Goal: Transaction & Acquisition: Purchase product/service

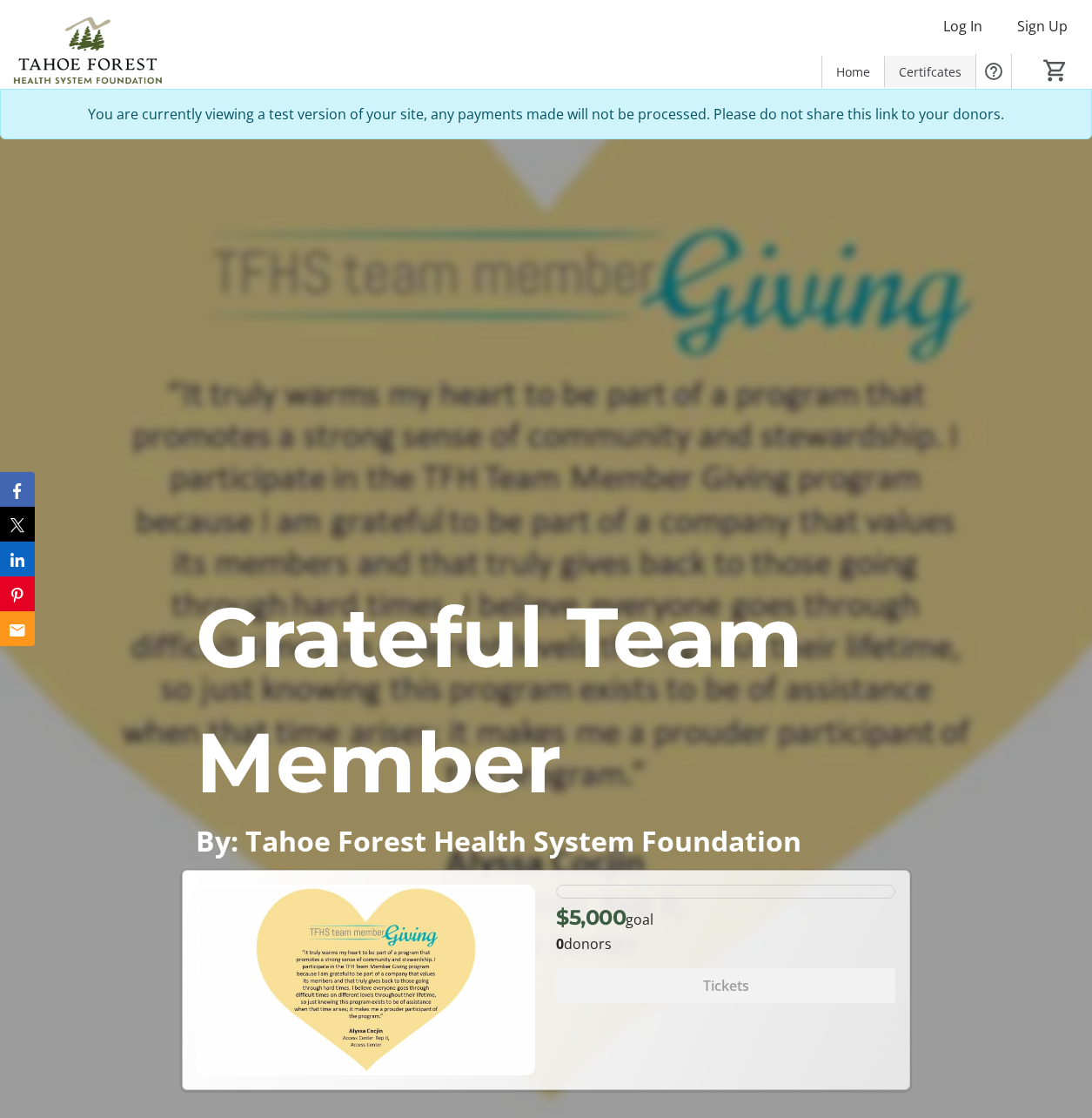
click at [922, 75] on span "Certifcates" at bounding box center [930, 72] width 63 height 19
click at [981, 69] on span "Tickets" at bounding box center [991, 72] width 41 height 19
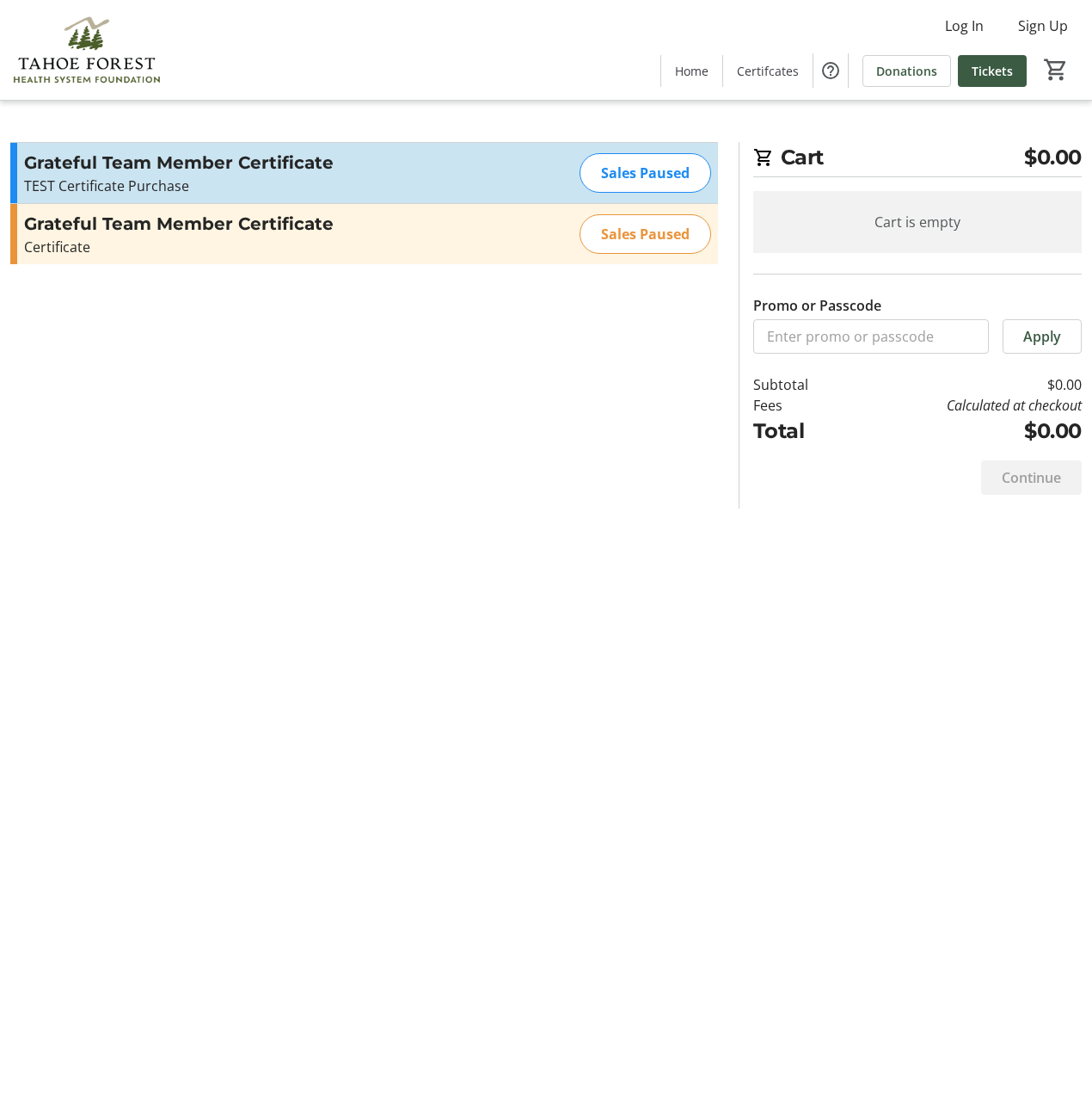
click at [205, 165] on h3 "Grateful Team Member Certificate" at bounding box center [213, 163] width 376 height 25
click at [457, 261] on div "Grateful Team Member Certificate Certificate Read more Certificate Sales Paused" at bounding box center [365, 234] width 708 height 60
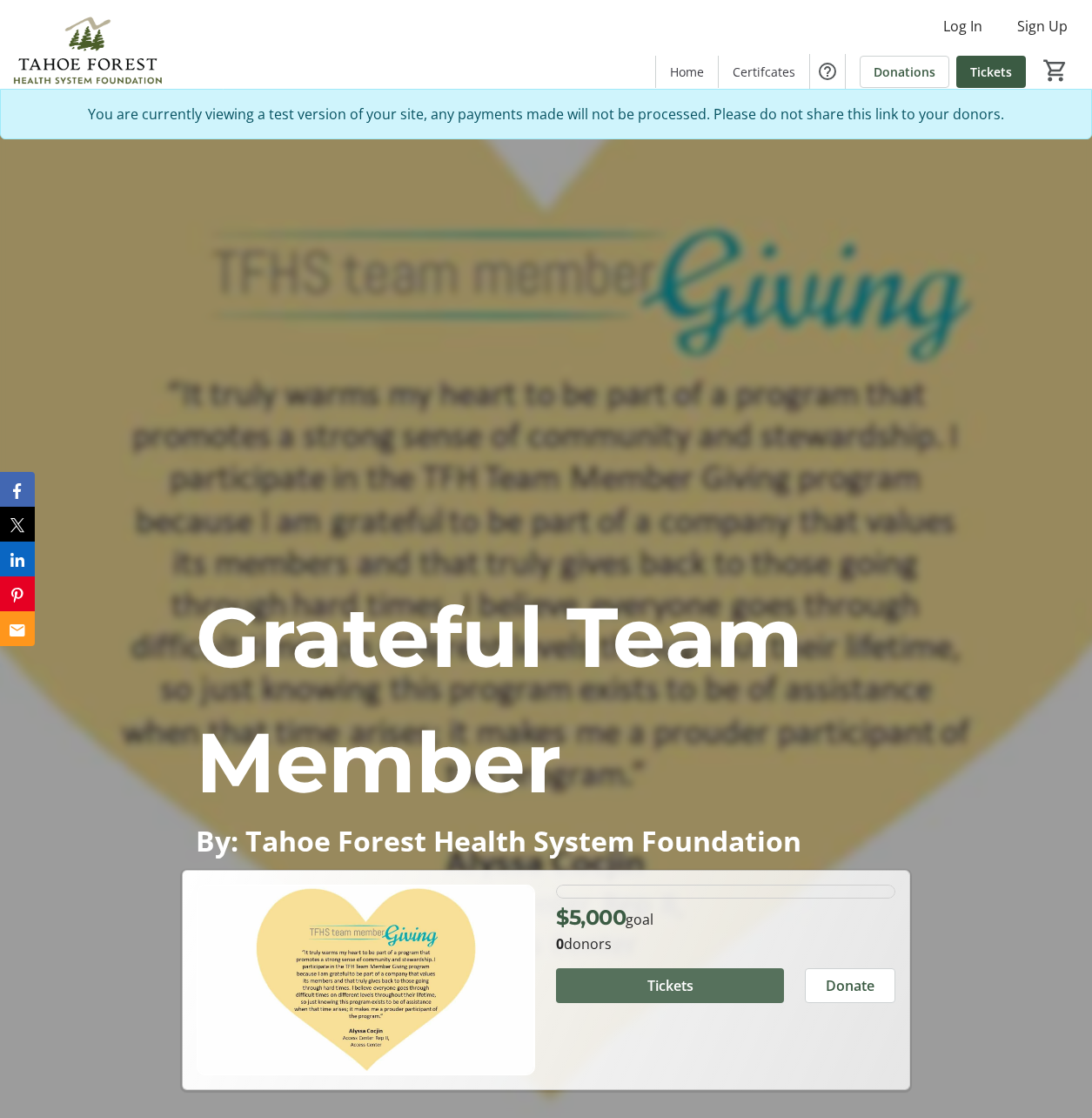
click at [676, 982] on span "Tickets" at bounding box center [670, 985] width 46 height 21
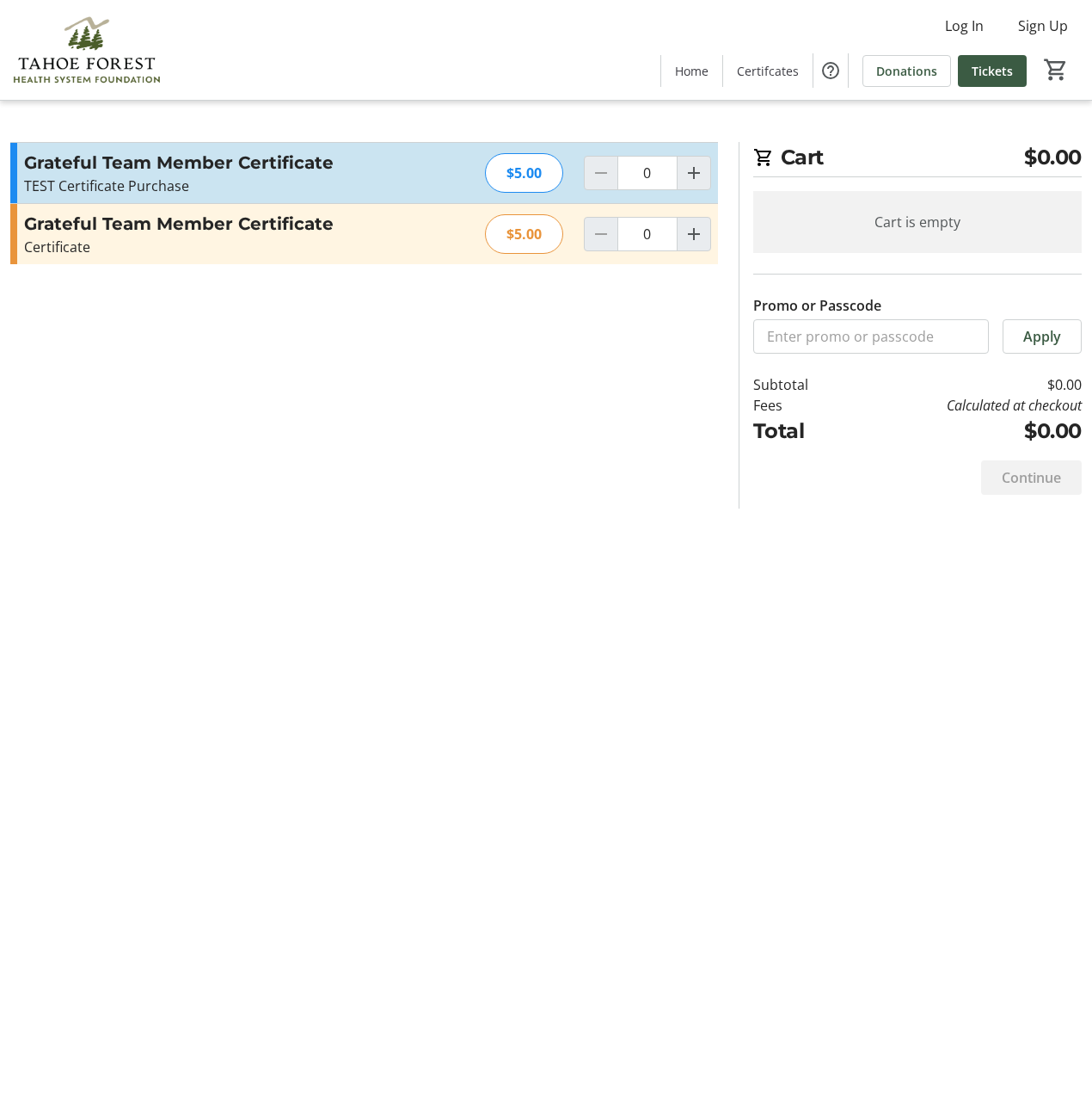
click at [255, 161] on h3 "Grateful Team Member Certificate" at bounding box center [213, 163] width 376 height 25
click at [693, 175] on mat-icon "Increment by one" at bounding box center [693, 173] width 20 height 20
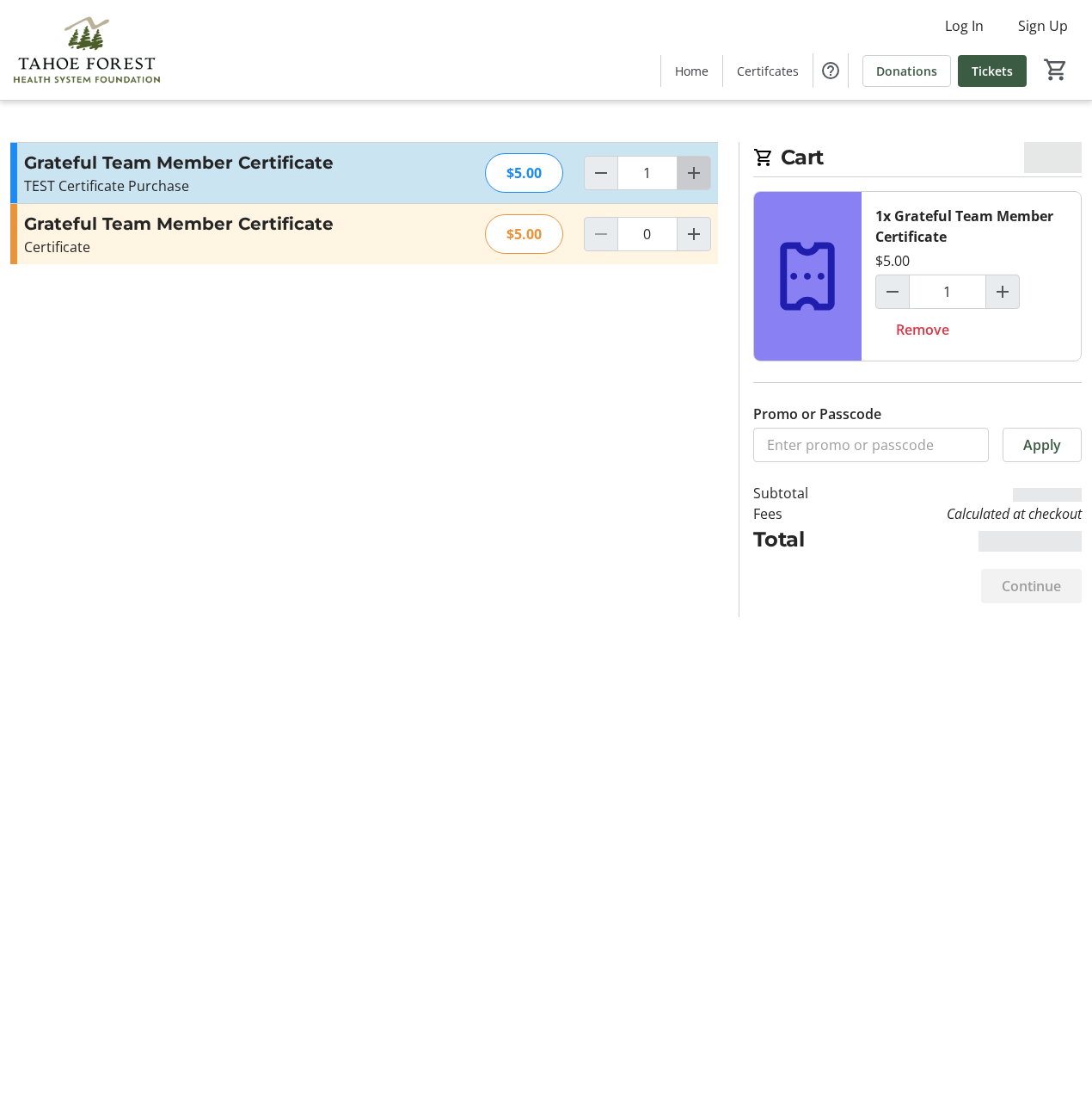
click at [693, 175] on mat-icon "Increment by one" at bounding box center [693, 173] width 20 height 20
type input "5"
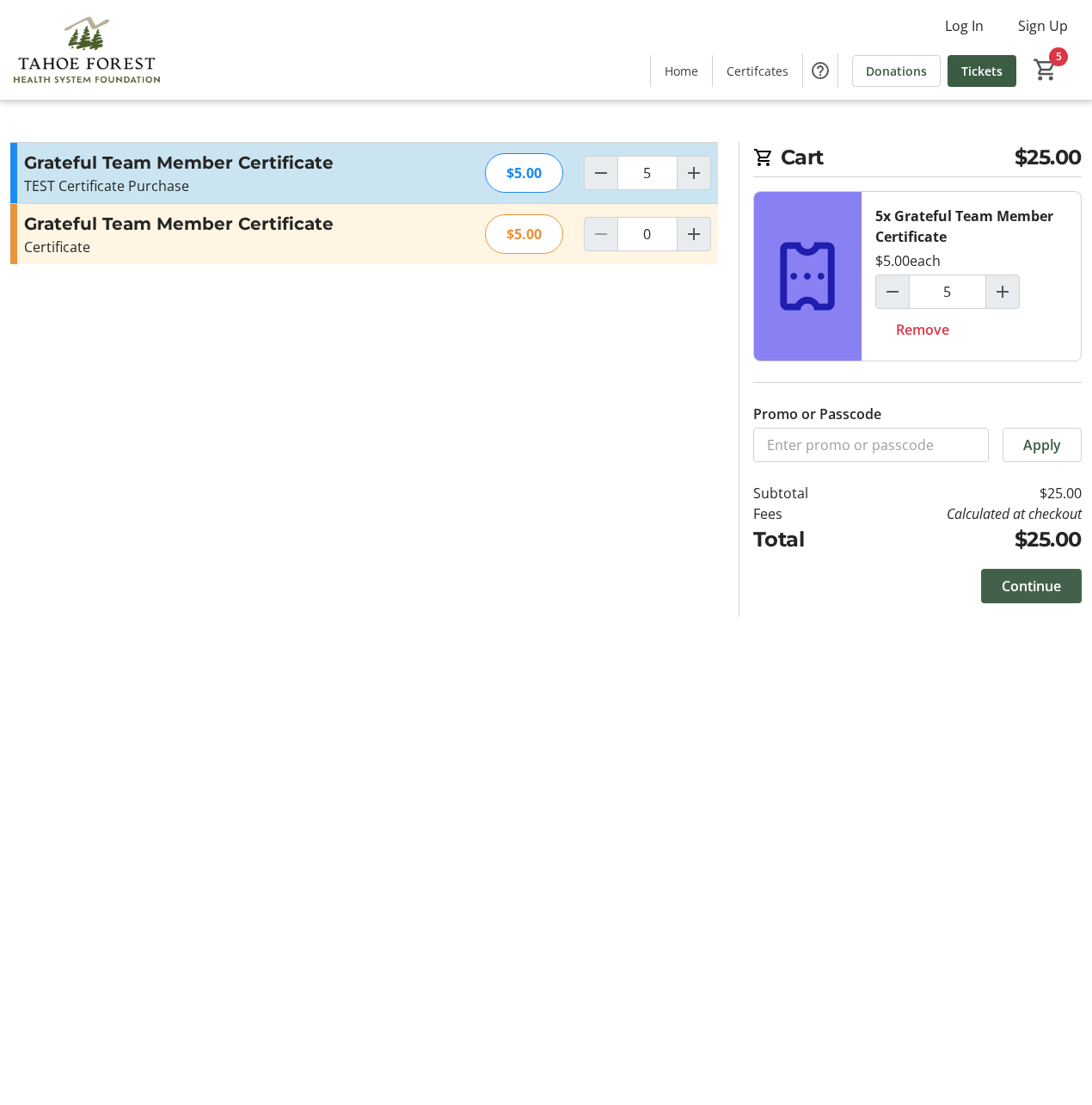
click at [1039, 583] on span "Continue" at bounding box center [1032, 585] width 59 height 20
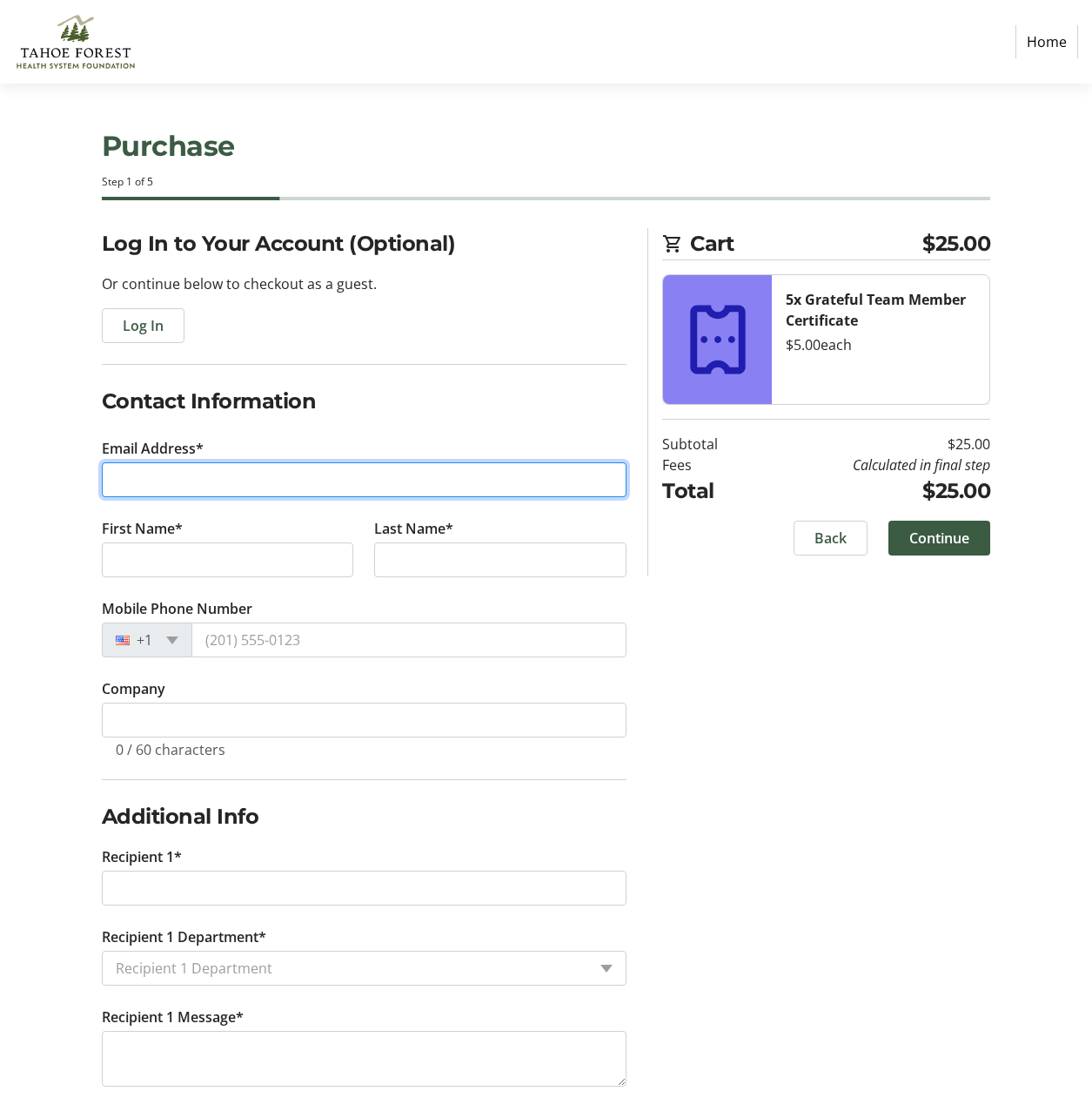
click at [226, 478] on input "Email Address*" at bounding box center [364, 479] width 526 height 35
type input "s"
type input "christinalee@tfhd.com"
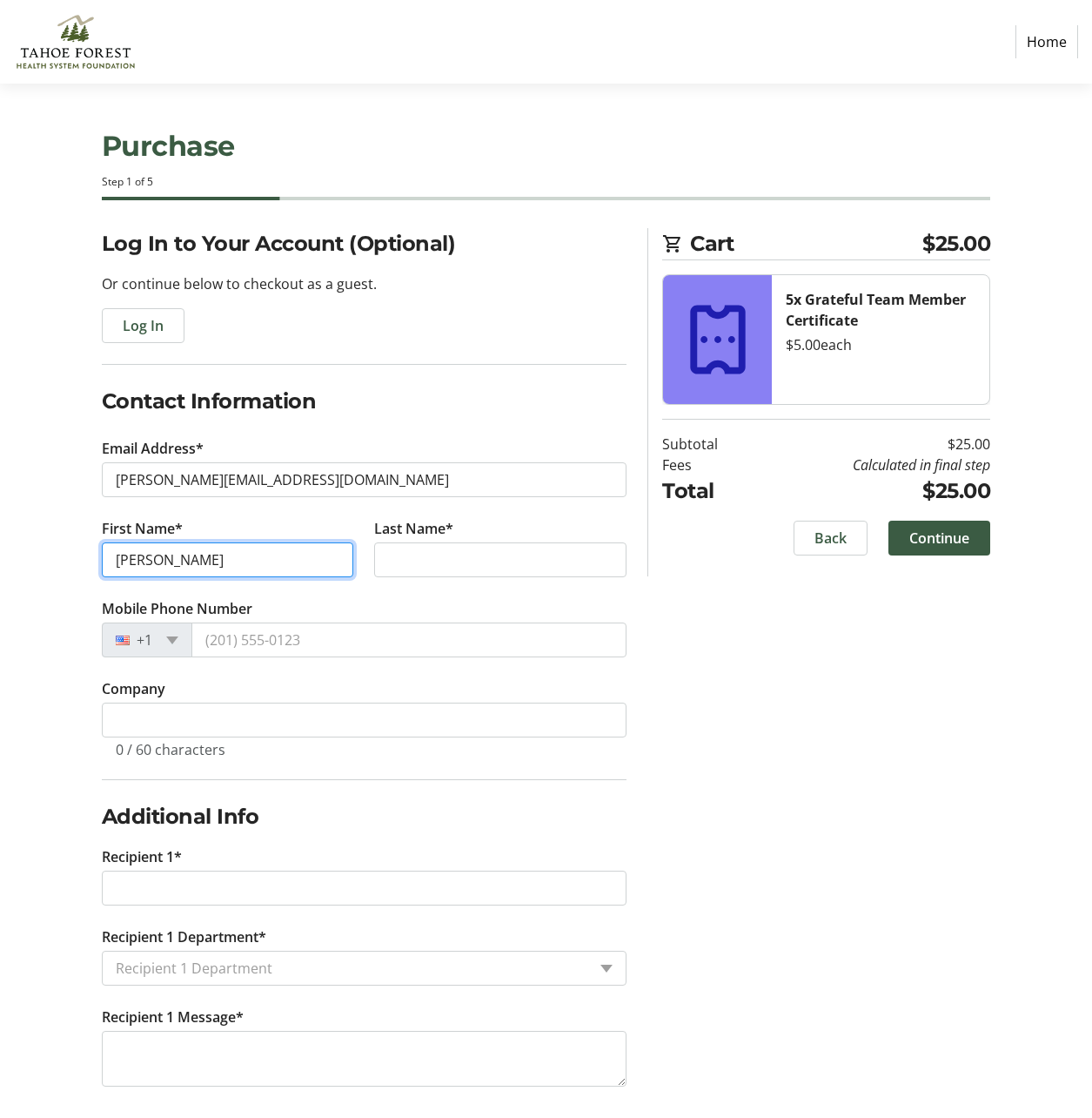
type input "Christina"
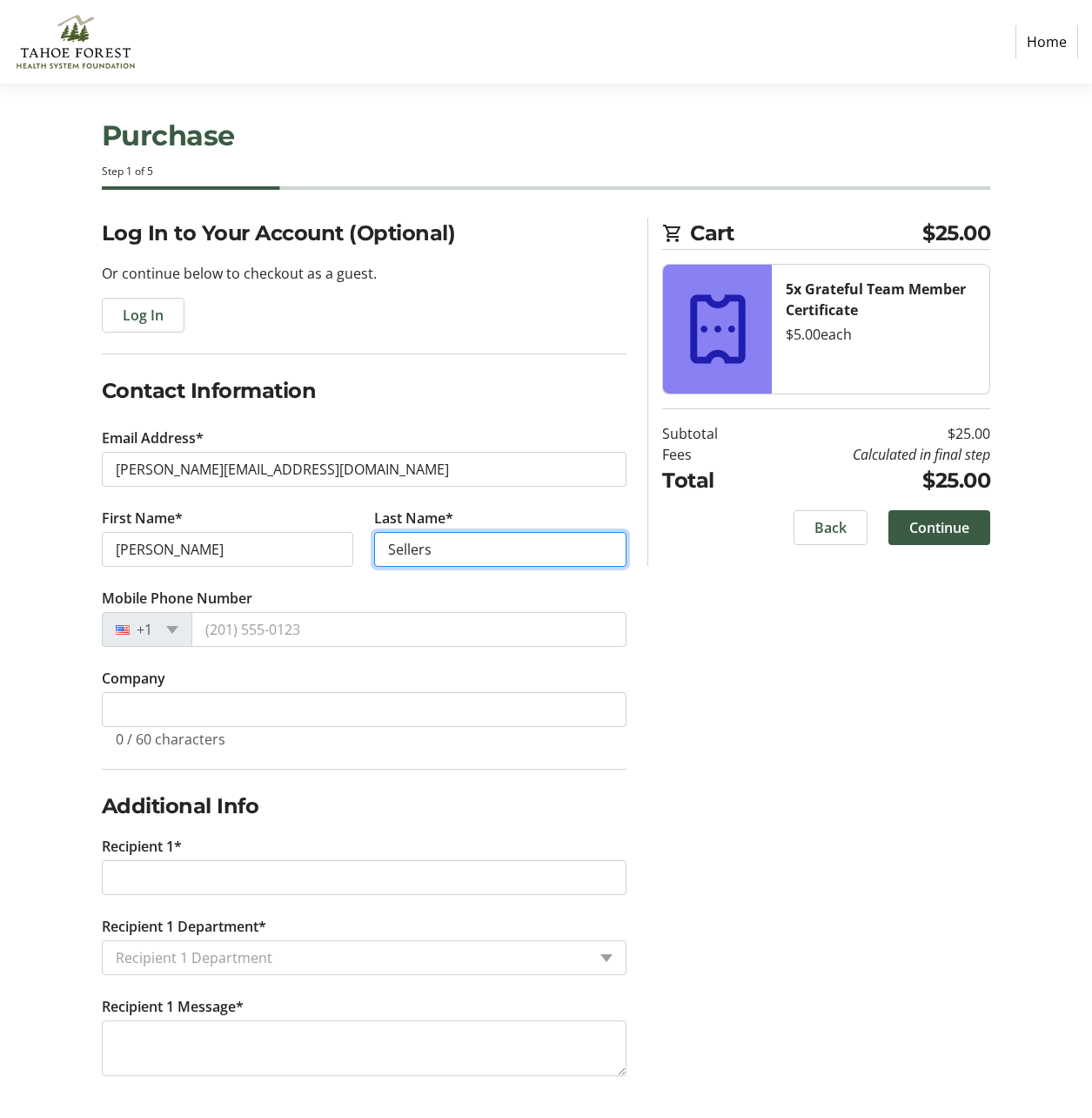
type input "Sellers"
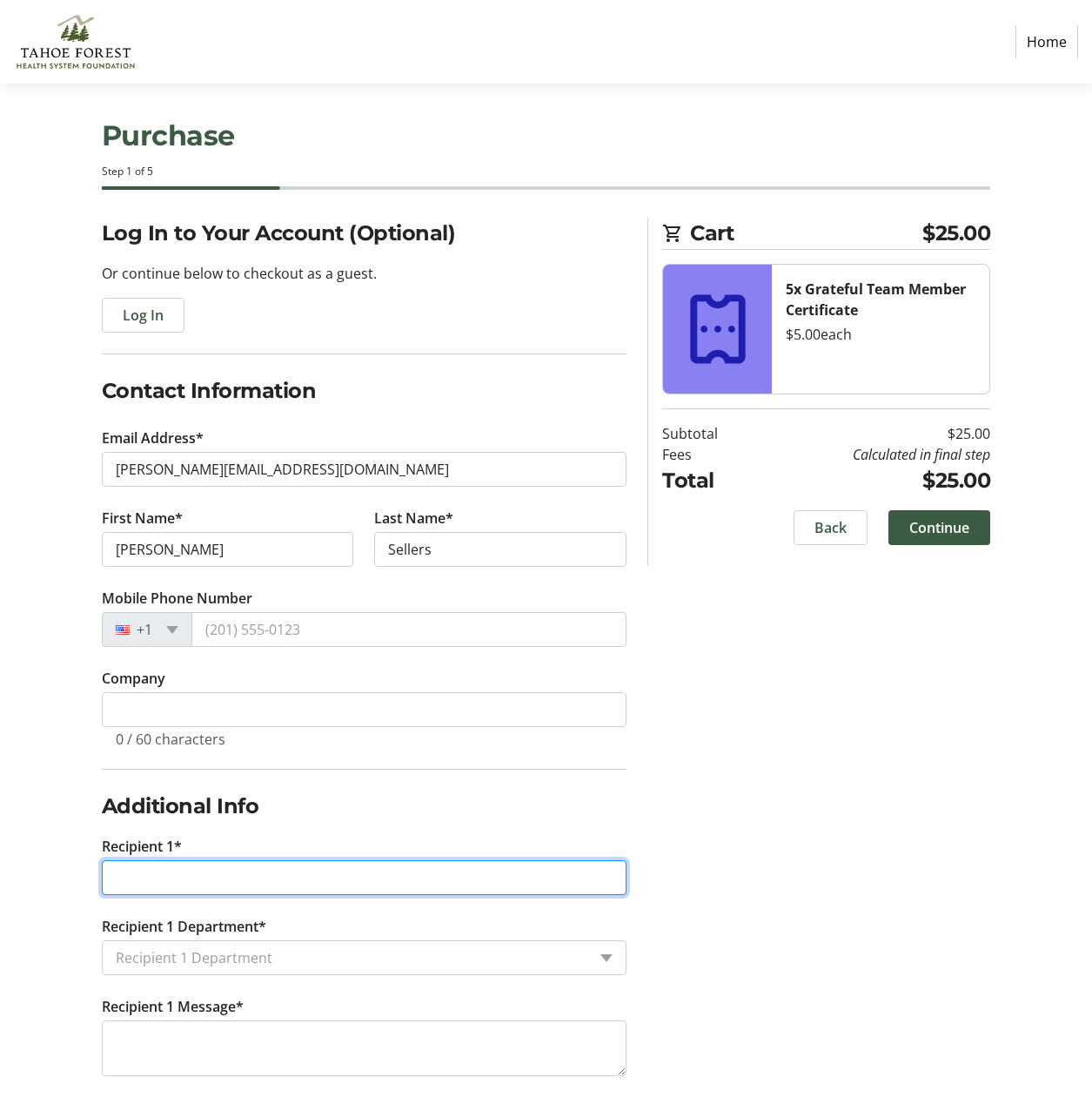
click at [207, 883] on input "Recipient 1*" at bounding box center [364, 877] width 526 height 35
type input "Julia Bjorkman"
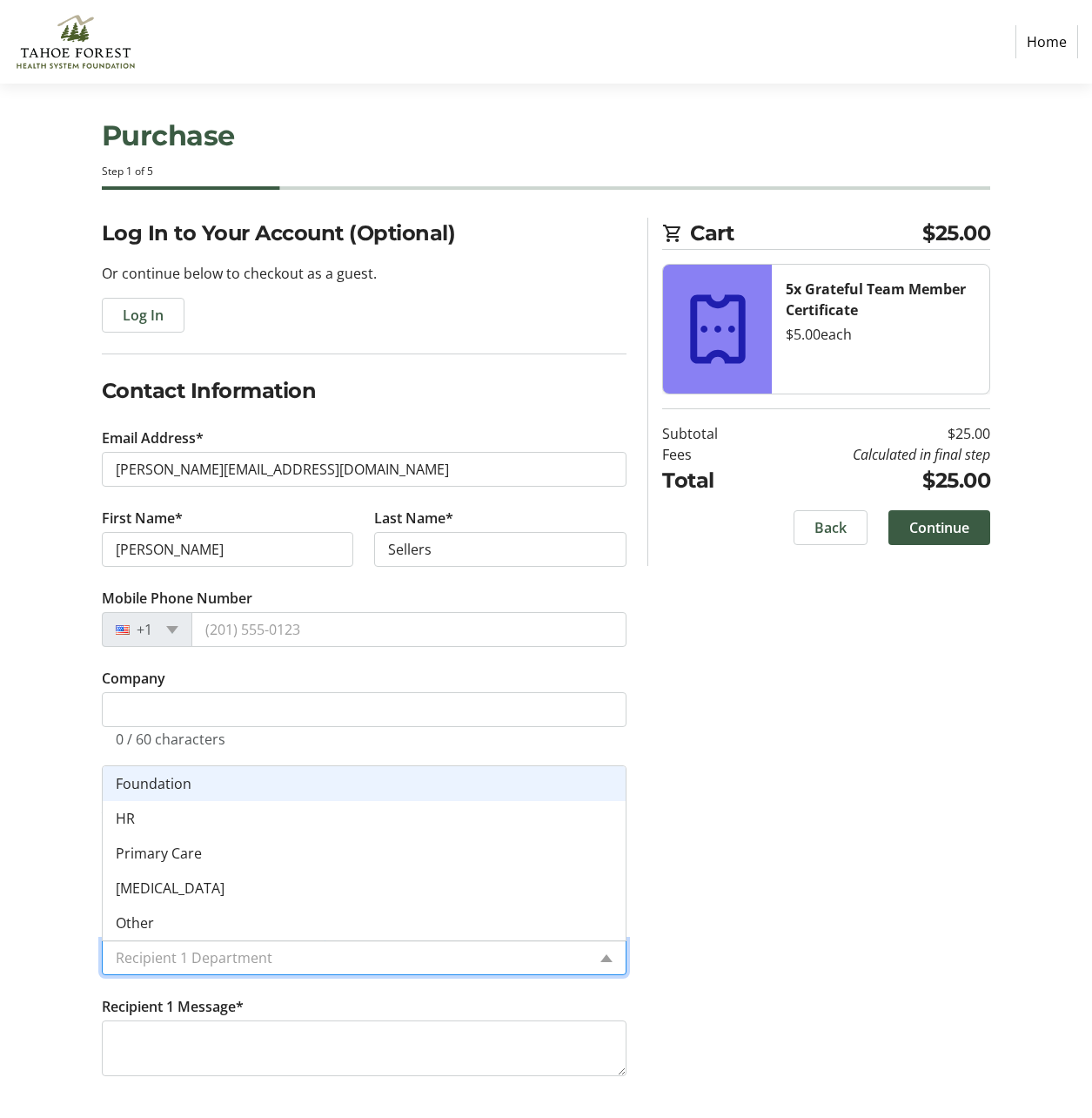
click at [206, 959] on input "Recipient 1 Department*" at bounding box center [351, 957] width 472 height 21
click at [170, 783] on span "Foundation" at bounding box center [153, 783] width 76 height 19
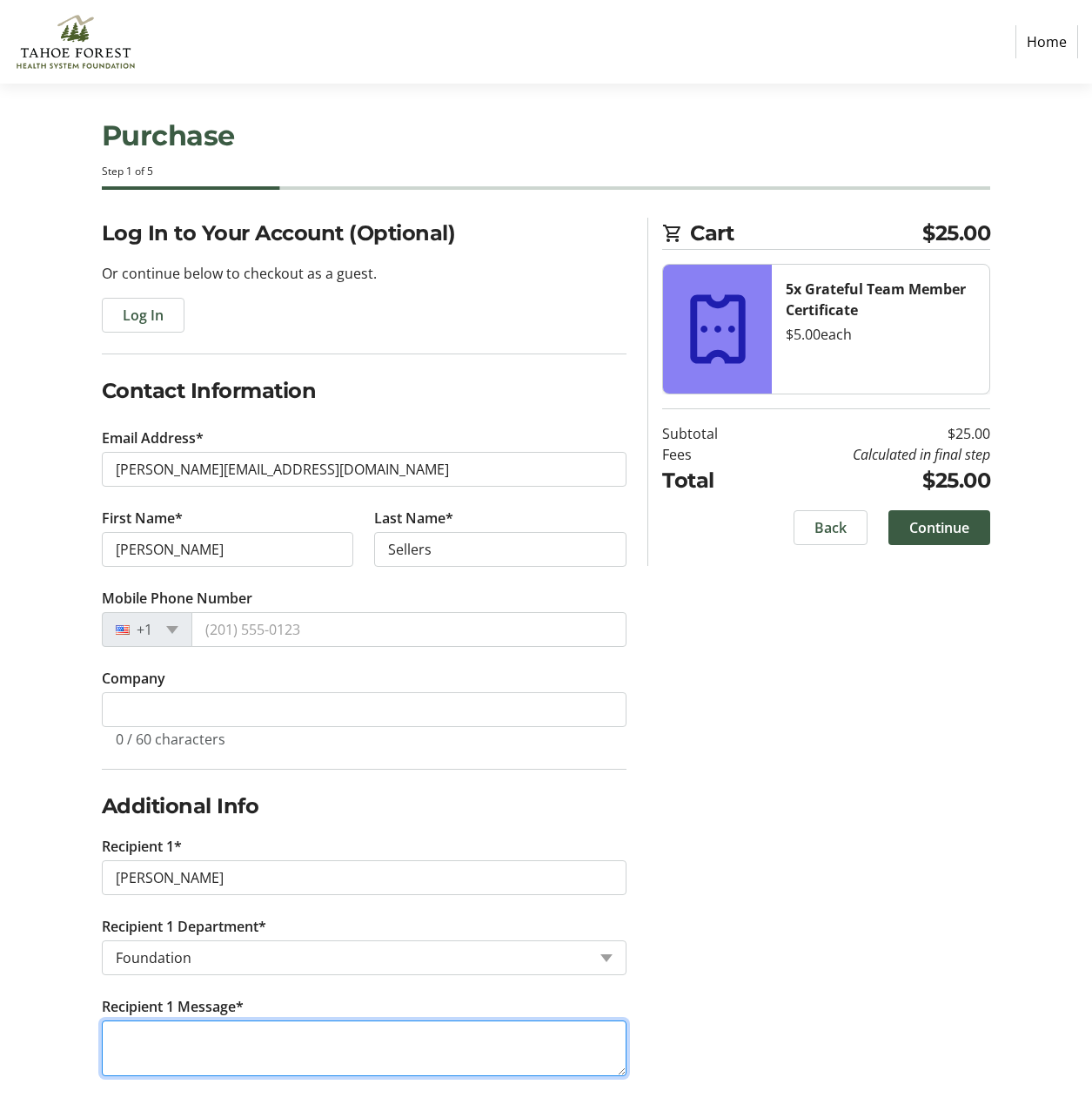
click at [196, 1038] on textarea "Recipient 1 Message*" at bounding box center [364, 1048] width 526 height 55
type textarea "Thank you!"
click at [962, 535] on span "Continue" at bounding box center [939, 527] width 60 height 21
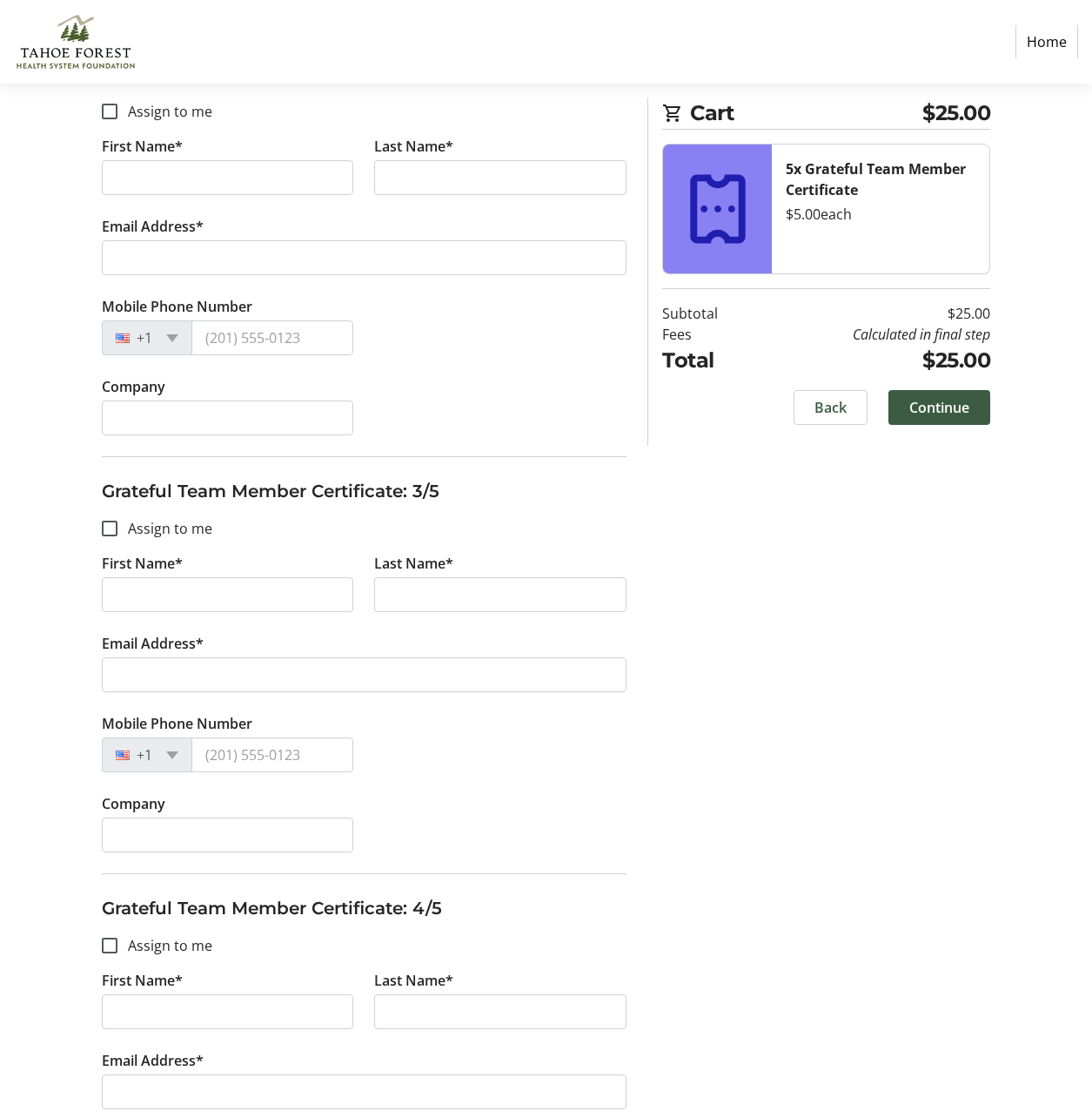
scroll to position [1373, 0]
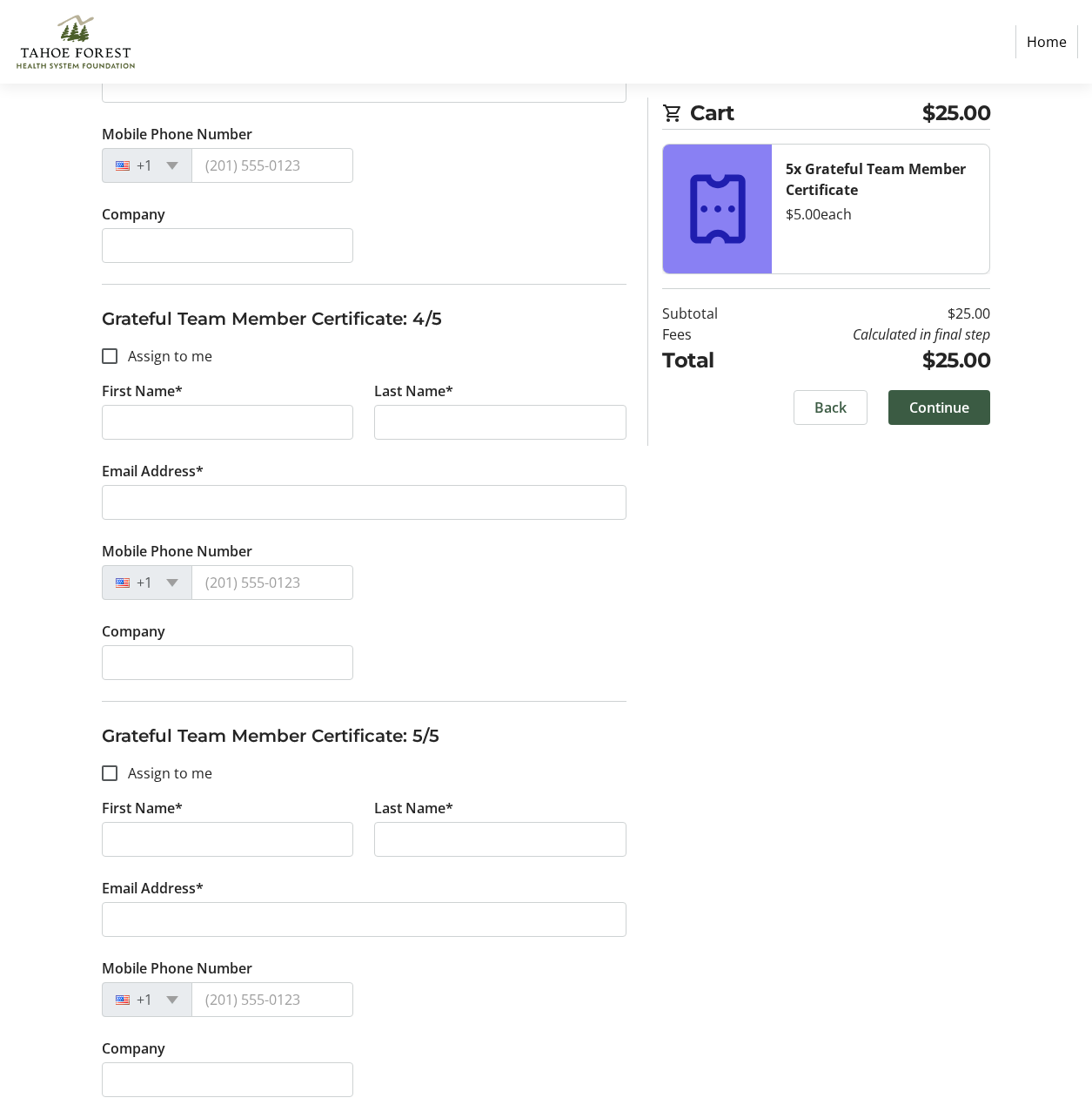
click at [813, 404] on span at bounding box center [830, 408] width 72 height 41
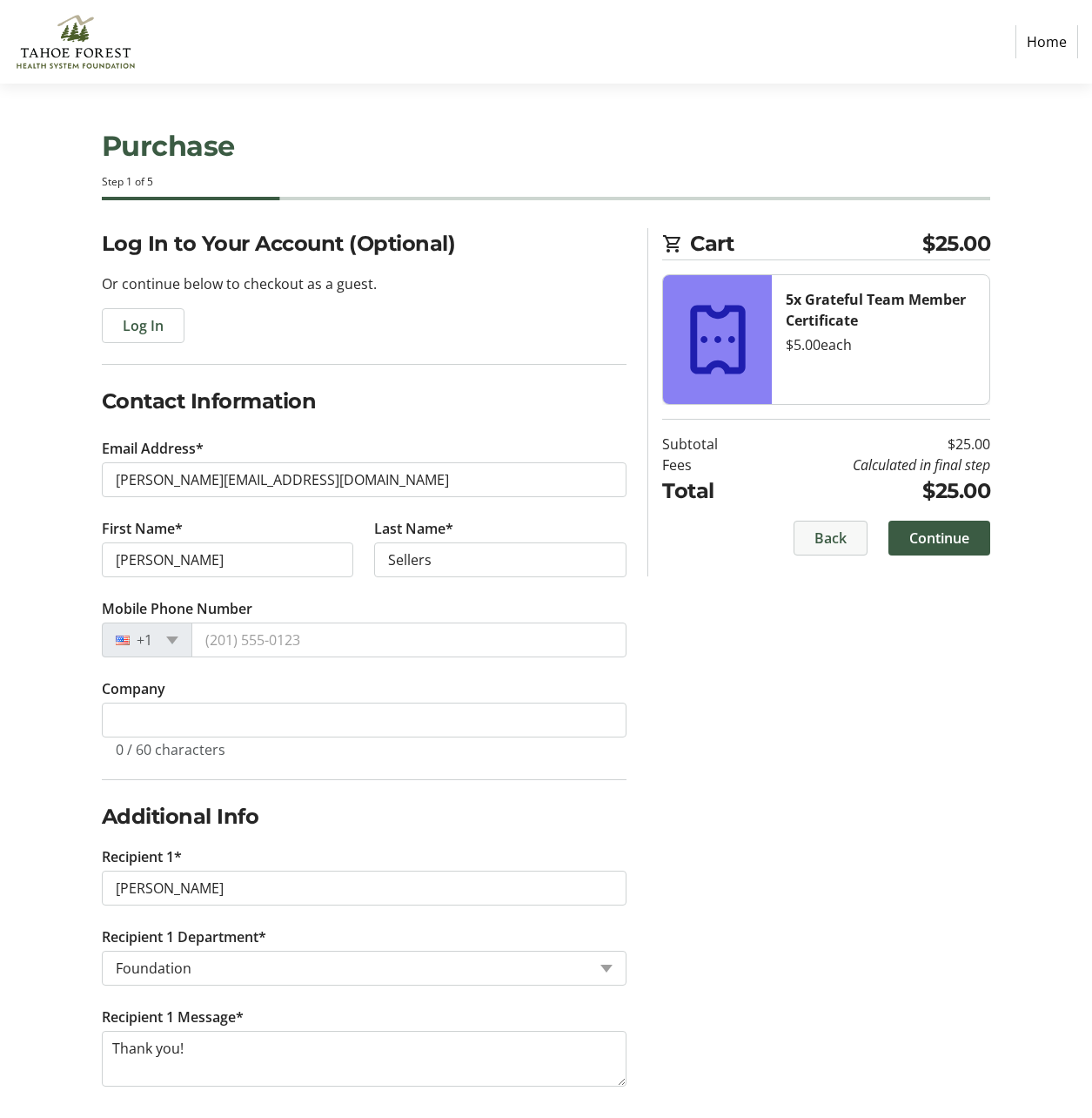
click at [813, 539] on span at bounding box center [830, 538] width 72 height 41
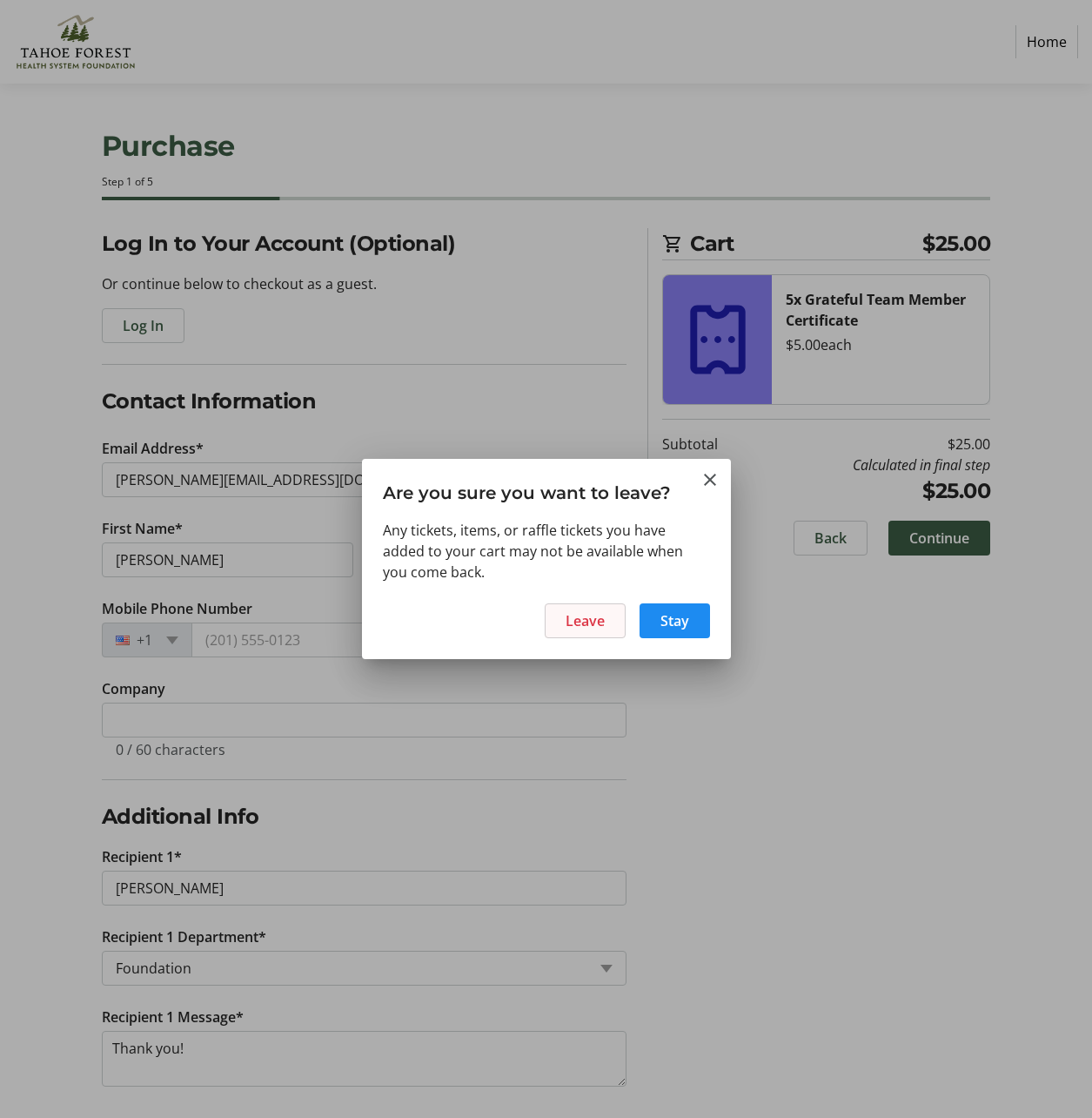
click at [588, 625] on span "Leave" at bounding box center [585, 620] width 39 height 21
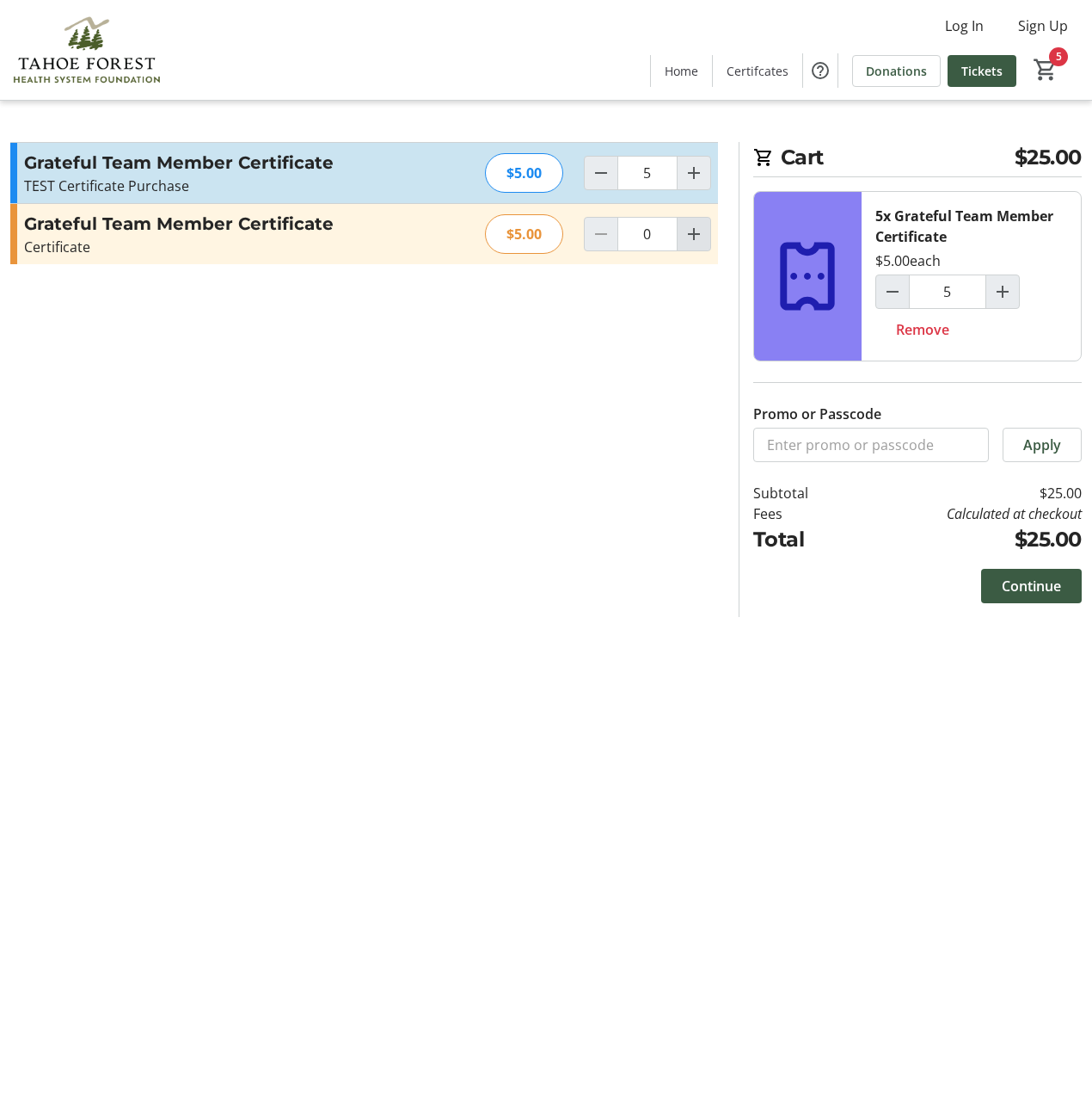
click at [693, 233] on mat-icon "Increment by one" at bounding box center [693, 233] width 20 height 20
type input "2"
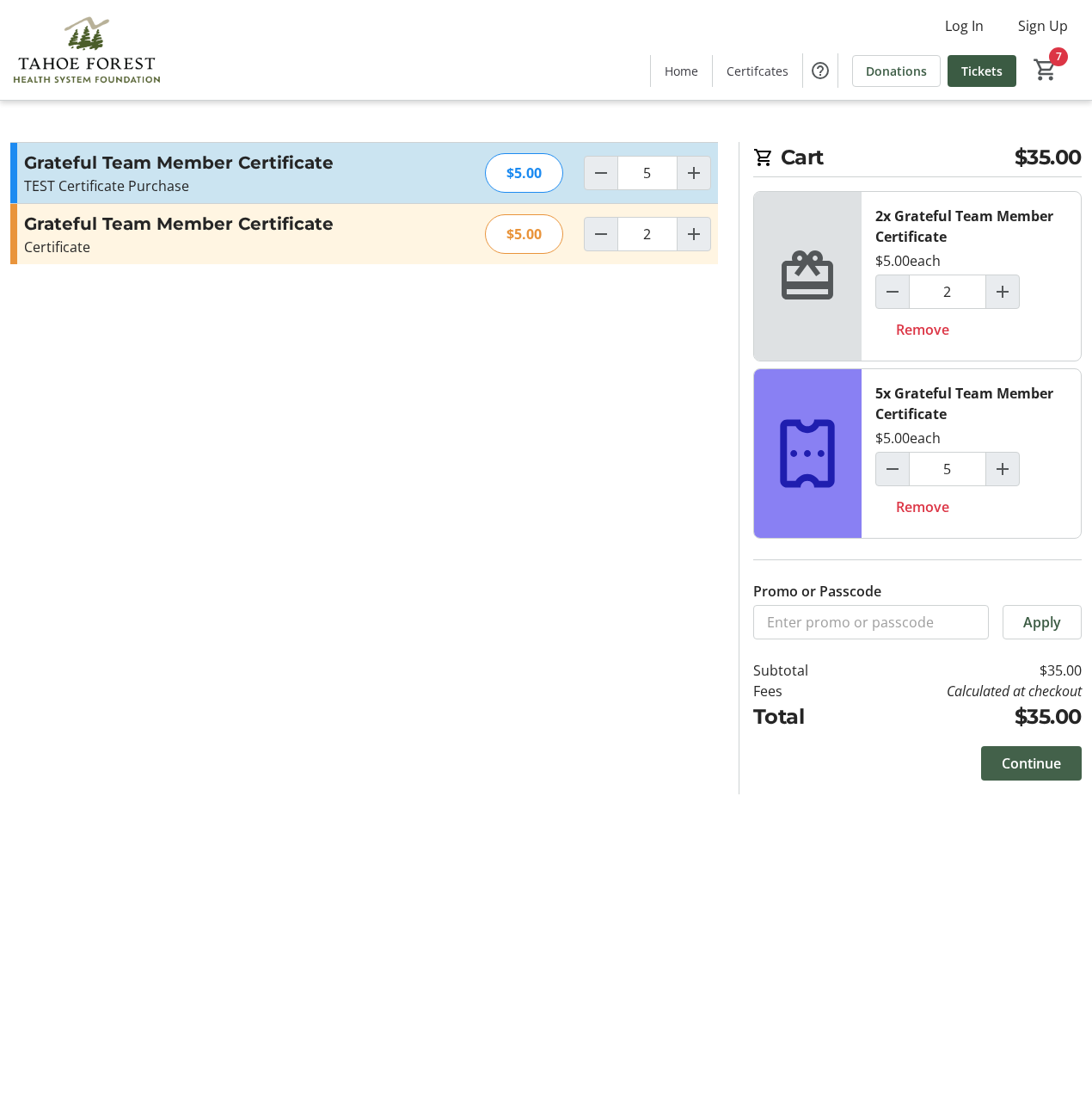
click at [1048, 764] on span "Continue" at bounding box center [1032, 763] width 59 height 20
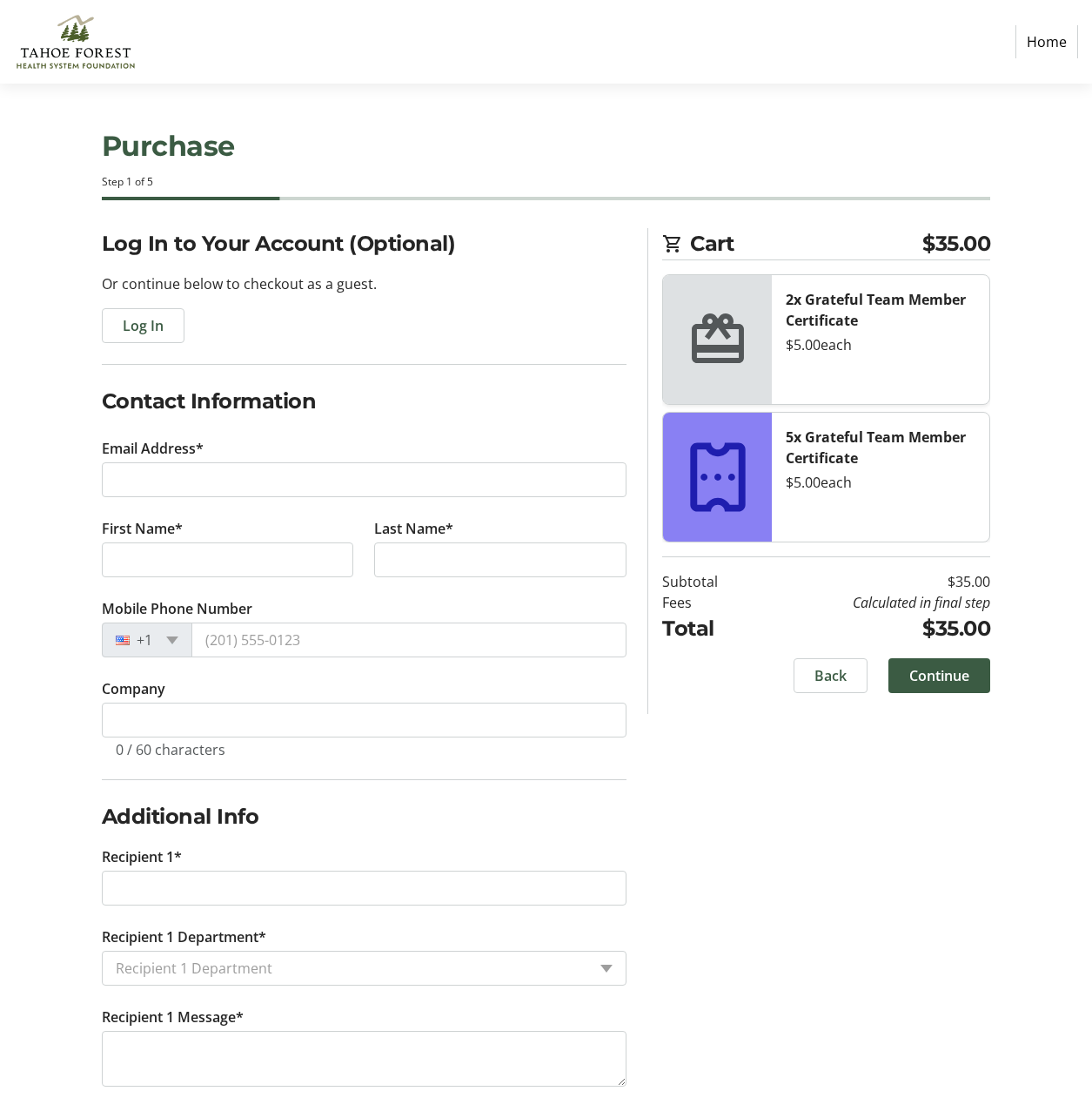
scroll to position [11, 0]
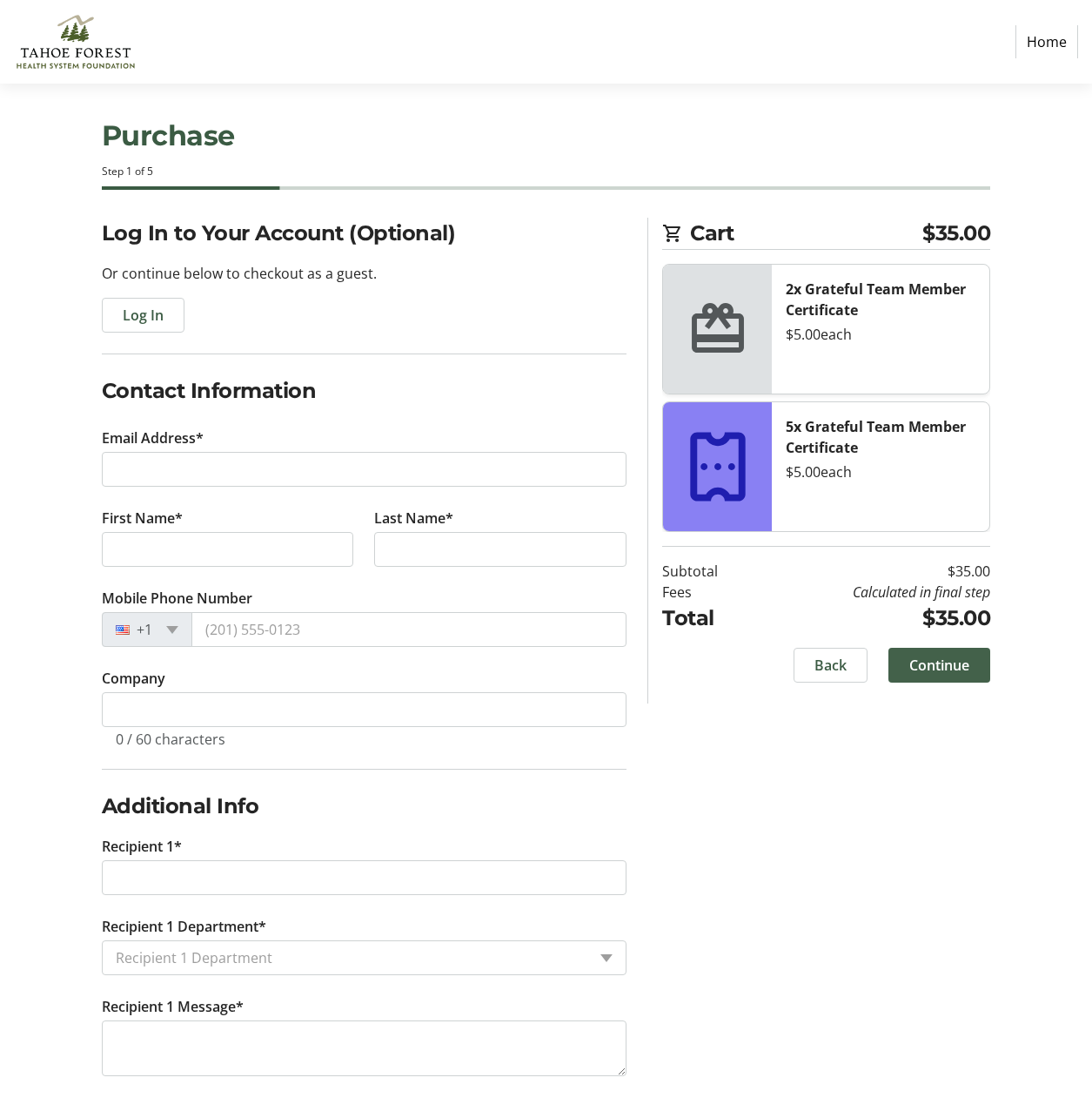
click at [963, 667] on span "Continue" at bounding box center [939, 664] width 60 height 21
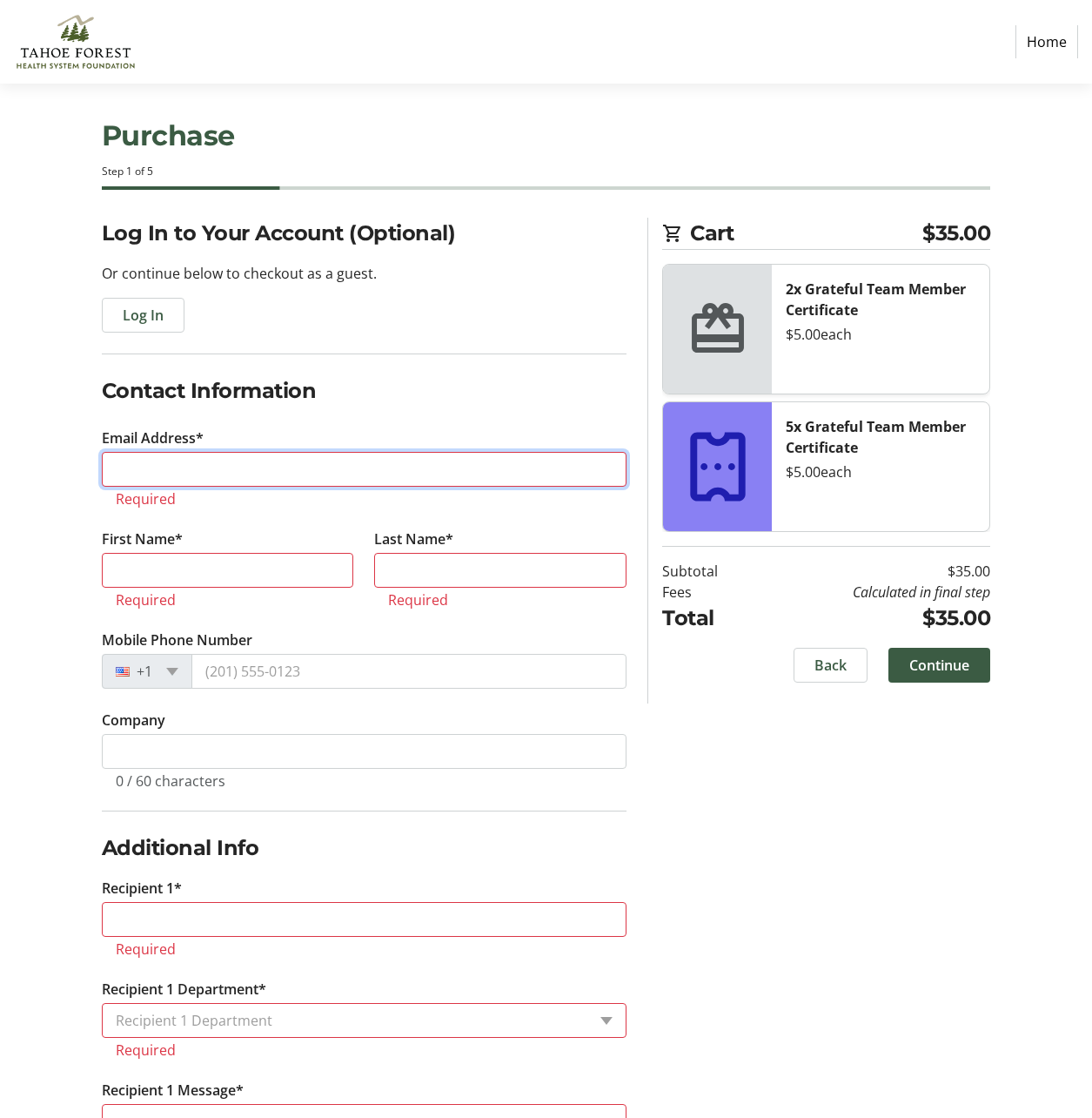
click at [223, 475] on input "Email Address*" at bounding box center [364, 469] width 526 height 35
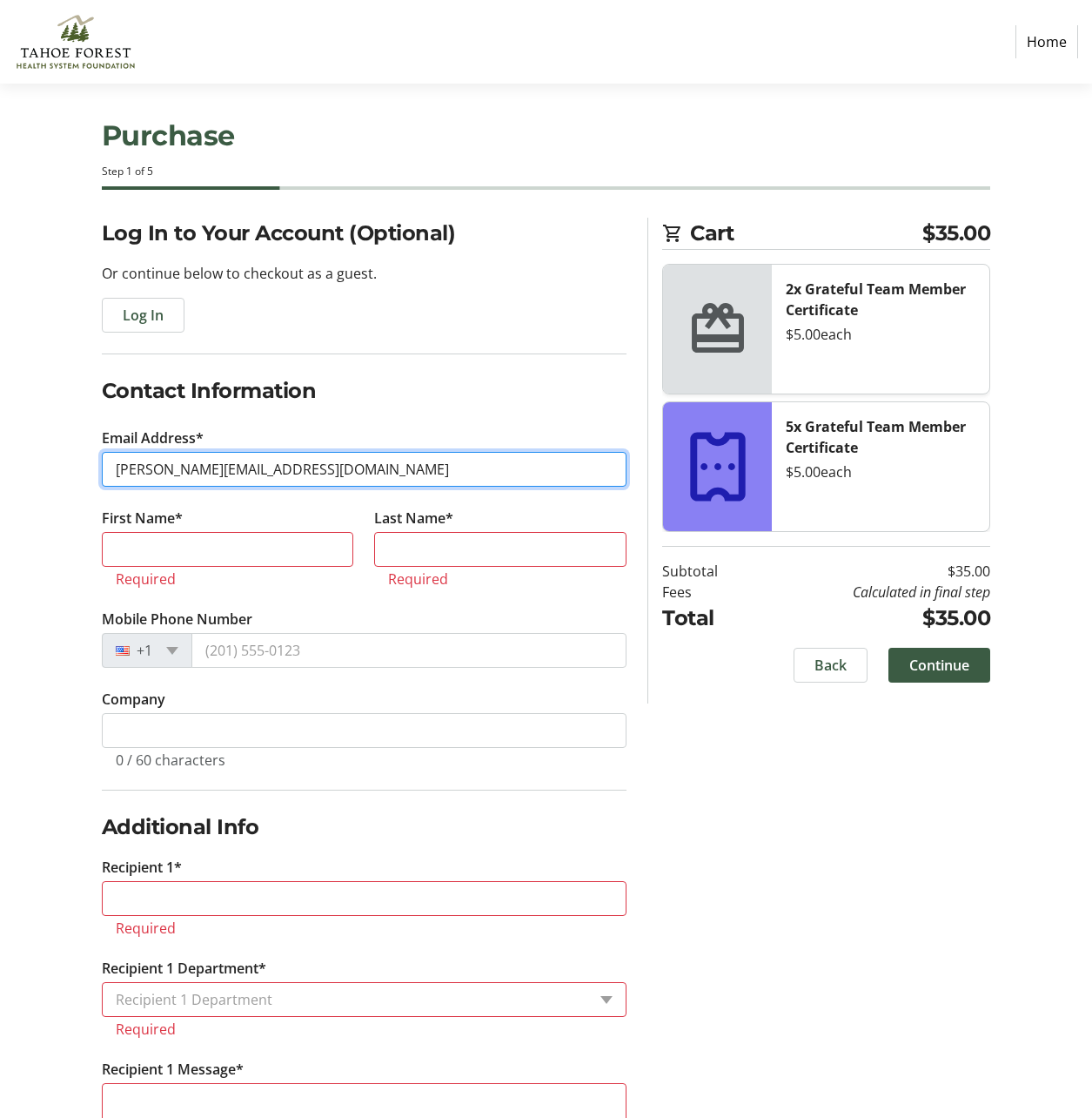
type input "christinalee@tfhd.com"
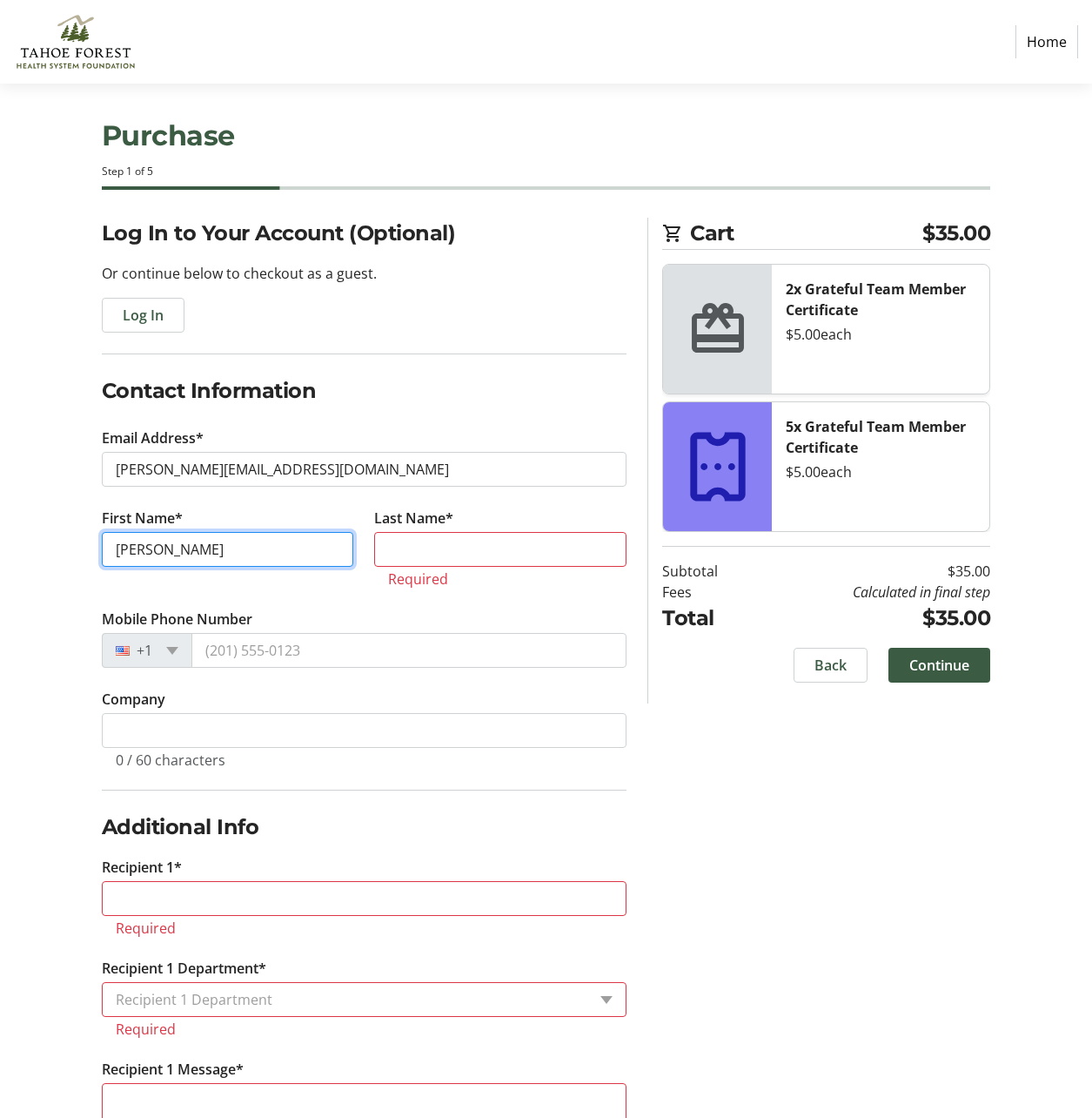
type input "Christina"
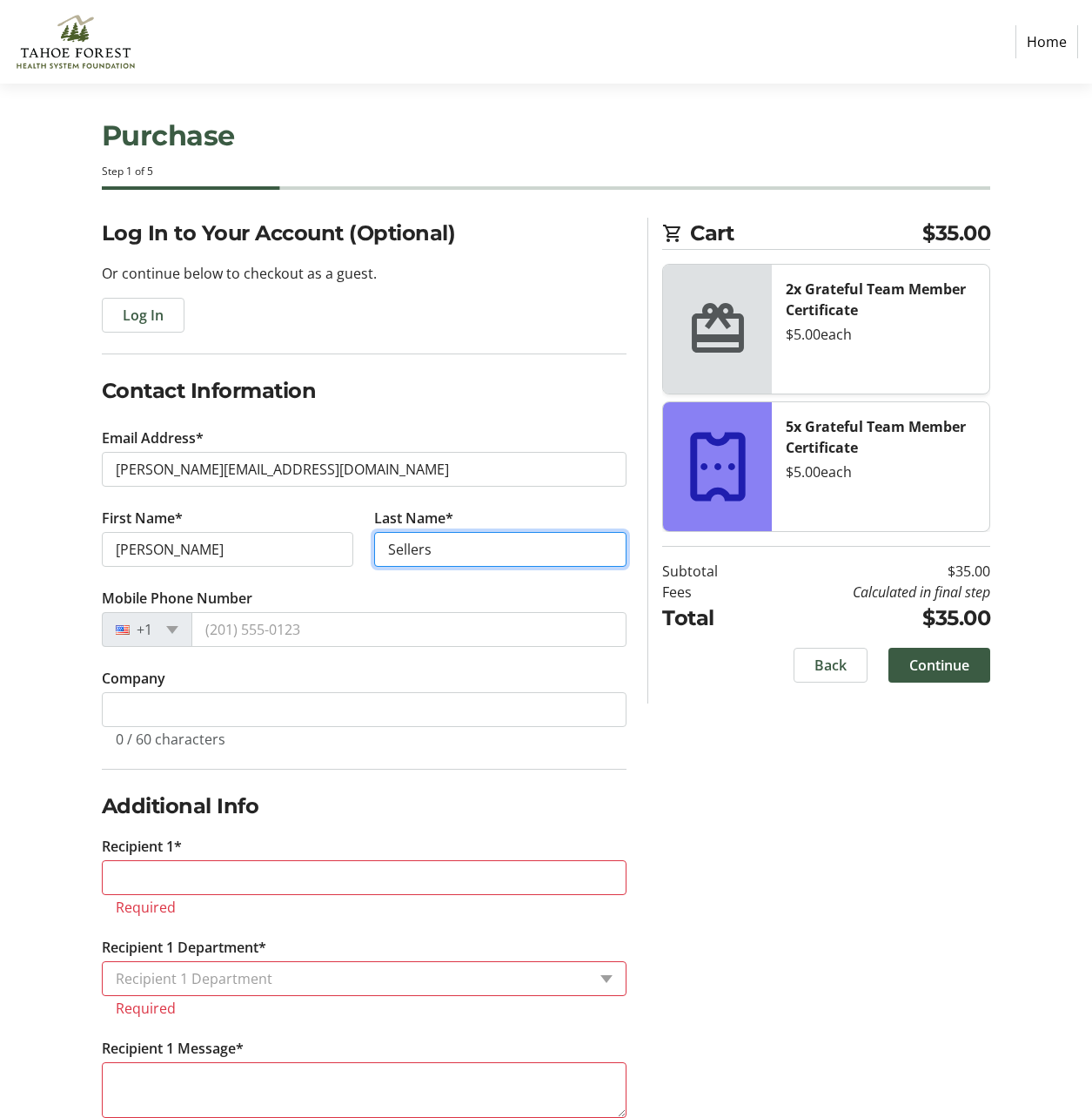
type input "Sellers"
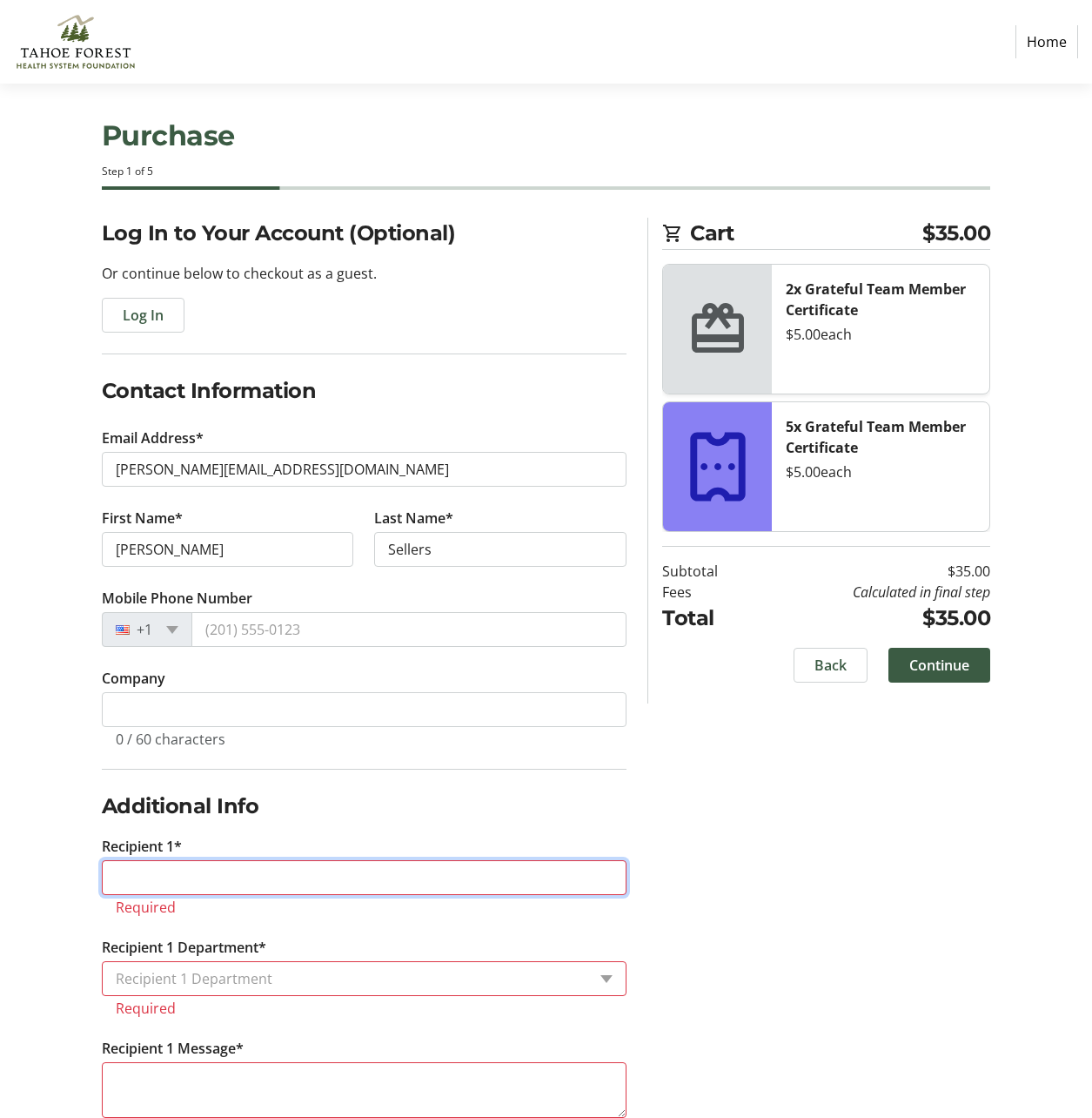
click at [216, 881] on input "Recipient 1*" at bounding box center [364, 877] width 526 height 35
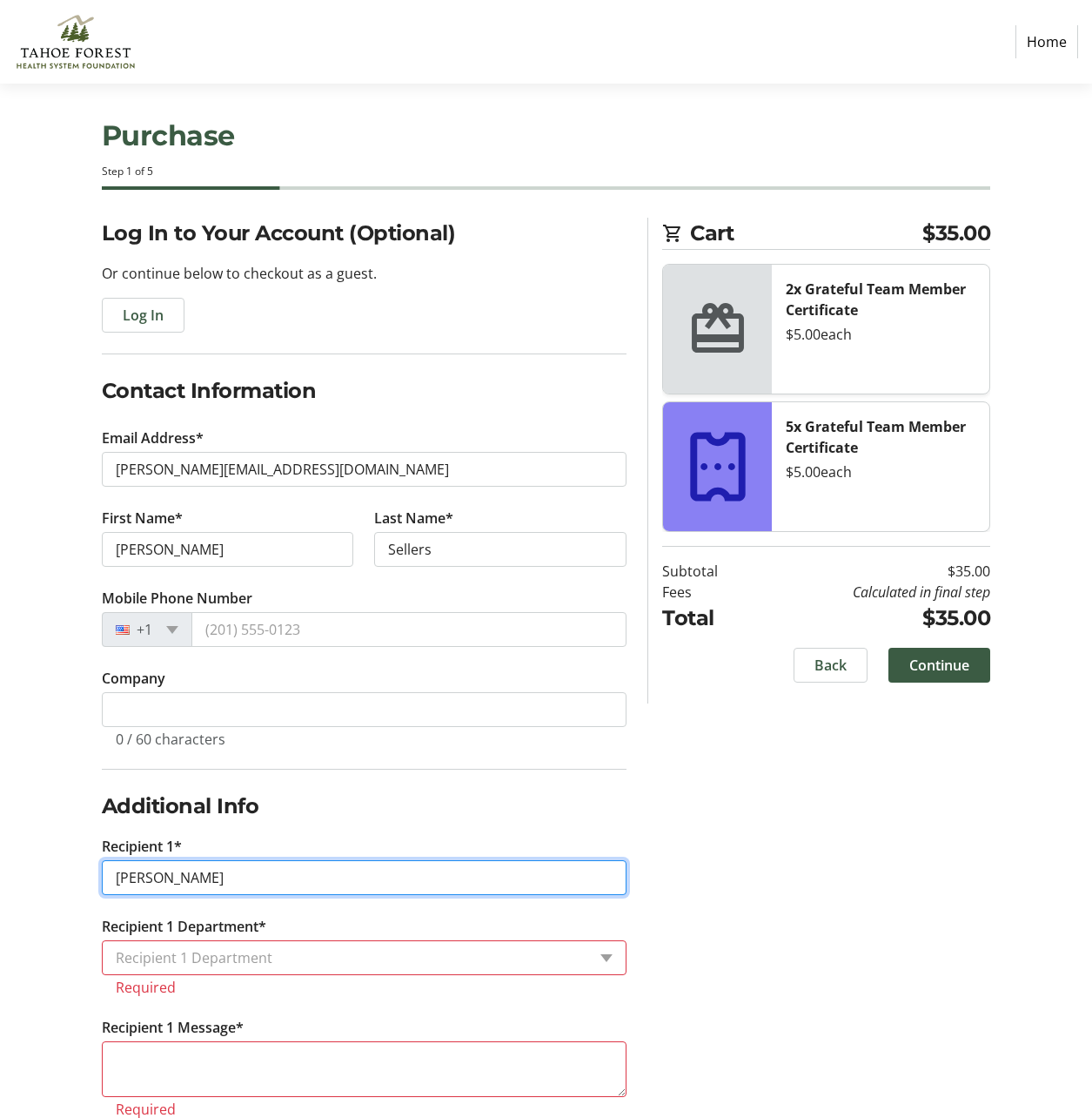
type input "Julia Bjorkman"
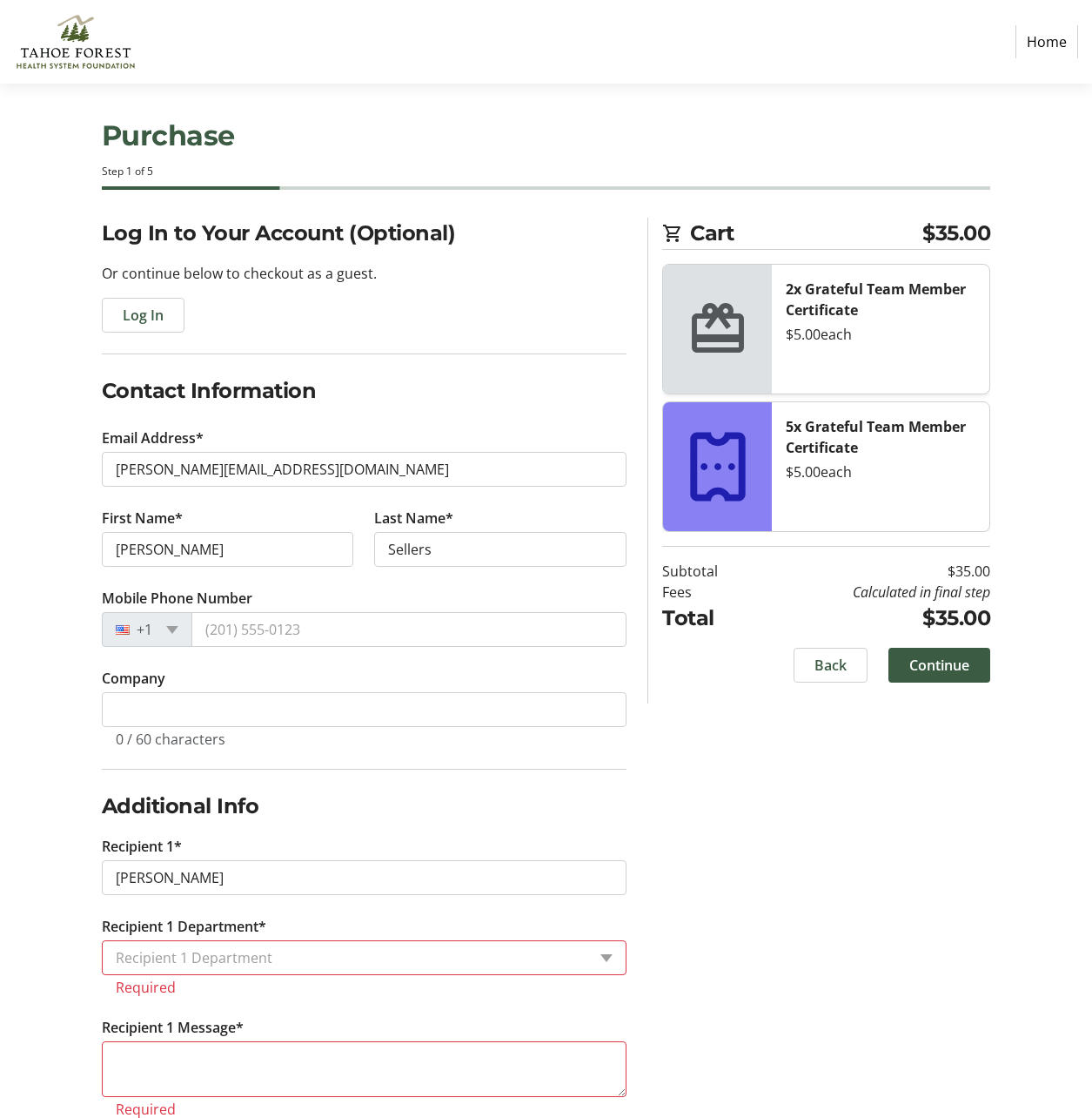
click at [194, 971] on div "Recipient 1 Department" at bounding box center [344, 958] width 484 height 34
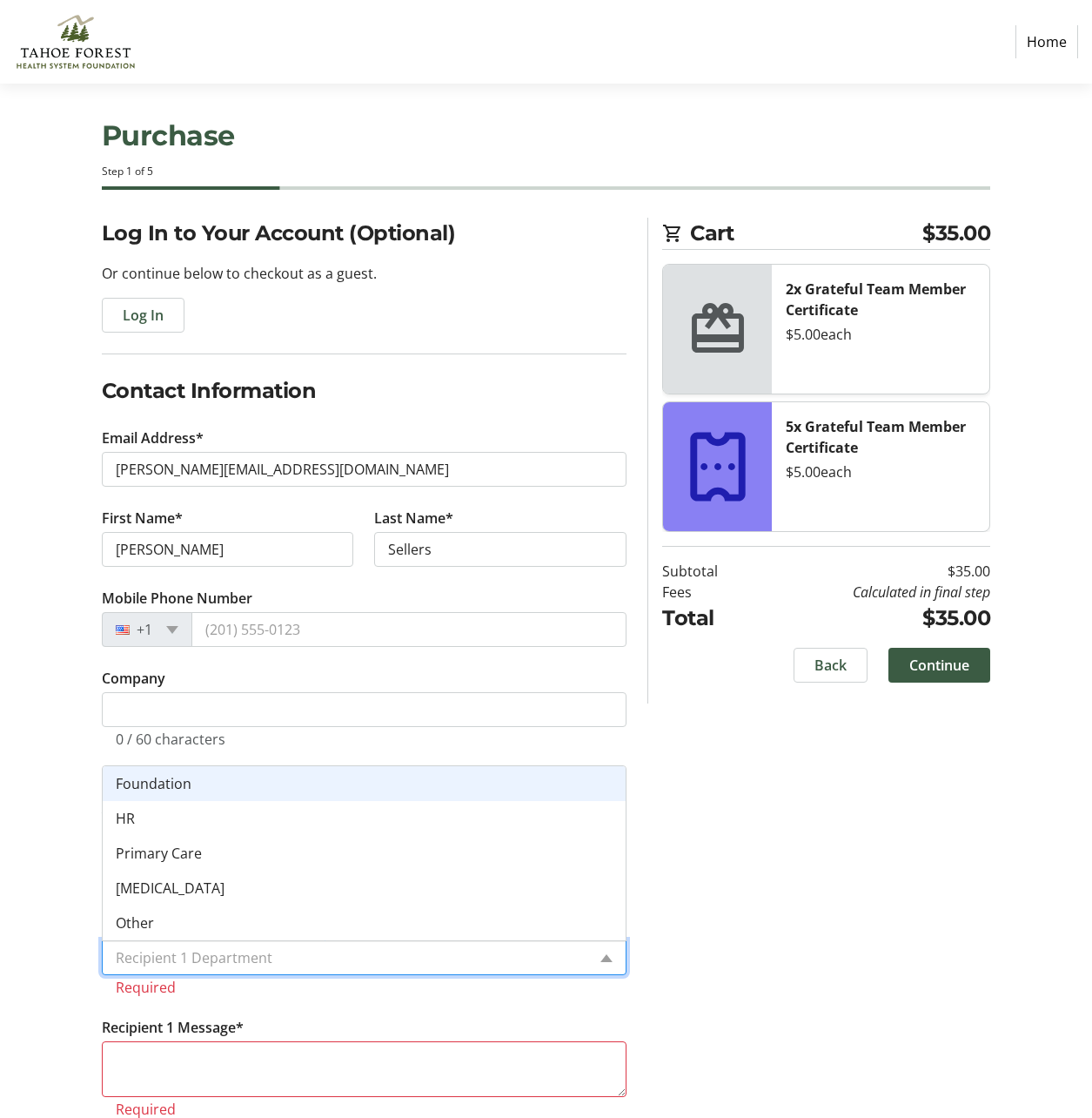
click at [173, 783] on span "Foundation" at bounding box center [153, 783] width 76 height 19
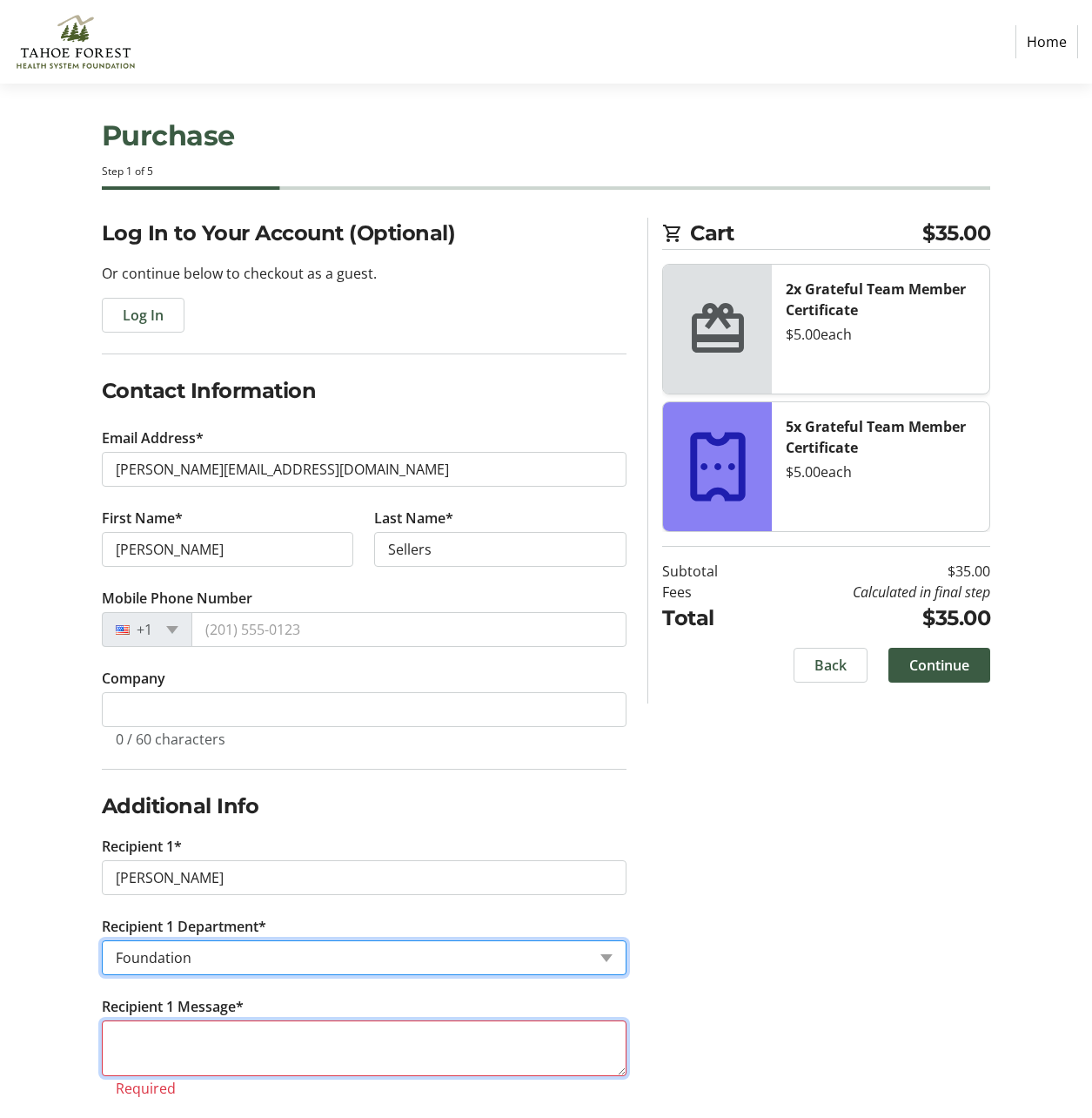
click at [188, 1046] on textarea "Recipient 1 Message*" at bounding box center [364, 1048] width 526 height 55
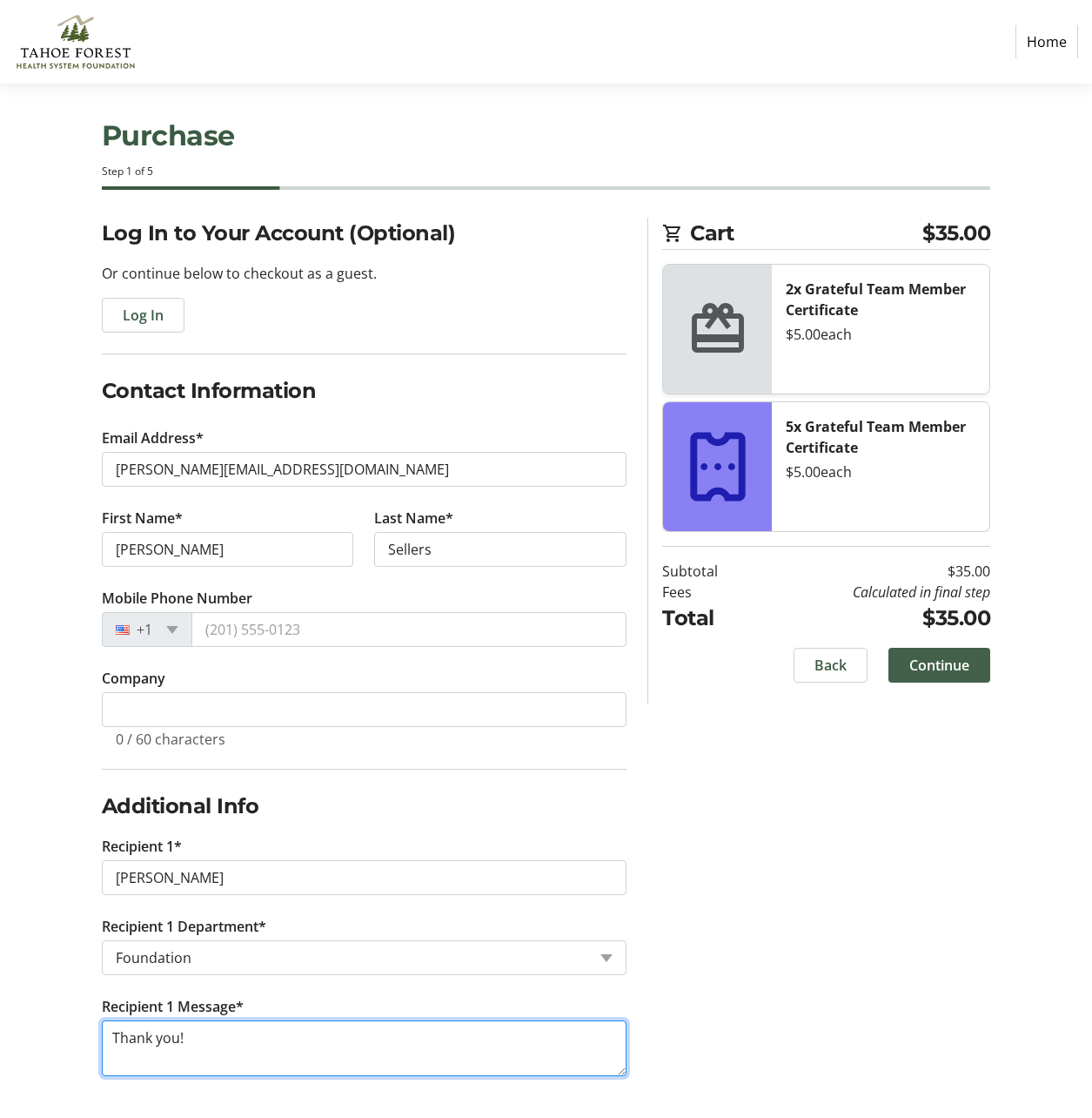
type textarea "Thank you!"
click at [967, 664] on span "Continue" at bounding box center [939, 664] width 60 height 21
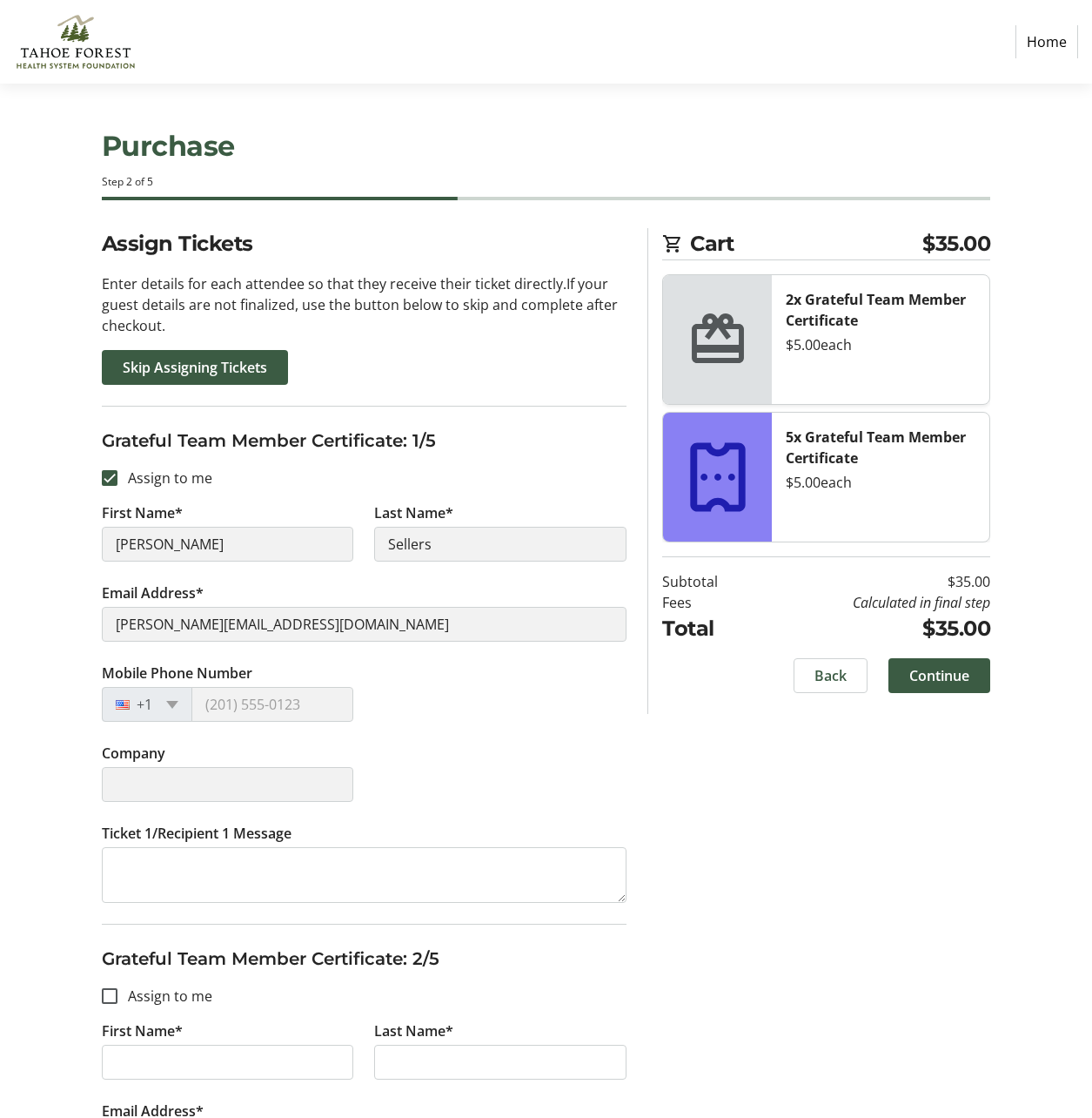
click at [160, 754] on label "Company" at bounding box center [133, 753] width 63 height 21
drag, startPoint x: 160, startPoint y: 754, endPoint x: 403, endPoint y: 739, distance: 243.5
click at [403, 739] on div "Mobile Phone Number +1" at bounding box center [365, 702] width 546 height 80
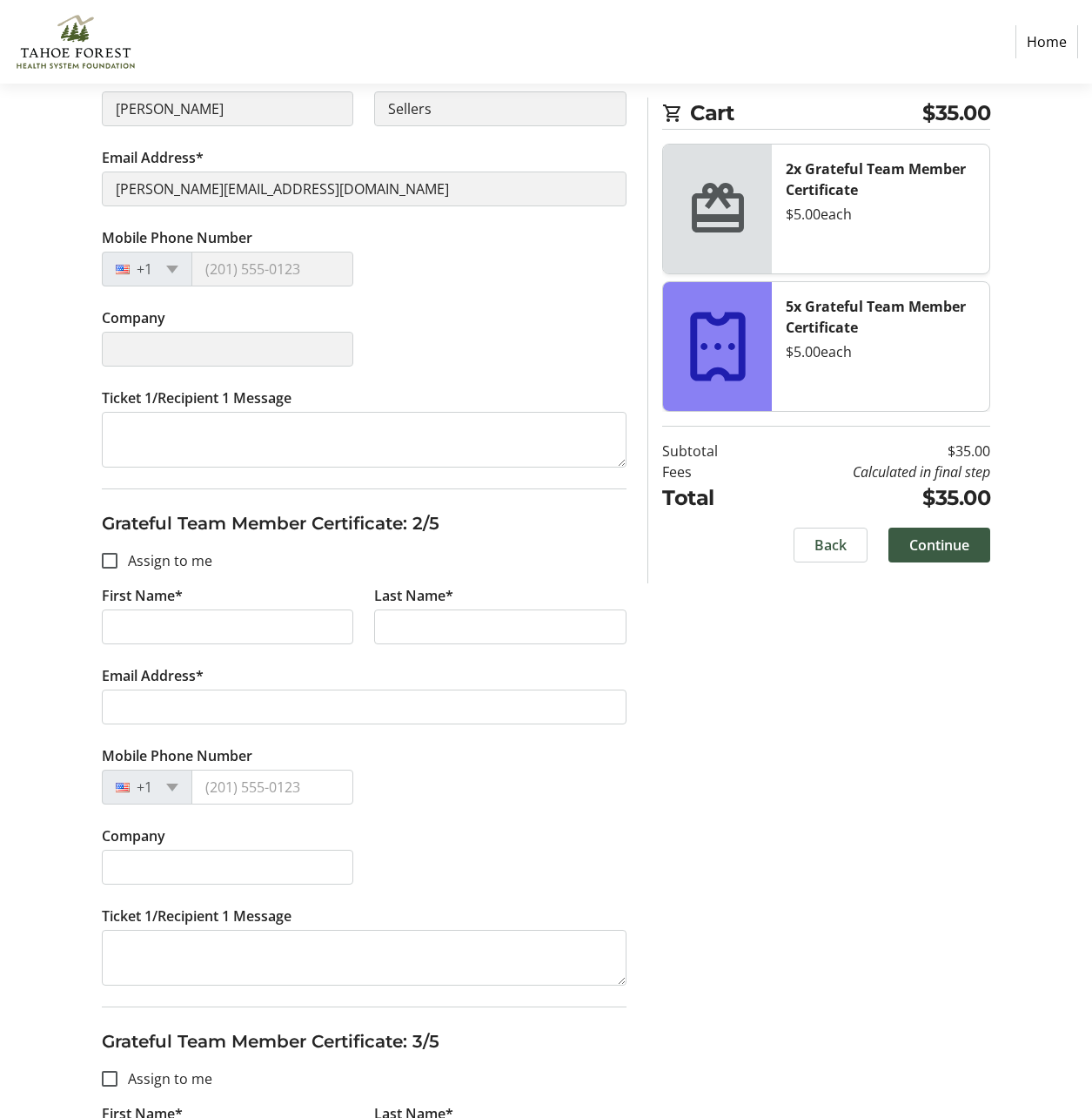
scroll to position [610, 0]
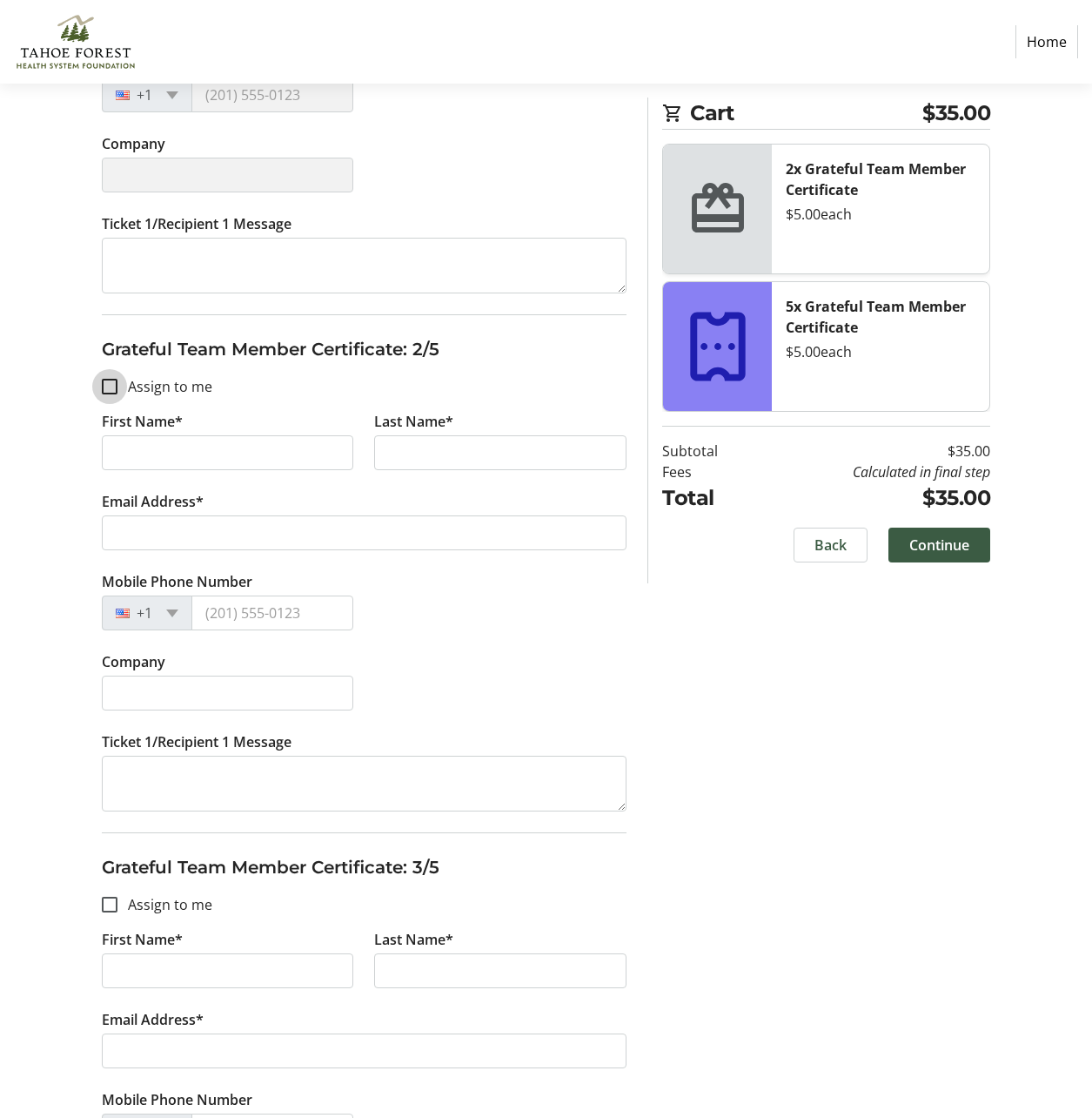
click at [102, 386] on input "Assign to me" at bounding box center [109, 387] width 16 height 16
checkbox input "true"
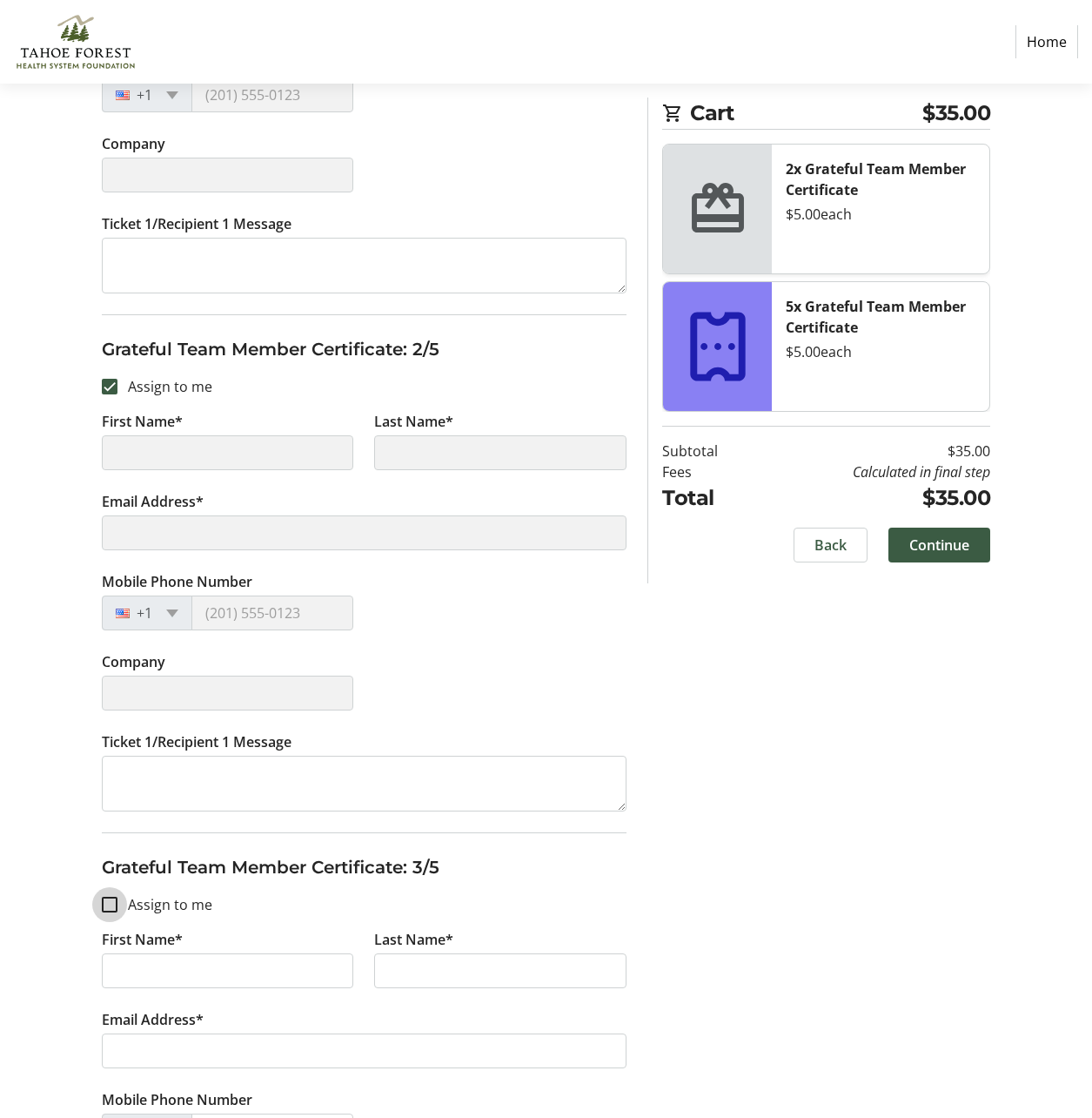
click at [102, 910] on div at bounding box center [109, 905] width 16 height 16
type input "Christina"
type input "Sellers"
type input "christinalee@tfhd.com"
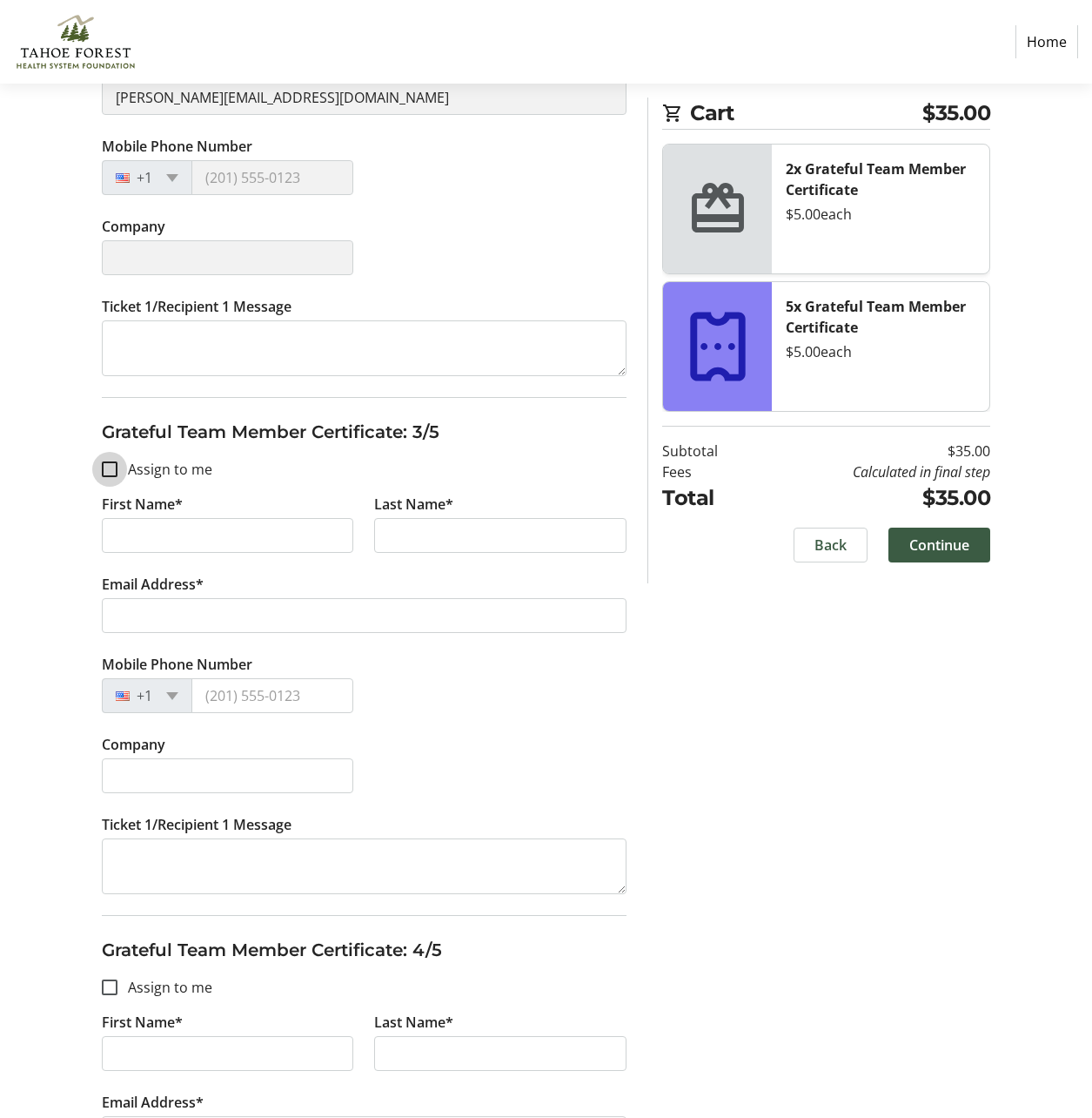
scroll to position [1219, 0]
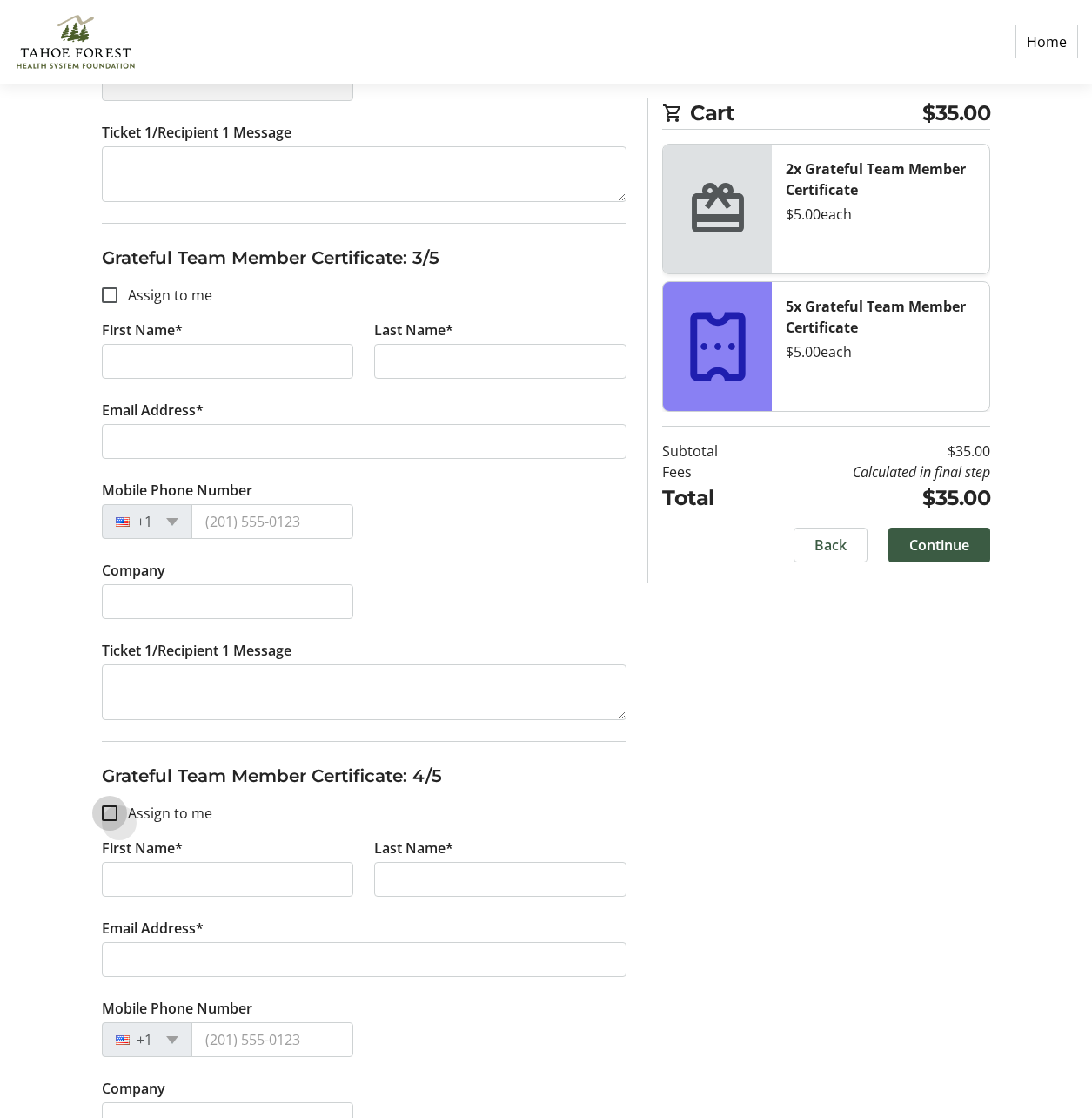
click at [112, 813] on input "Assign to me" at bounding box center [109, 813] width 16 height 16
checkbox input "true"
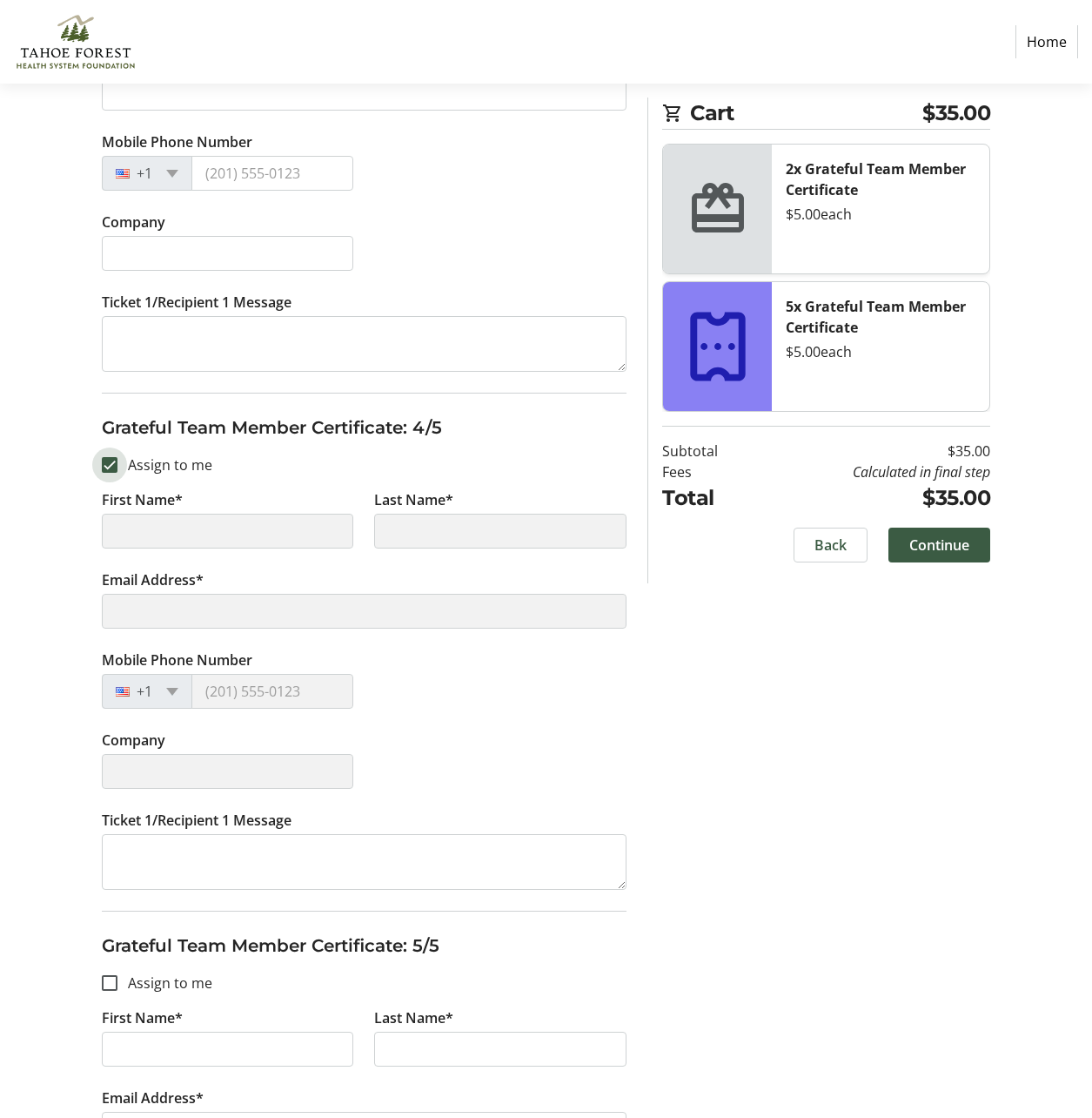
type input "Christina"
type input "Sellers"
type input "christinalee@tfhd.com"
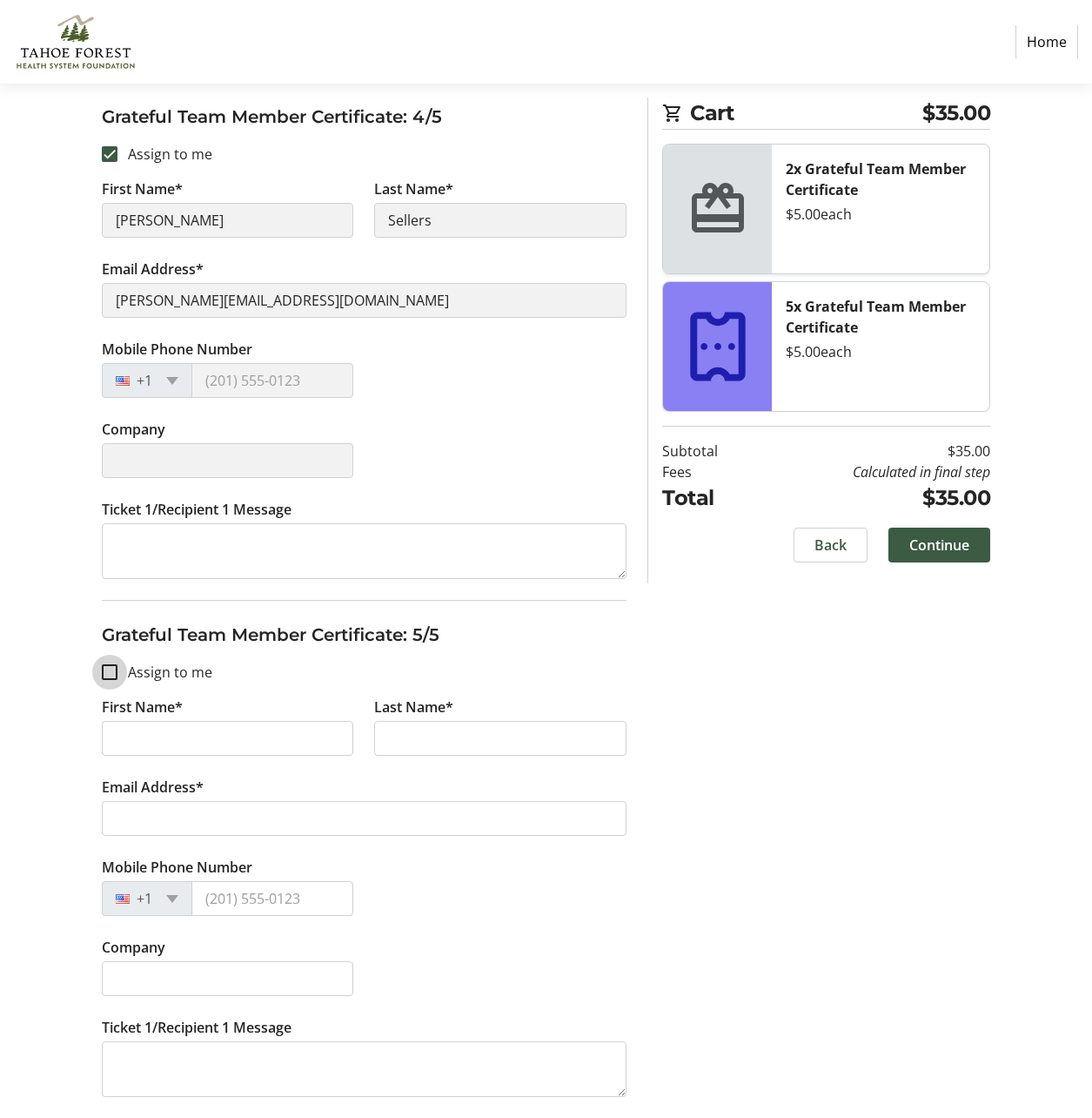
click at [113, 675] on input "Assign to me" at bounding box center [109, 672] width 16 height 16
checkbox input "true"
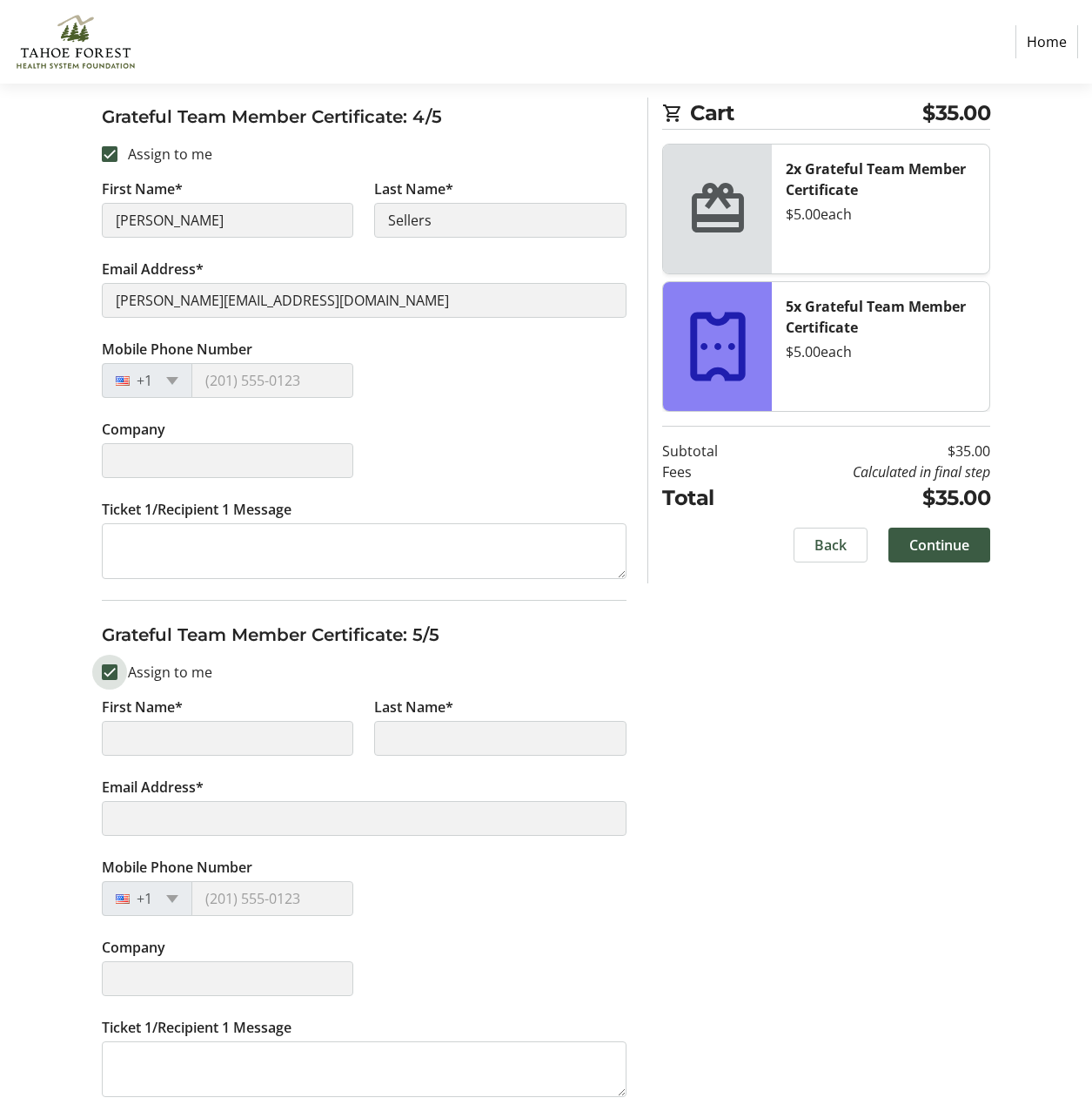
type input "Christina"
type input "Sellers"
type input "christinalee@tfhd.com"
click at [946, 553] on span "Continue" at bounding box center [939, 545] width 60 height 21
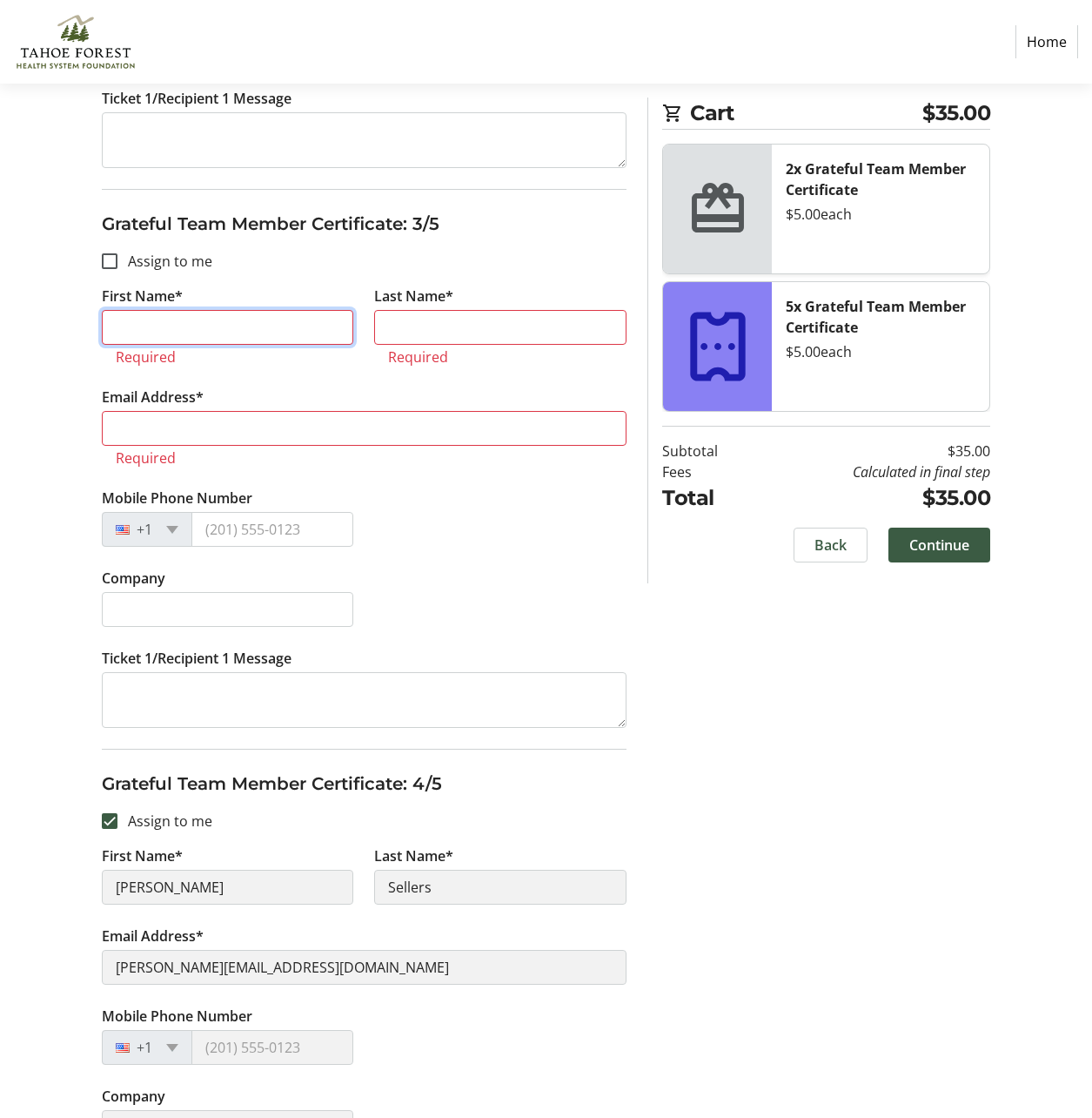
scroll to position [1165, 0]
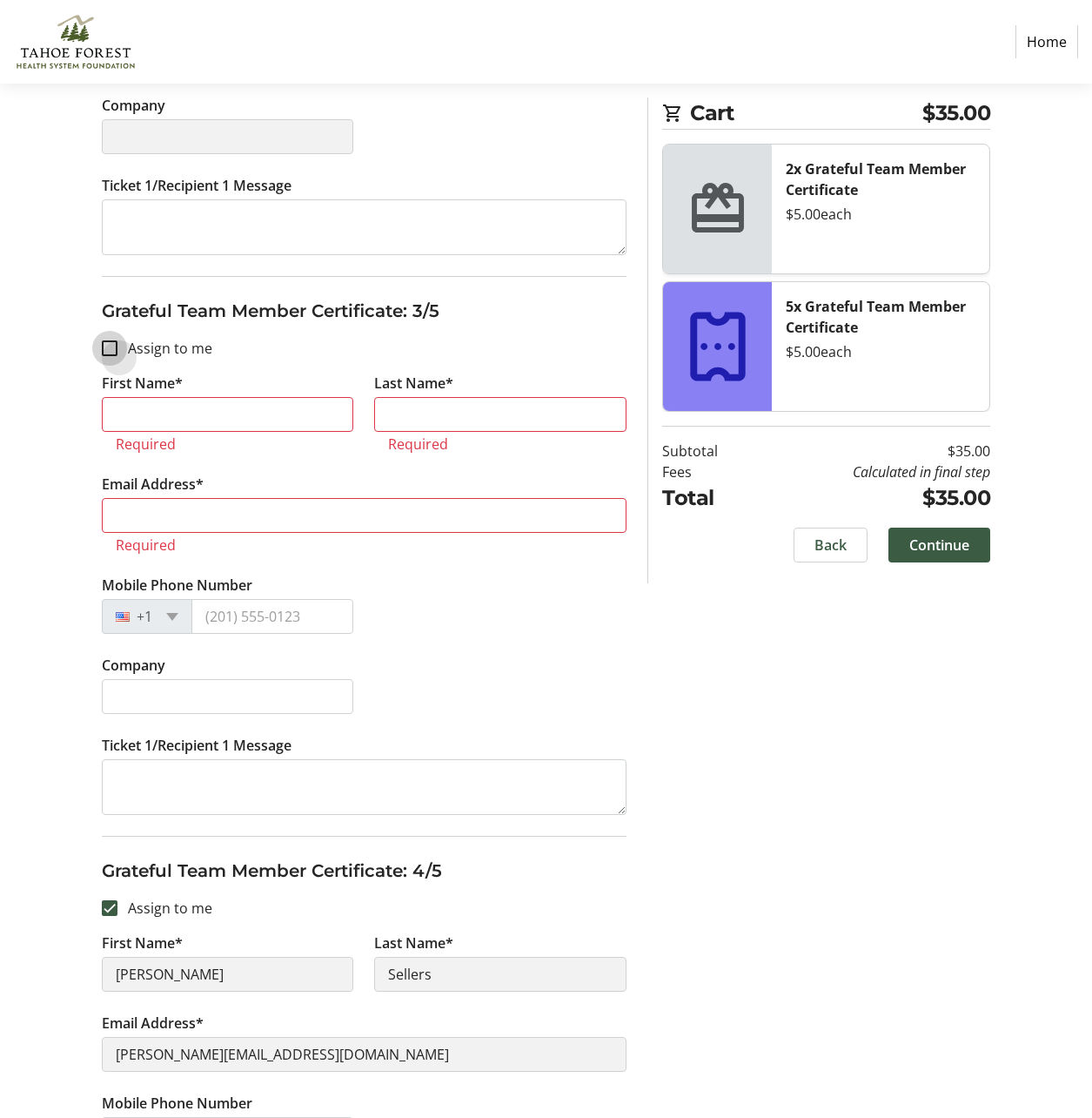
click at [109, 345] on input "Assign to me" at bounding box center [109, 348] width 16 height 16
checkbox input "true"
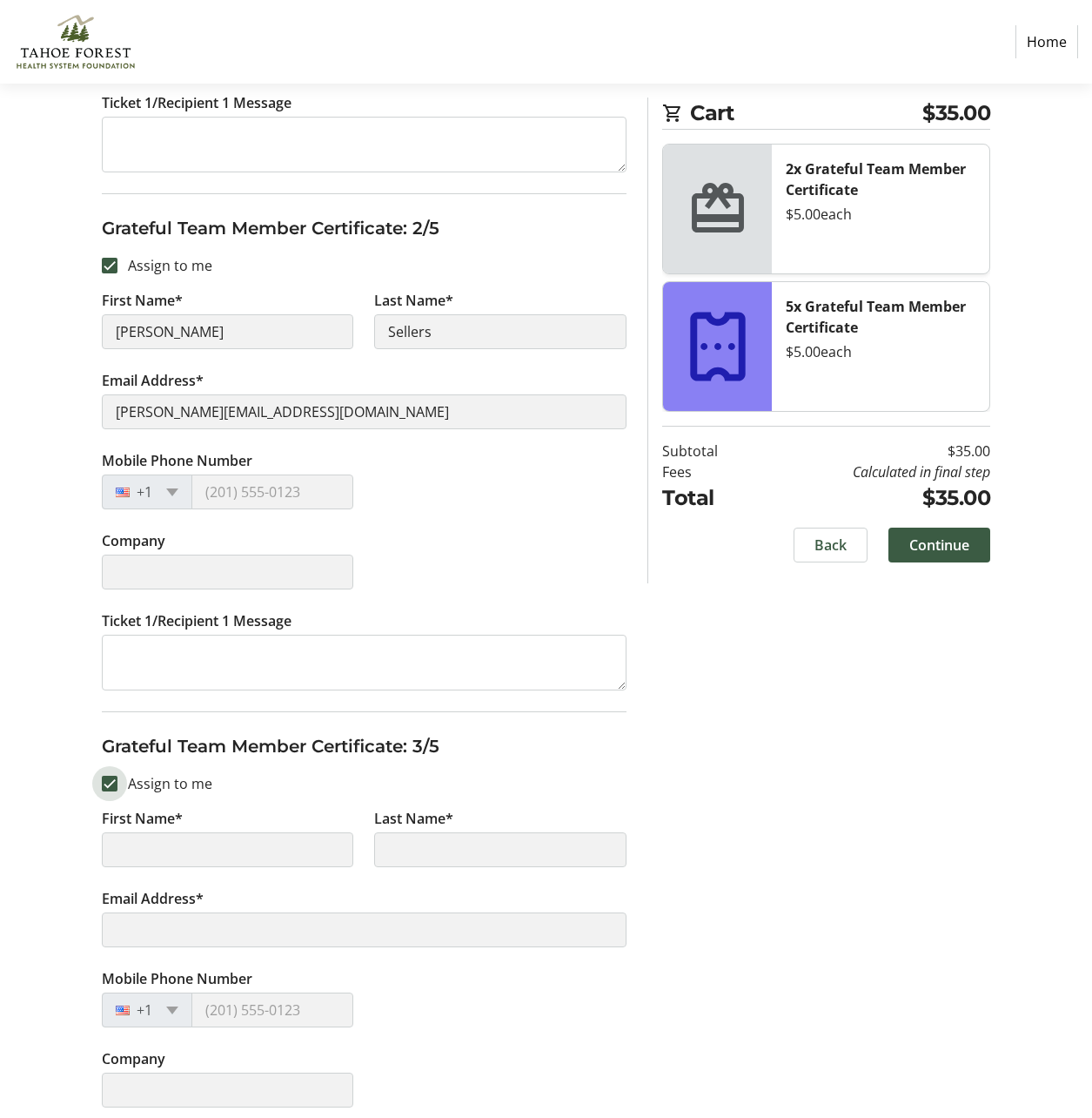
scroll to position [382, 0]
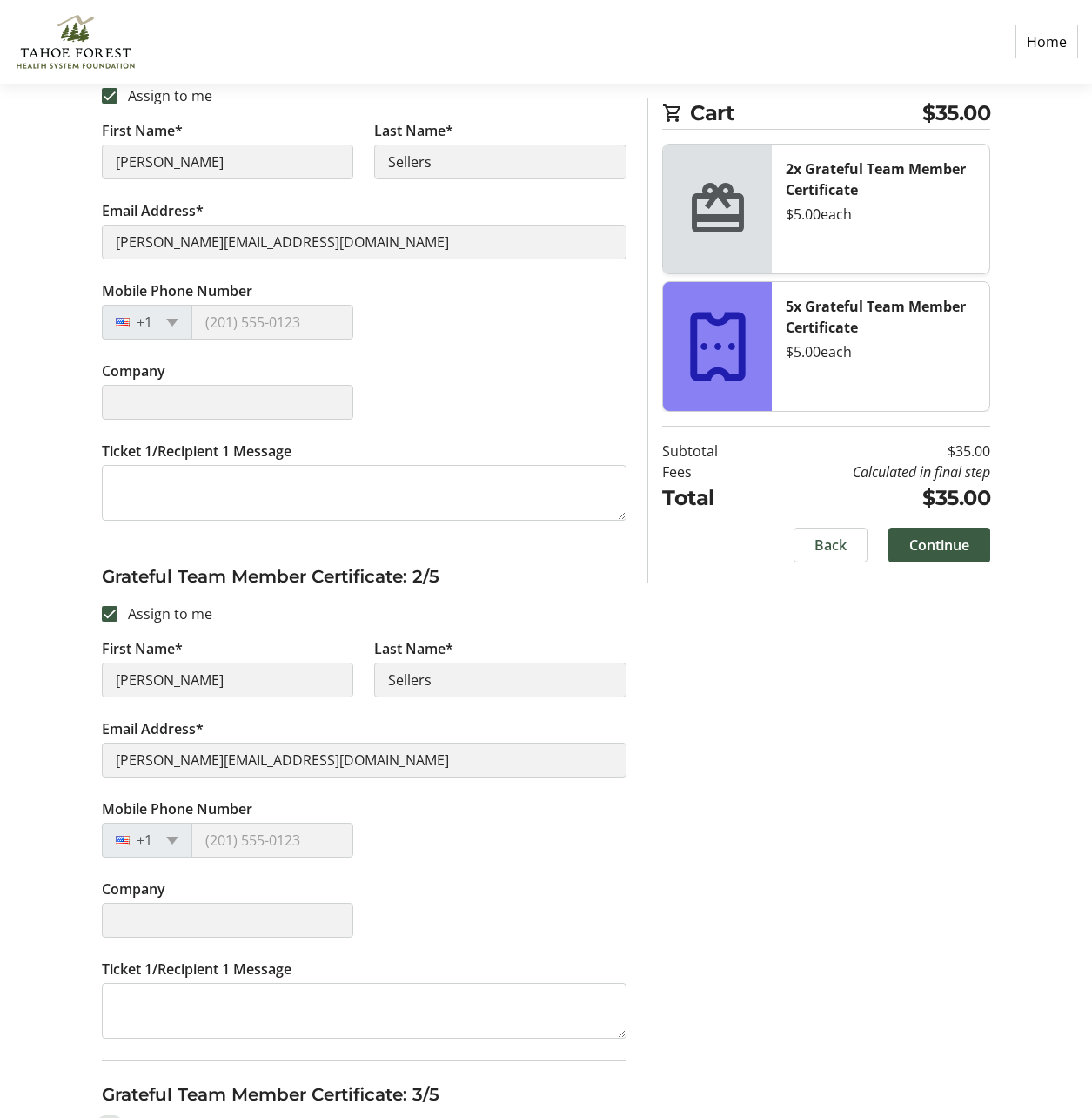
type input "Christina"
type input "Sellers"
type input "christinalee@tfhd.com"
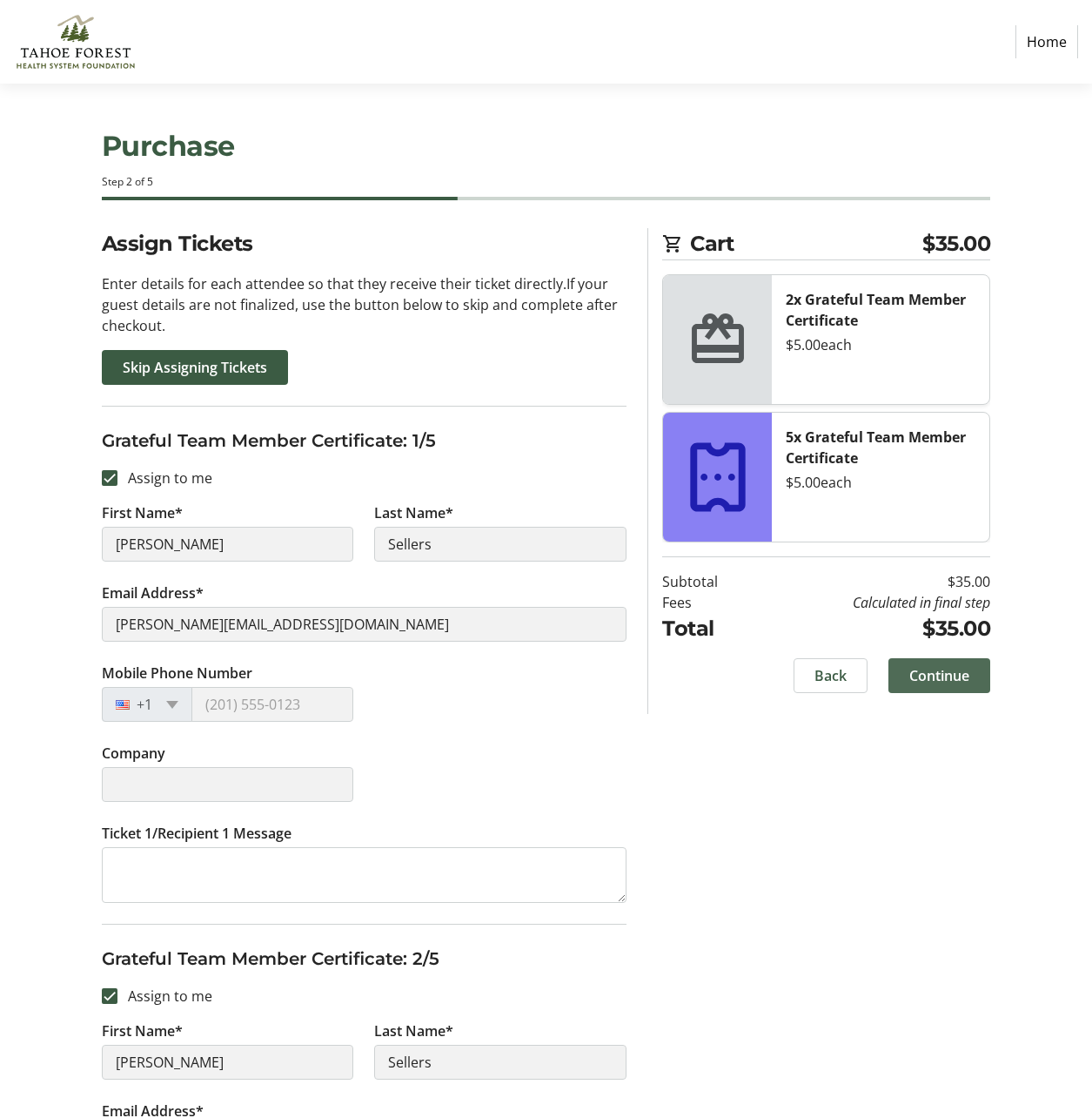
click at [942, 671] on span "Continue" at bounding box center [939, 675] width 60 height 21
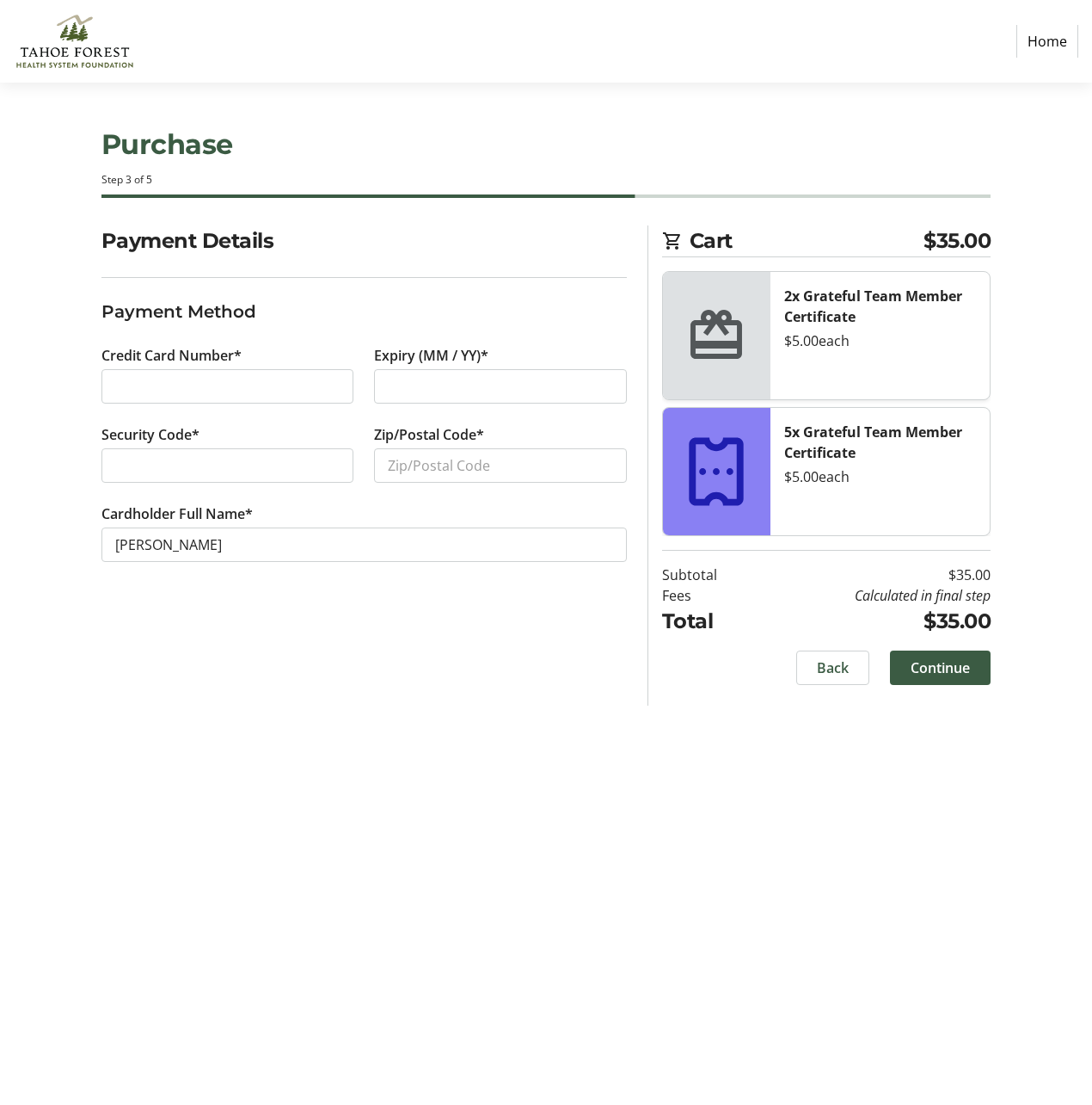
drag, startPoint x: 781, startPoint y: 486, endPoint x: 772, endPoint y: 486, distance: 9.0
click at [779, 486] on div "5x Grateful Team Member Certificate $5.00 each" at bounding box center [880, 471] width 219 height 128
click at [55, 42] on img at bounding box center [74, 41] width 122 height 69
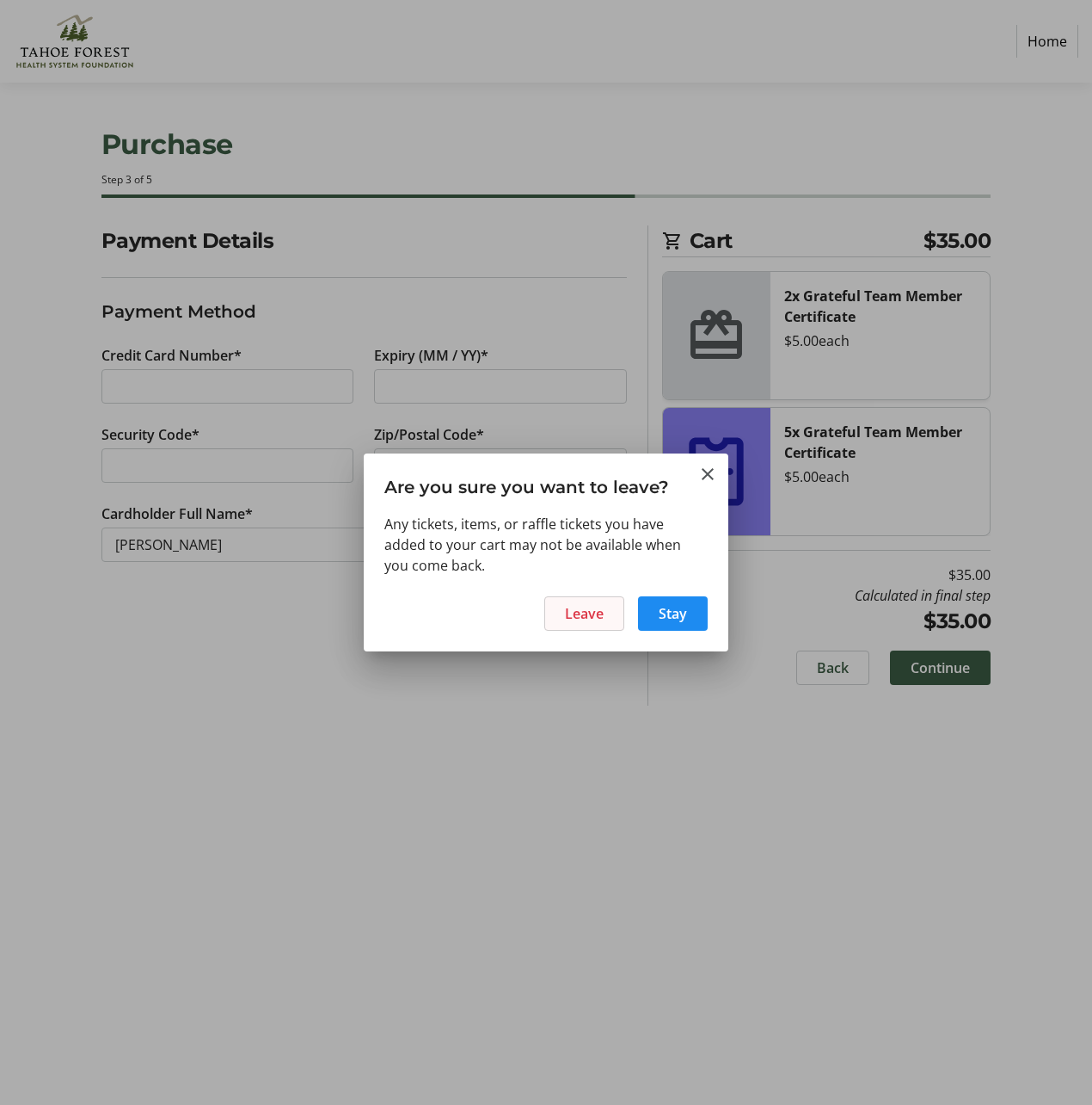
click at [588, 620] on span "Leave" at bounding box center [585, 612] width 39 height 20
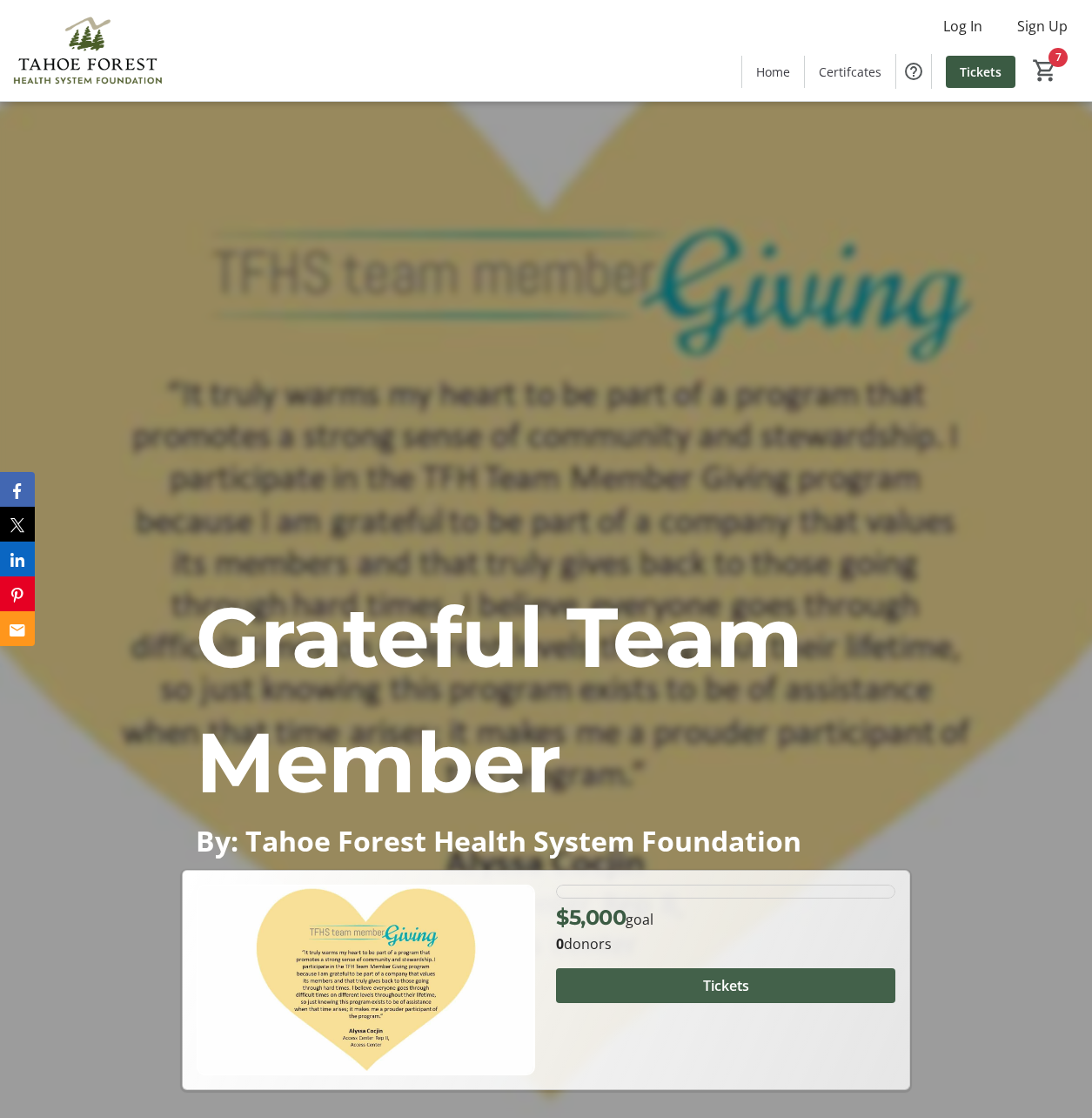
click at [732, 982] on span "Tickets" at bounding box center [726, 985] width 46 height 21
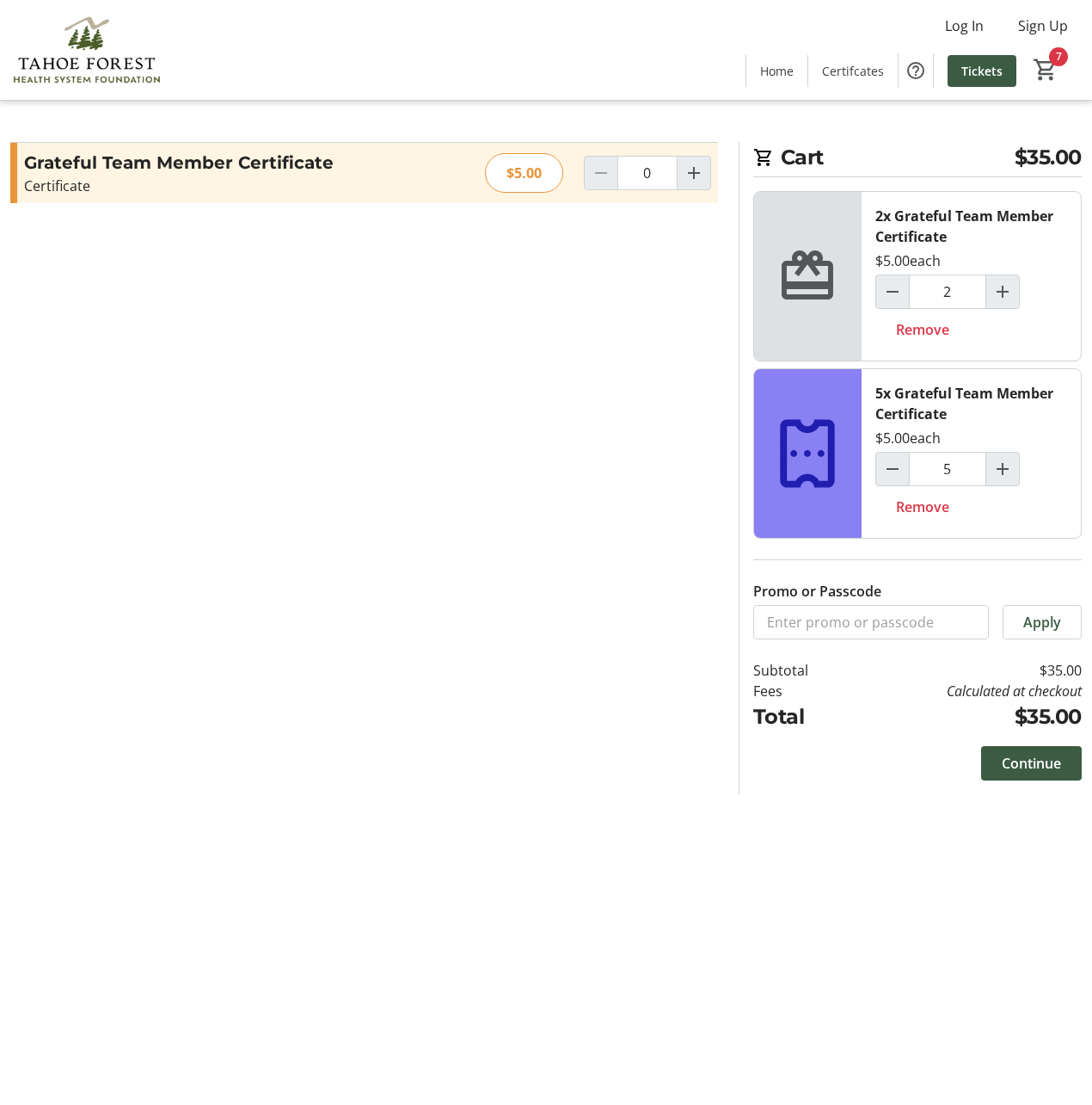
type input "2"
click at [912, 515] on span "Remove" at bounding box center [922, 506] width 54 height 20
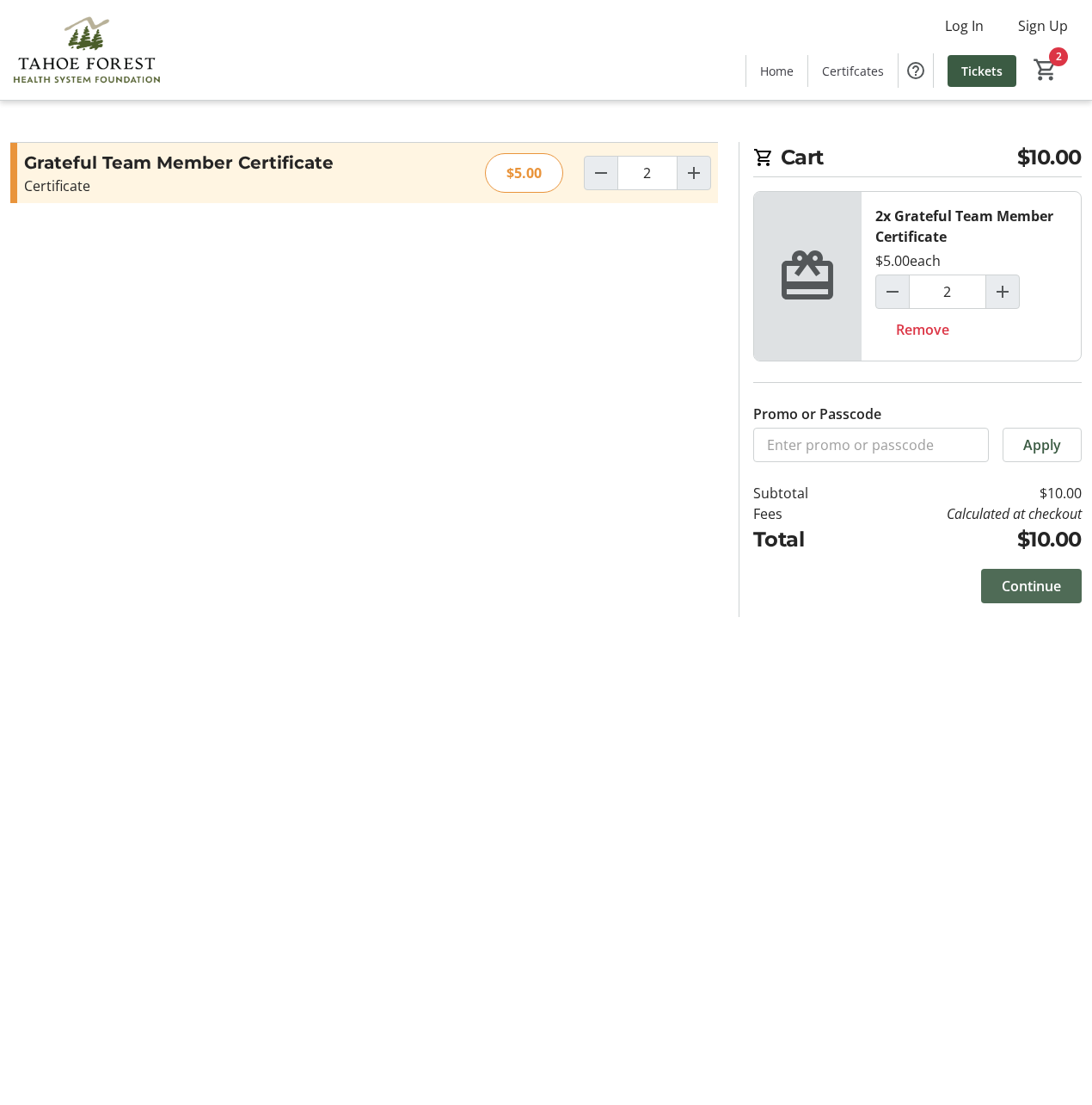
click at [1019, 581] on span "Continue" at bounding box center [1032, 585] width 59 height 20
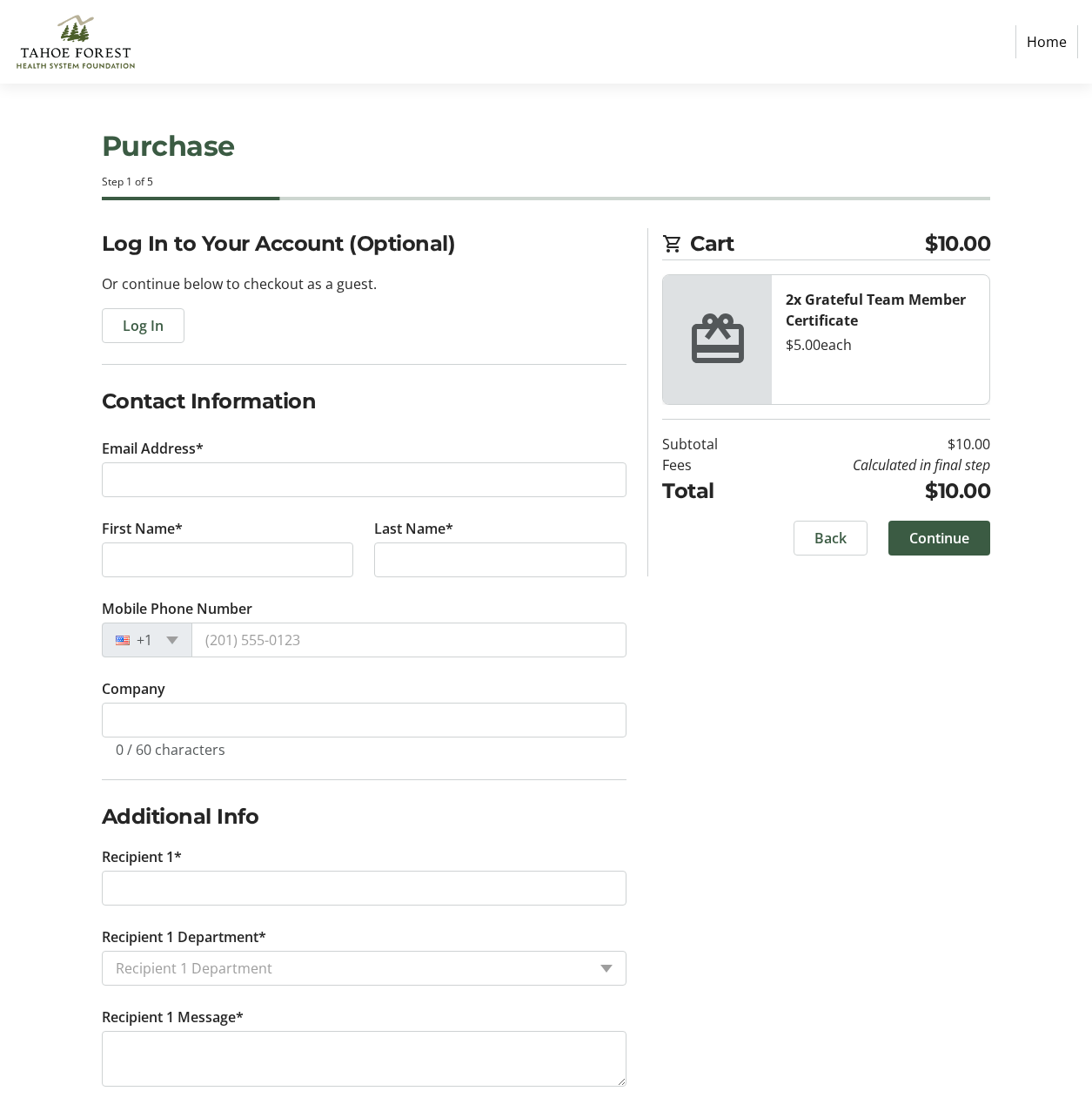
scroll to position [11, 0]
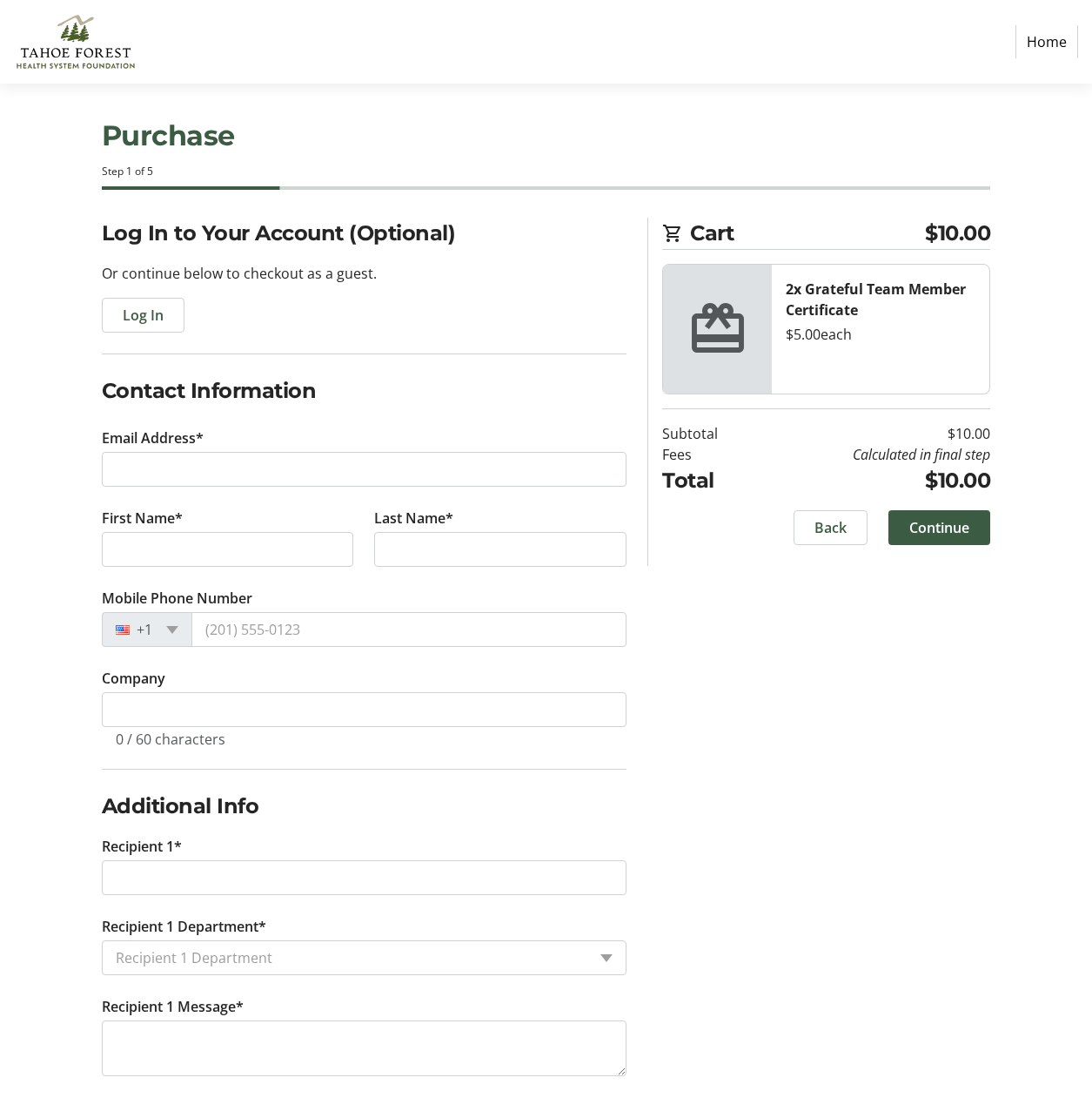
click at [1055, 41] on link "Home" at bounding box center [1048, 42] width 63 height 34
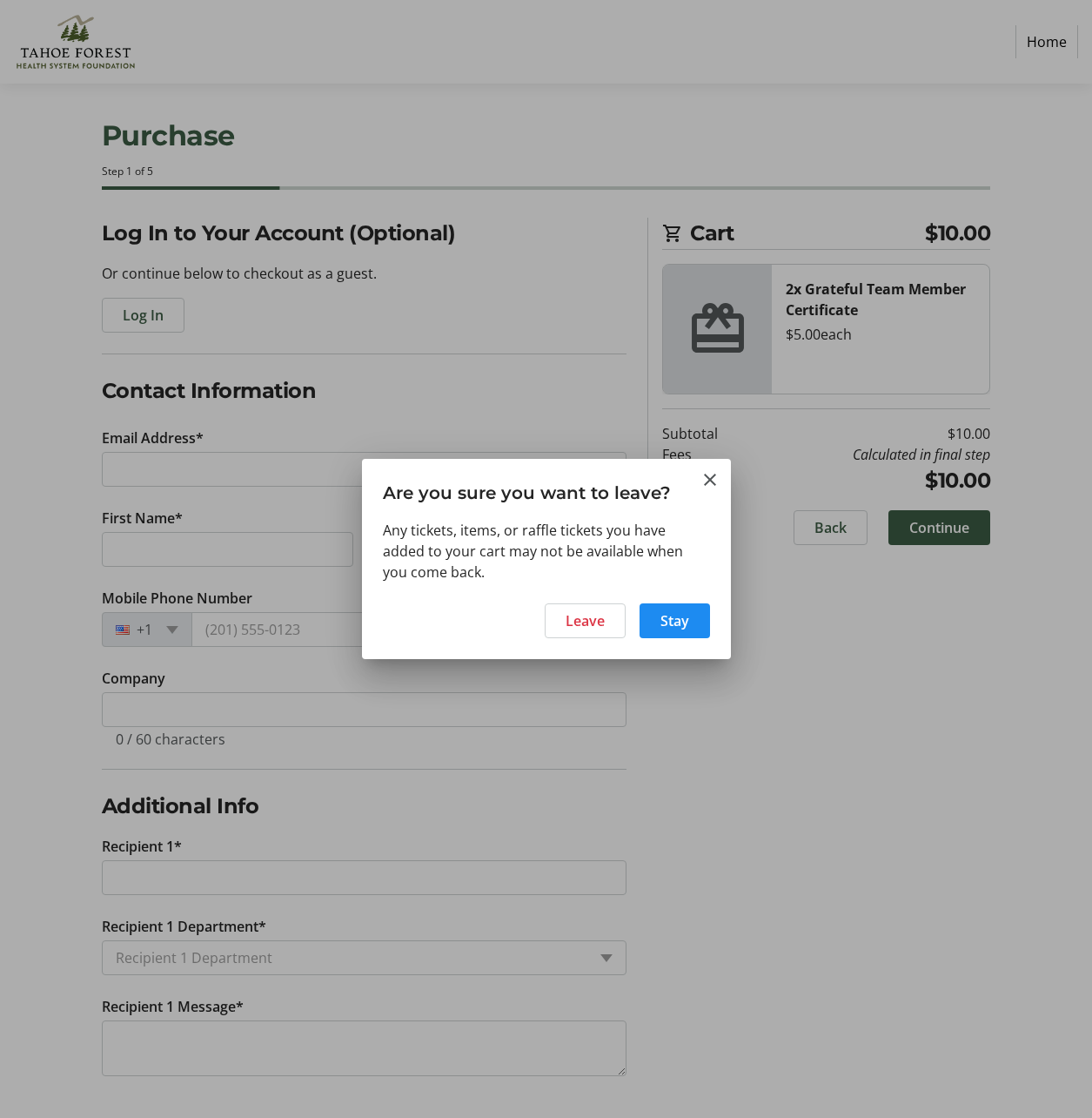
scroll to position [0, 0]
click at [667, 627] on span "Stay" at bounding box center [675, 620] width 29 height 21
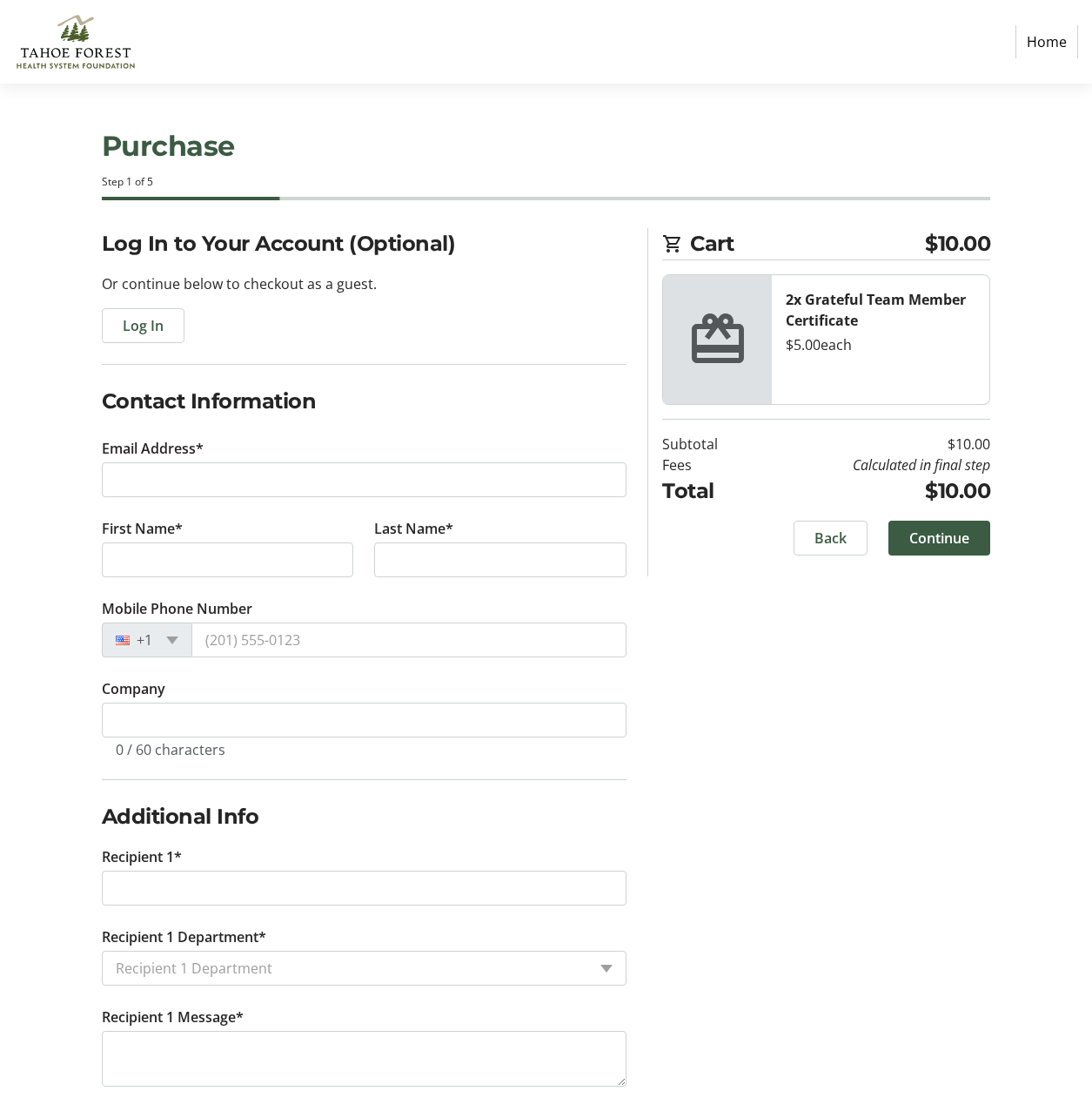
scroll to position [11, 0]
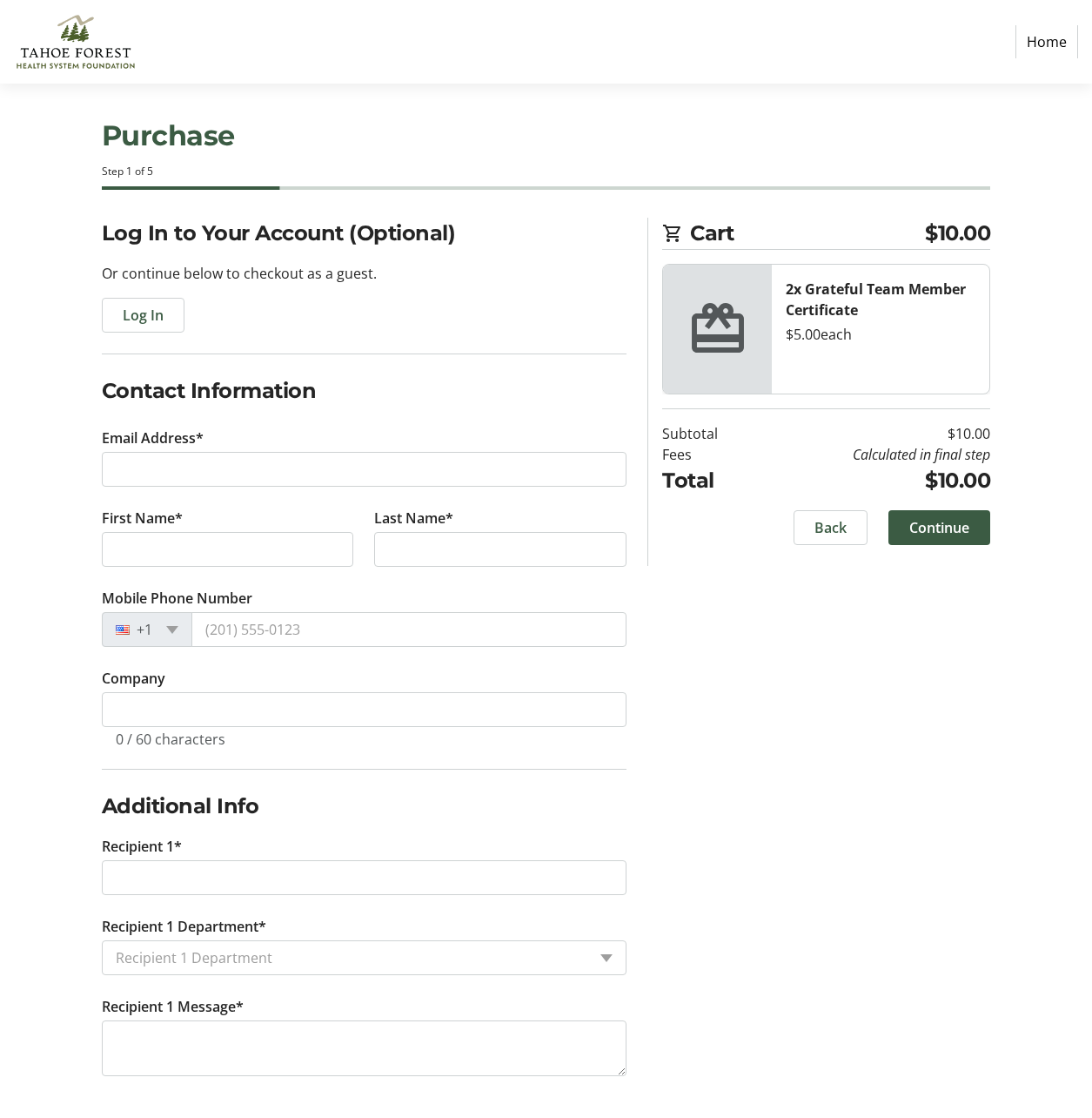
click at [1054, 43] on link "Home" at bounding box center [1048, 42] width 63 height 34
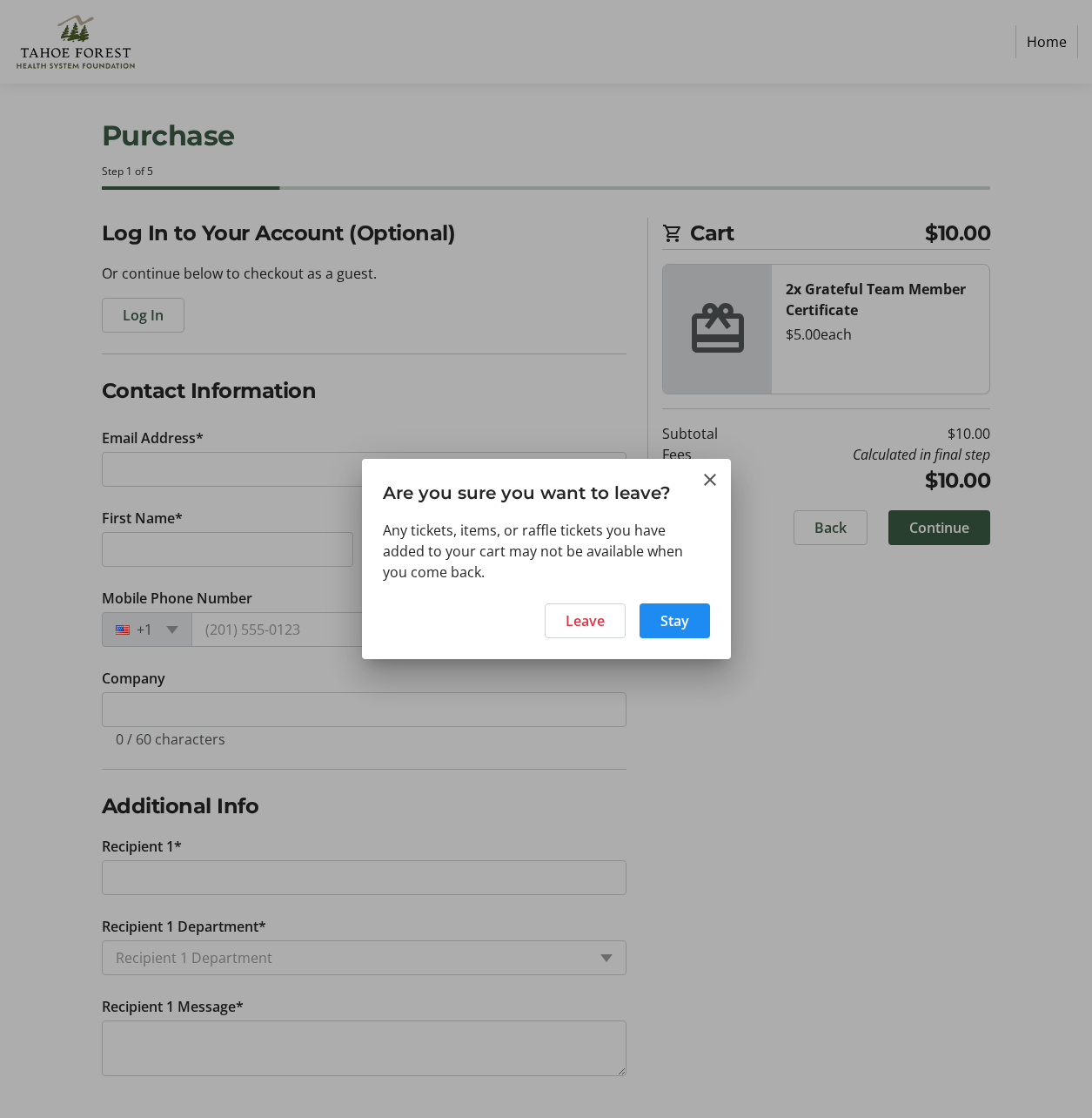
scroll to position [0, 0]
click at [588, 620] on span "Leave" at bounding box center [585, 620] width 39 height 21
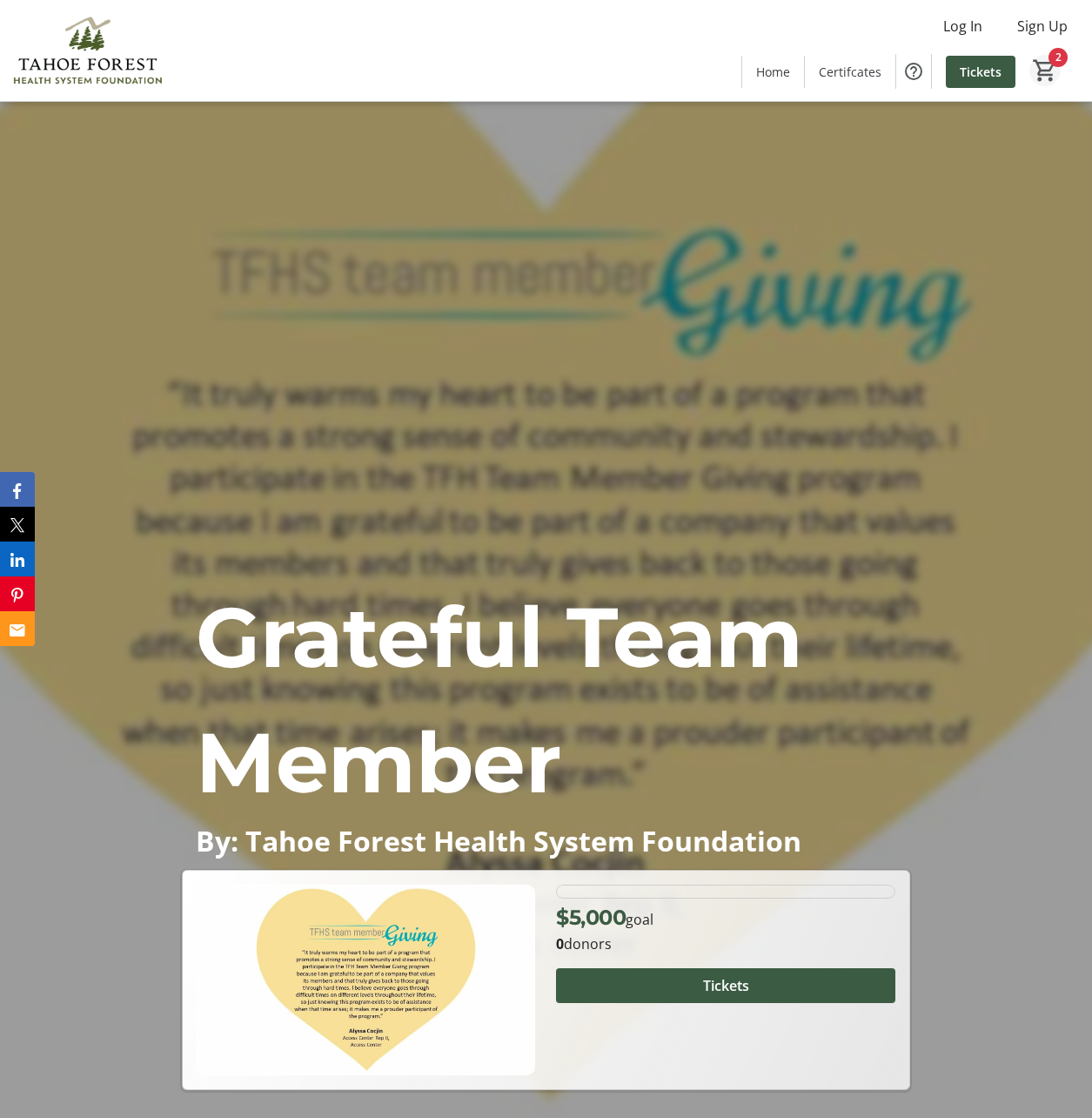
drag, startPoint x: 1038, startPoint y: 48, endPoint x: 1043, endPoint y: 58, distance: 11.2
click at [1039, 53] on div "Home Certifcates Tickets 2" at bounding box center [911, 71] width 340 height 45
click at [1044, 62] on mat-icon "2" at bounding box center [1045, 70] width 26 height 26
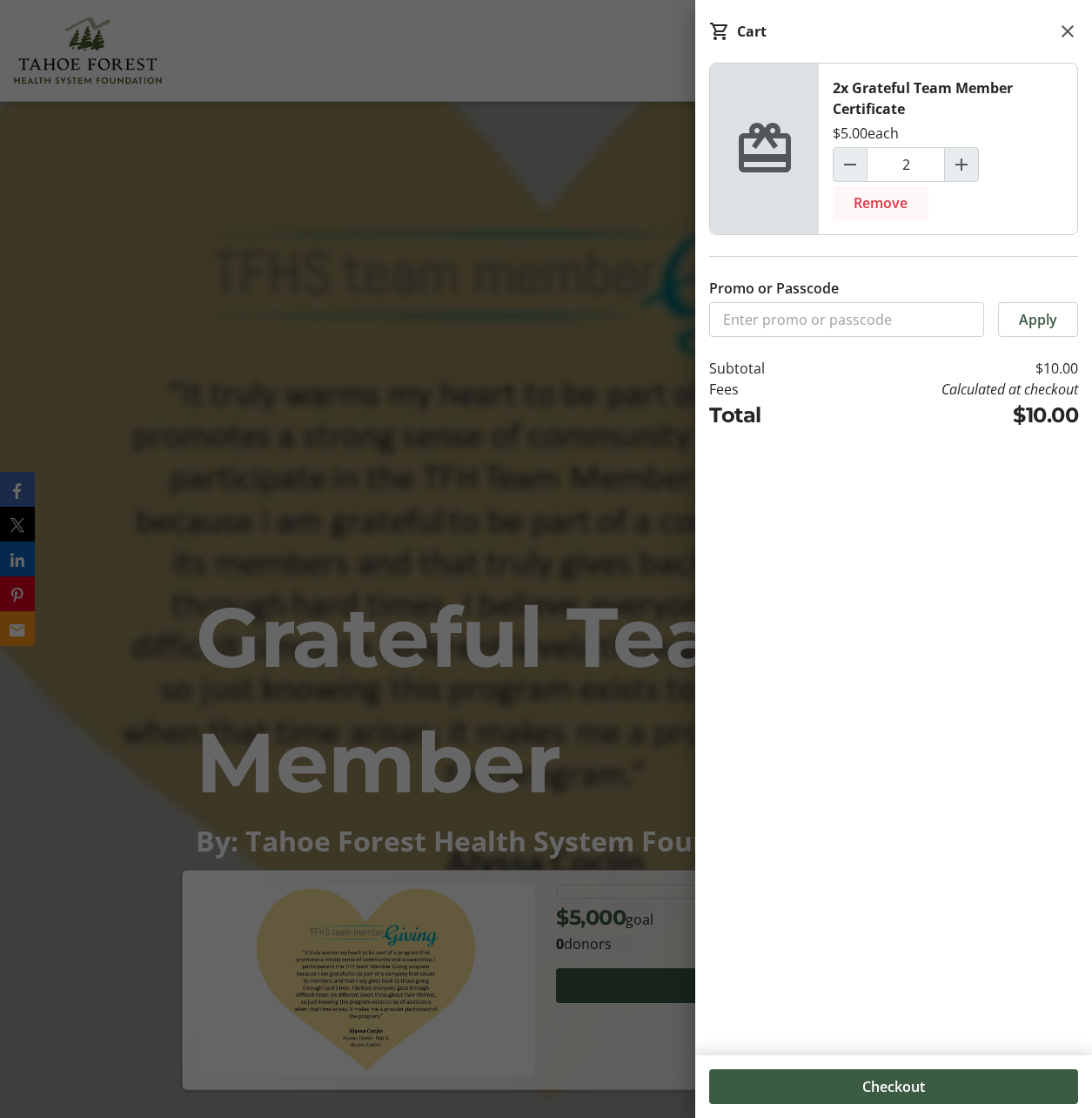
click at [878, 206] on span "Remove" at bounding box center [880, 202] width 54 height 21
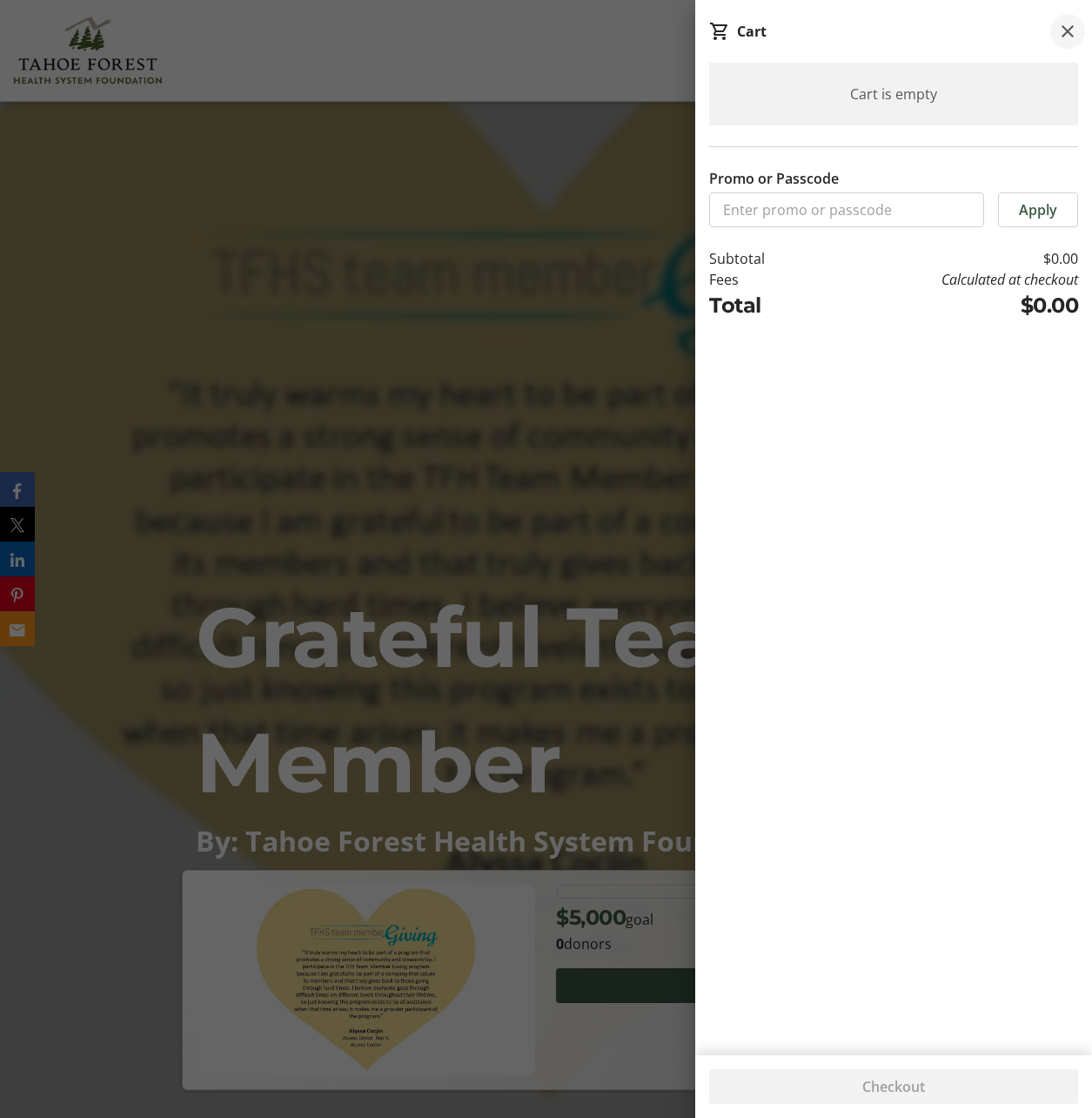
click at [1072, 30] on mat-icon at bounding box center [1067, 31] width 21 height 21
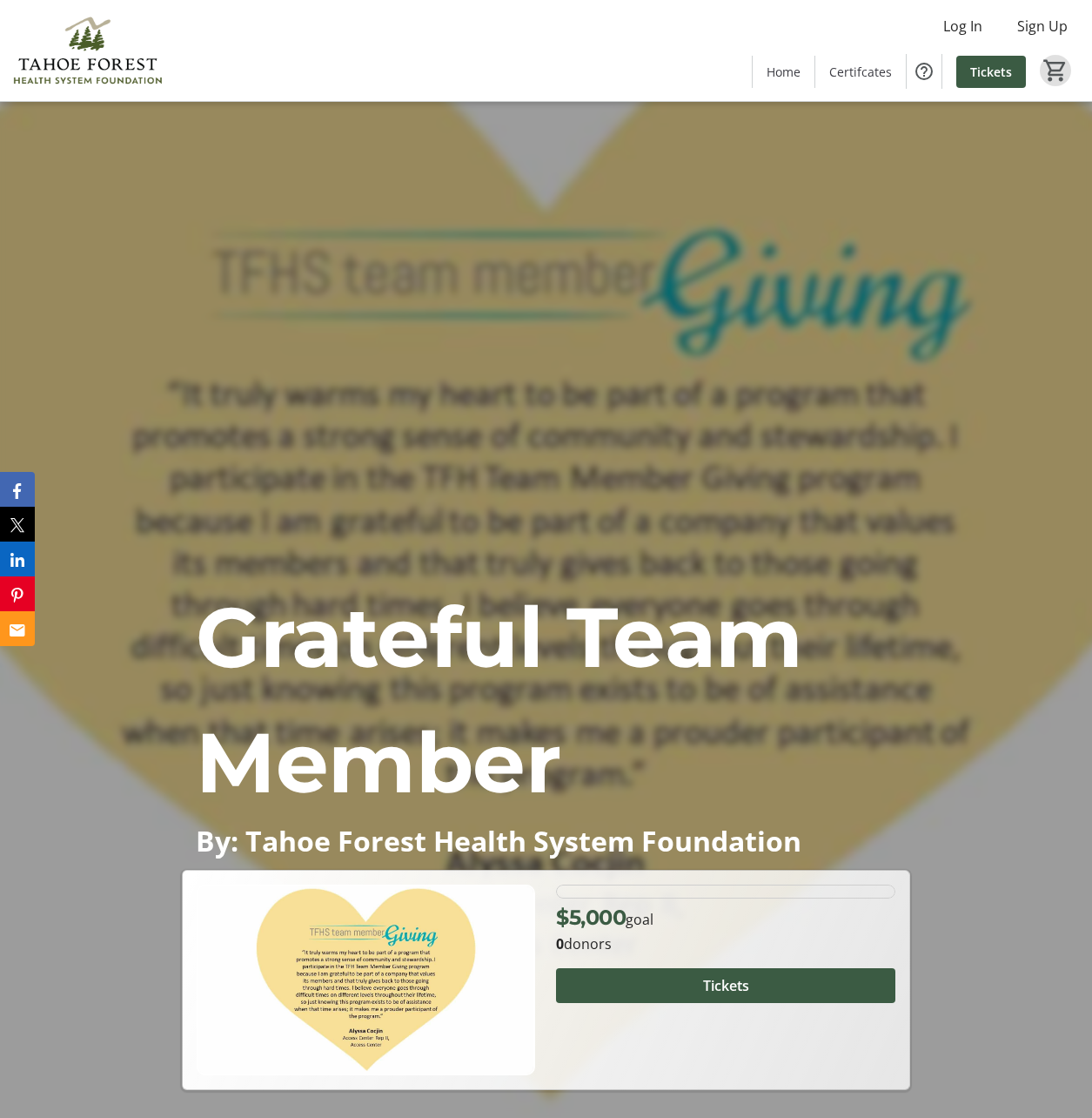
click at [639, 980] on span at bounding box center [725, 986] width 338 height 41
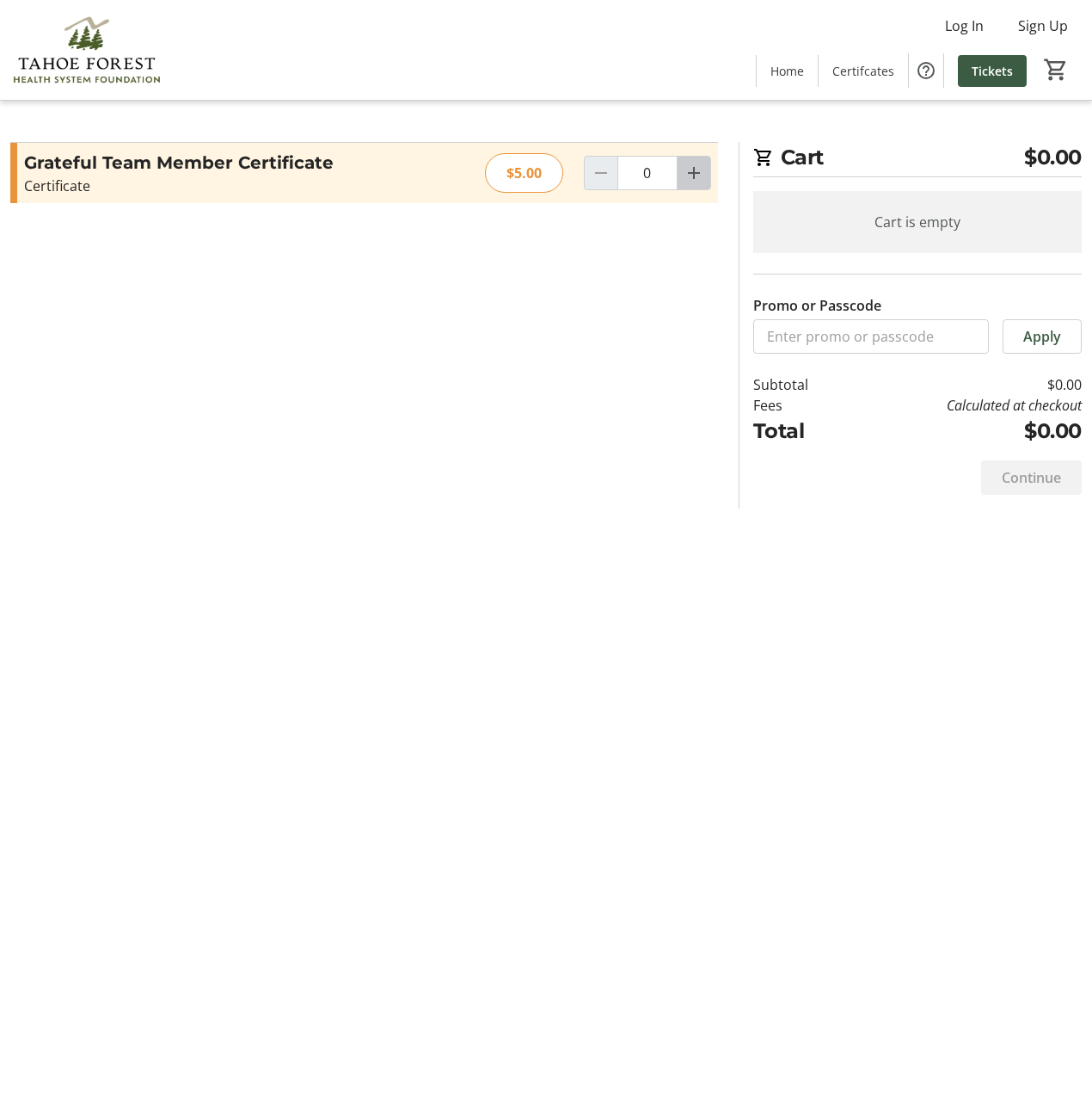
click at [695, 170] on mat-icon "Increment by one" at bounding box center [693, 173] width 20 height 20
type input "2"
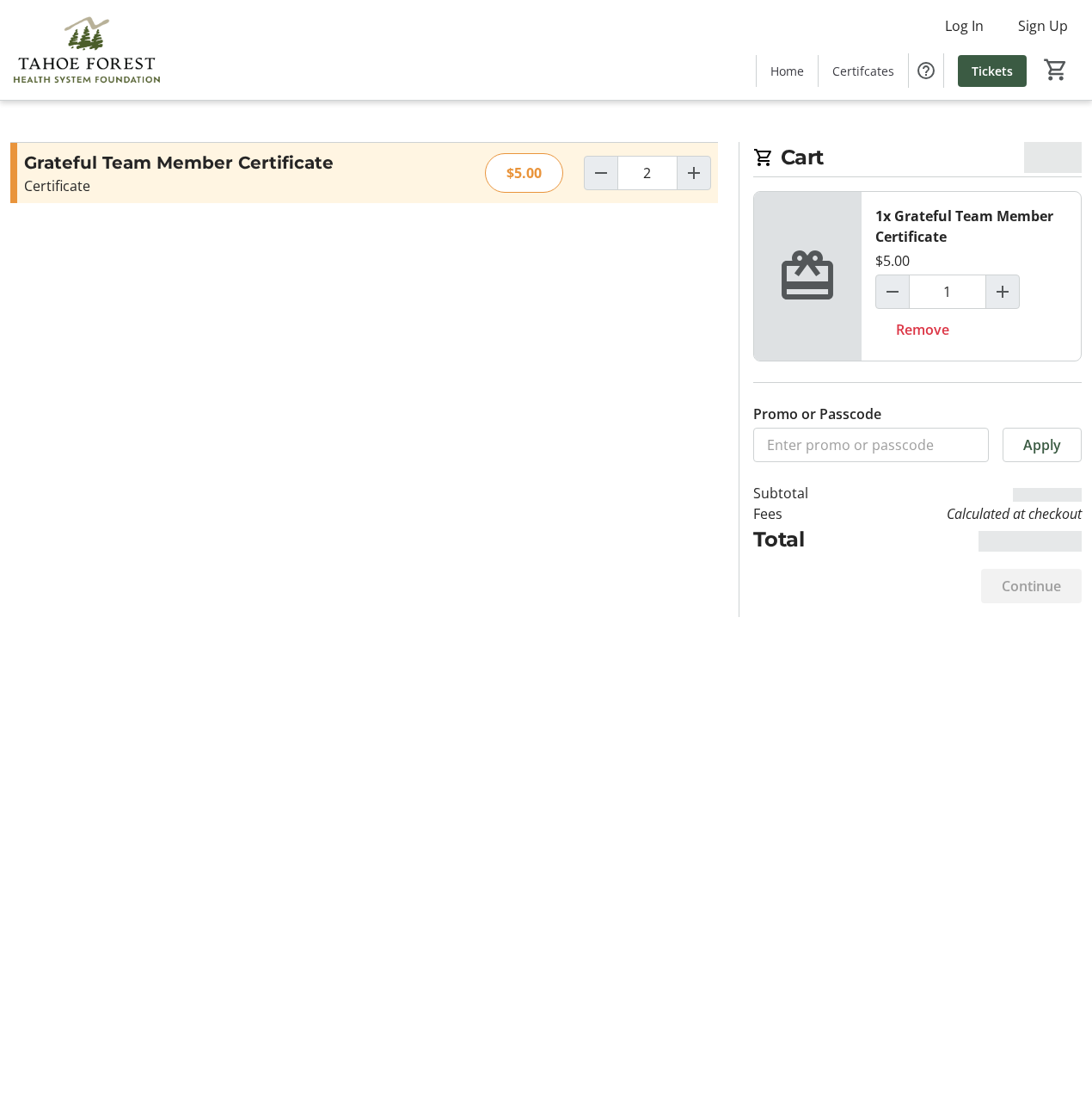
type input "2"
click at [1020, 588] on span "Continue" at bounding box center [1032, 585] width 59 height 20
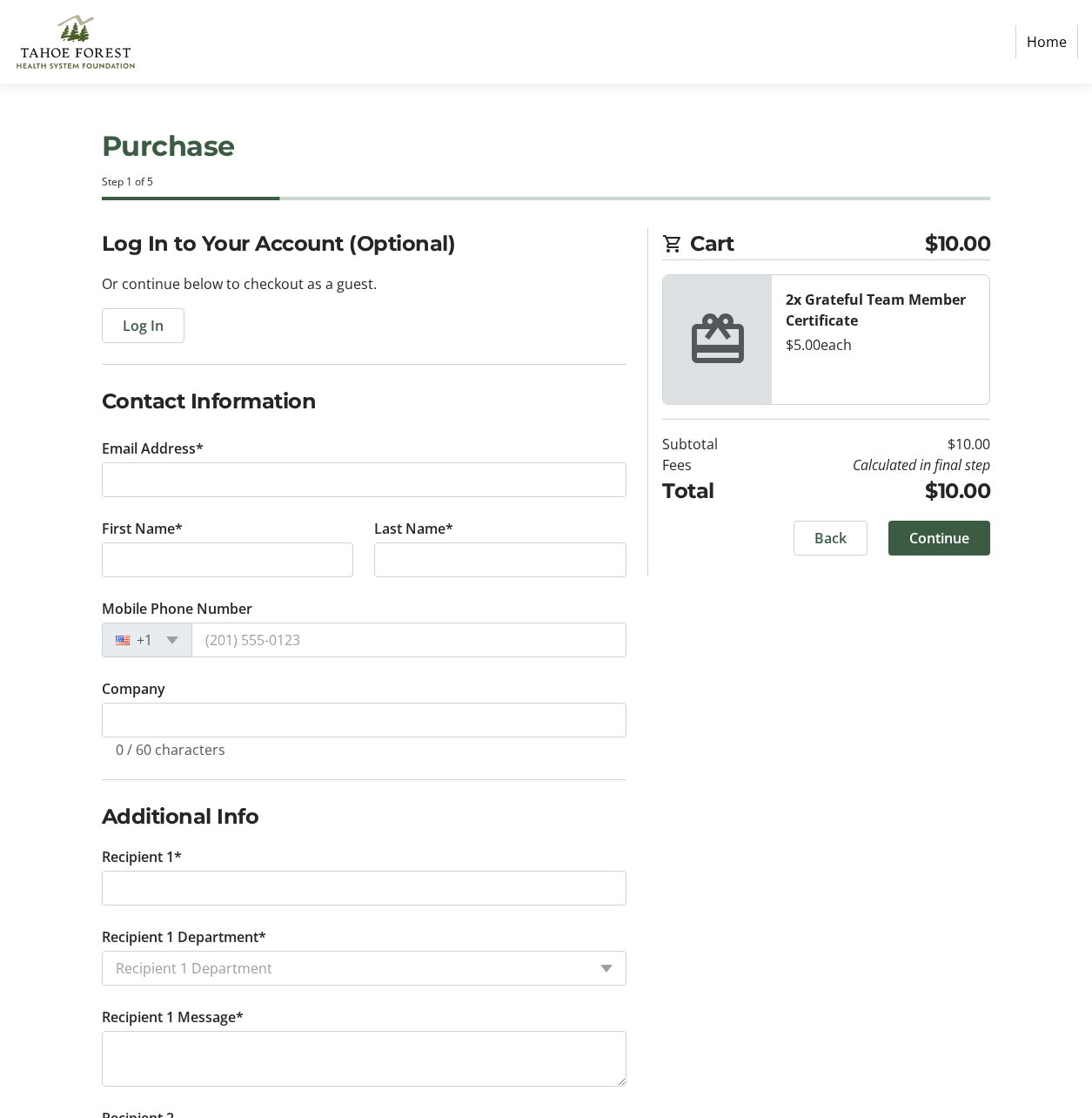
scroll to position [91, 0]
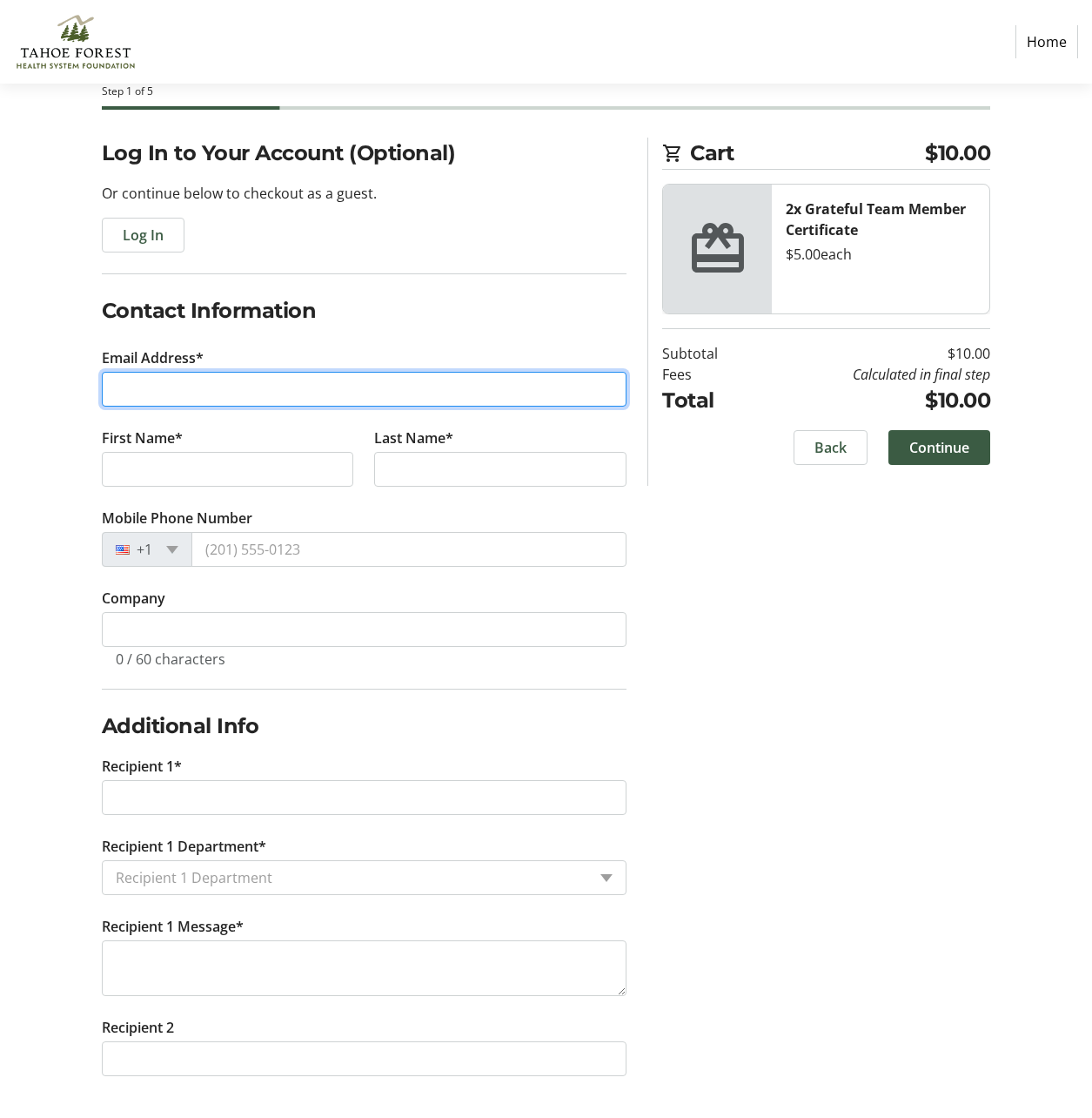
click at [287, 395] on input "Email Address*" at bounding box center [364, 389] width 526 height 35
type input "steener.cl@gmail.com"
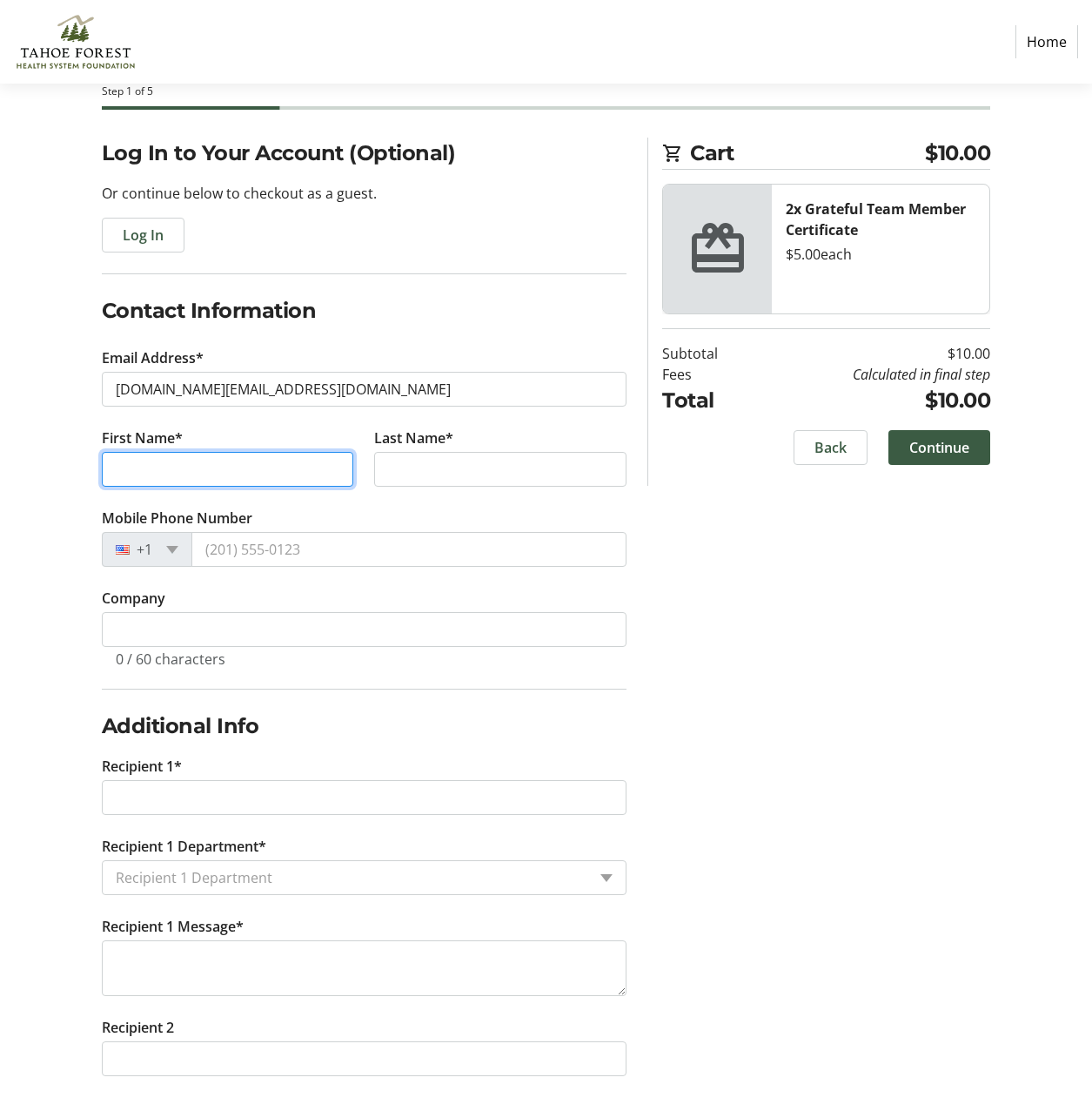
click at [261, 463] on input "First Name*" at bounding box center [228, 469] width 253 height 35
type input "Christina"
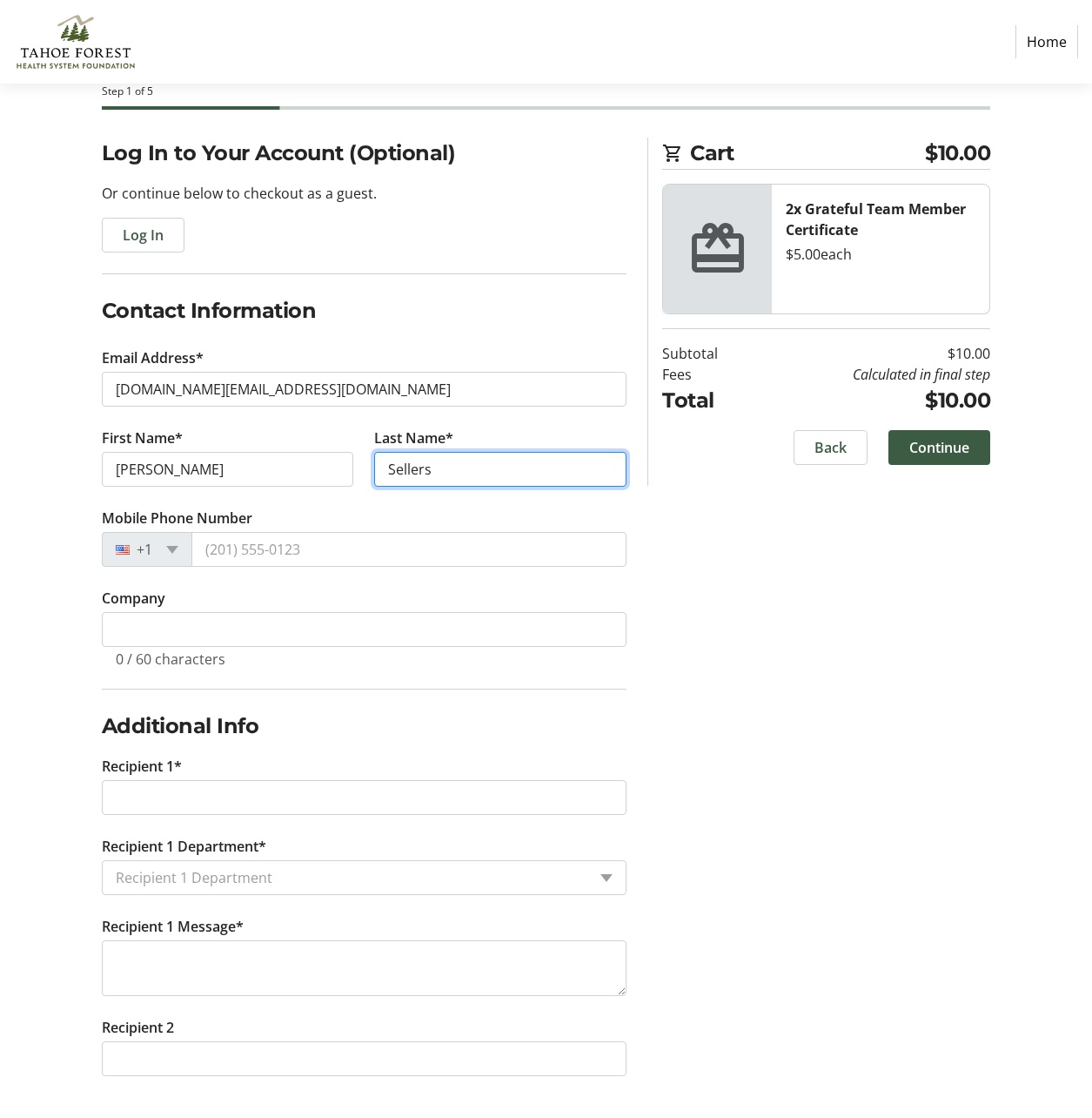
type input "Sellers"
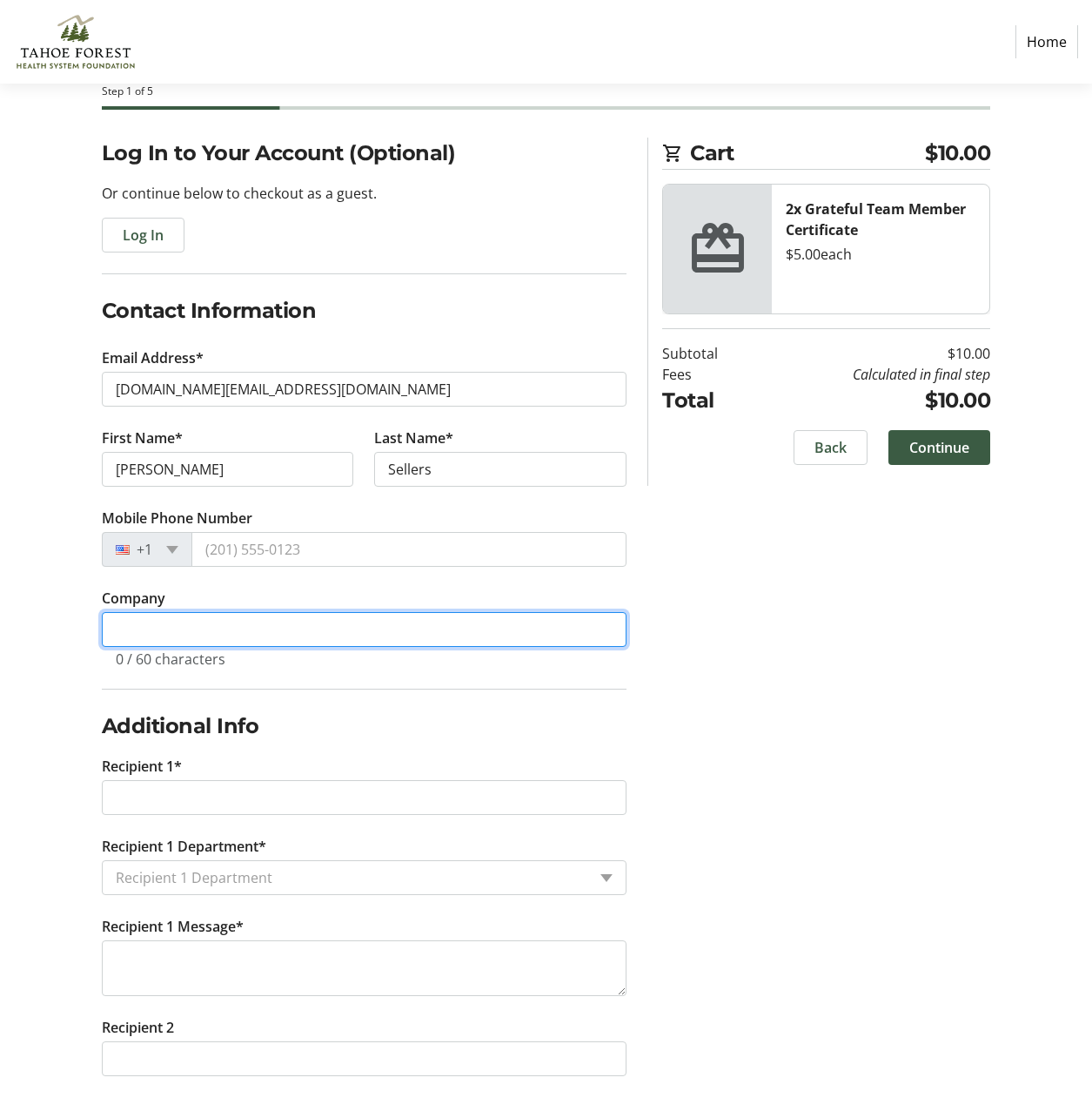
click at [231, 632] on input "Company" at bounding box center [364, 629] width 526 height 35
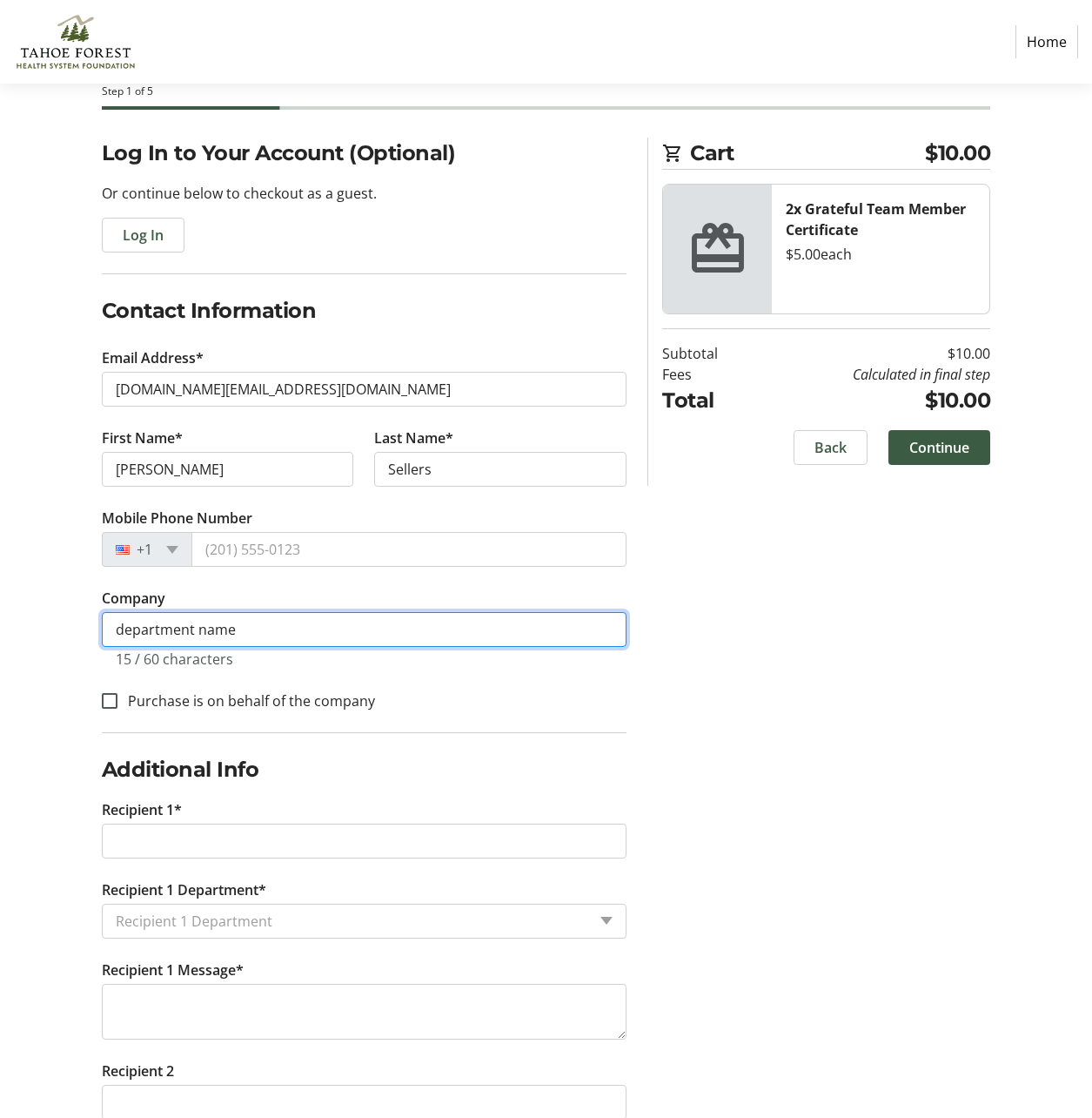
scroll to position [134, 0]
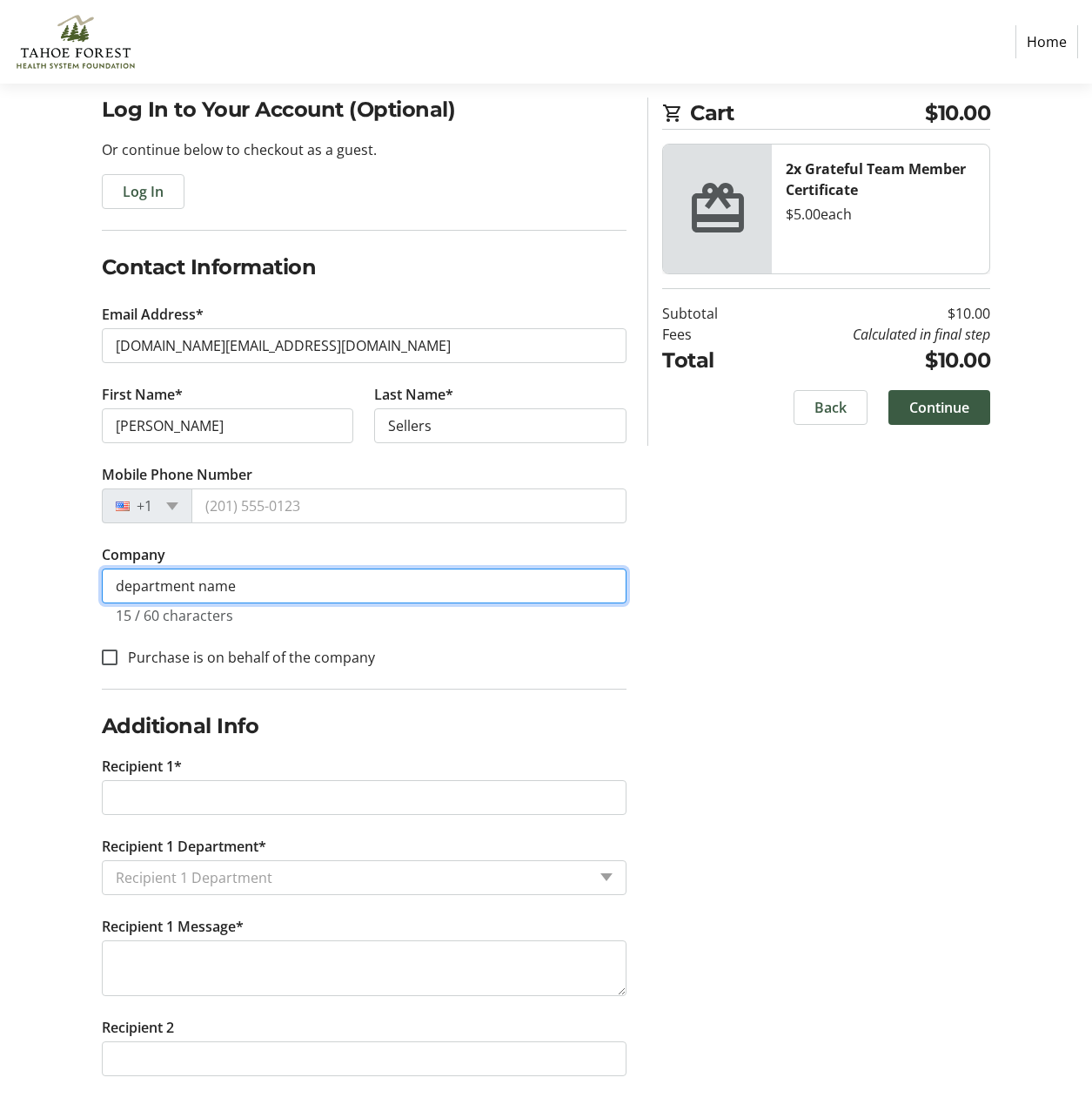
type input "department name"
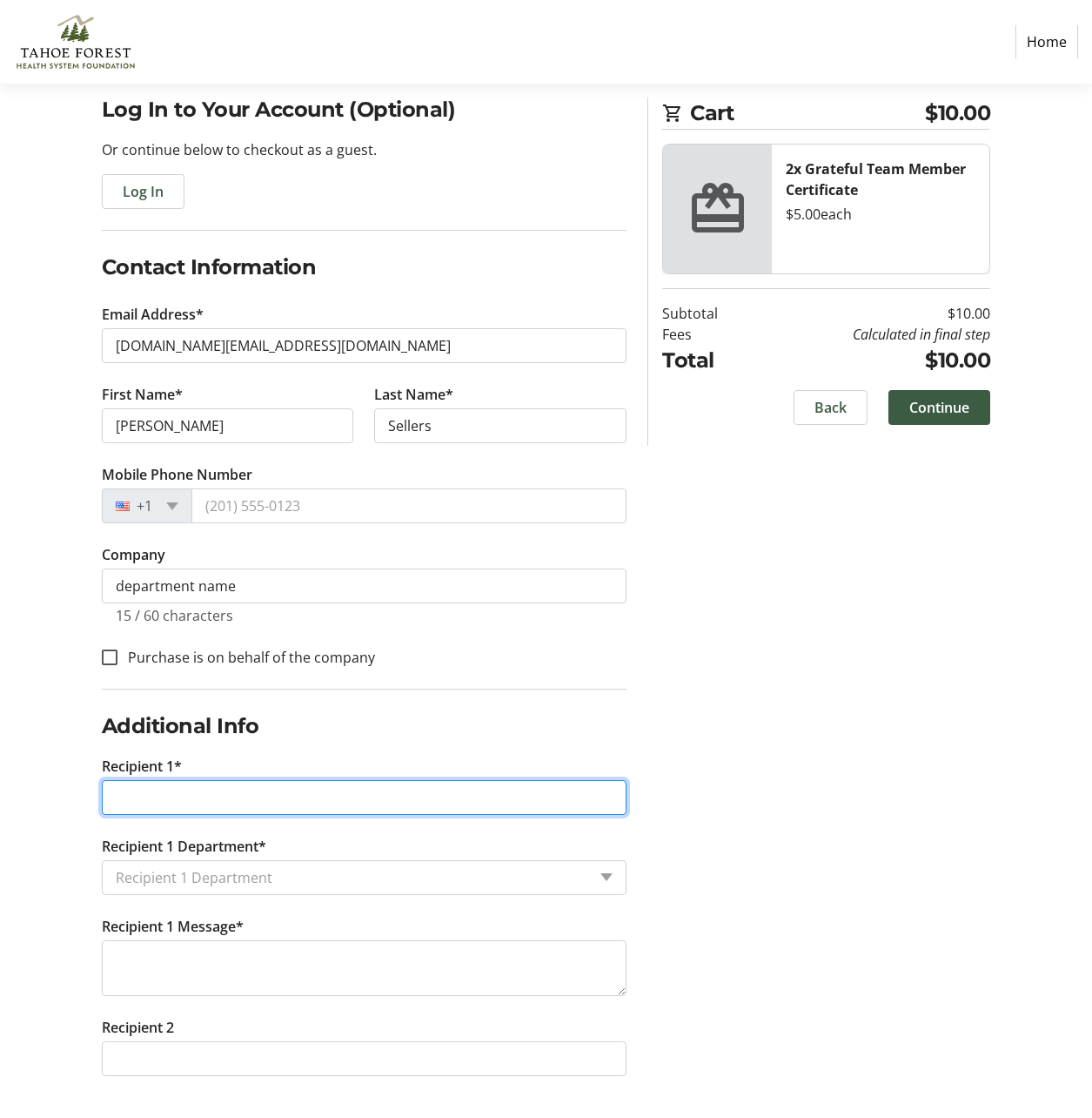
click at [211, 794] on input "Recipient 1*" at bounding box center [364, 797] width 526 height 35
type input "julia bjorkman"
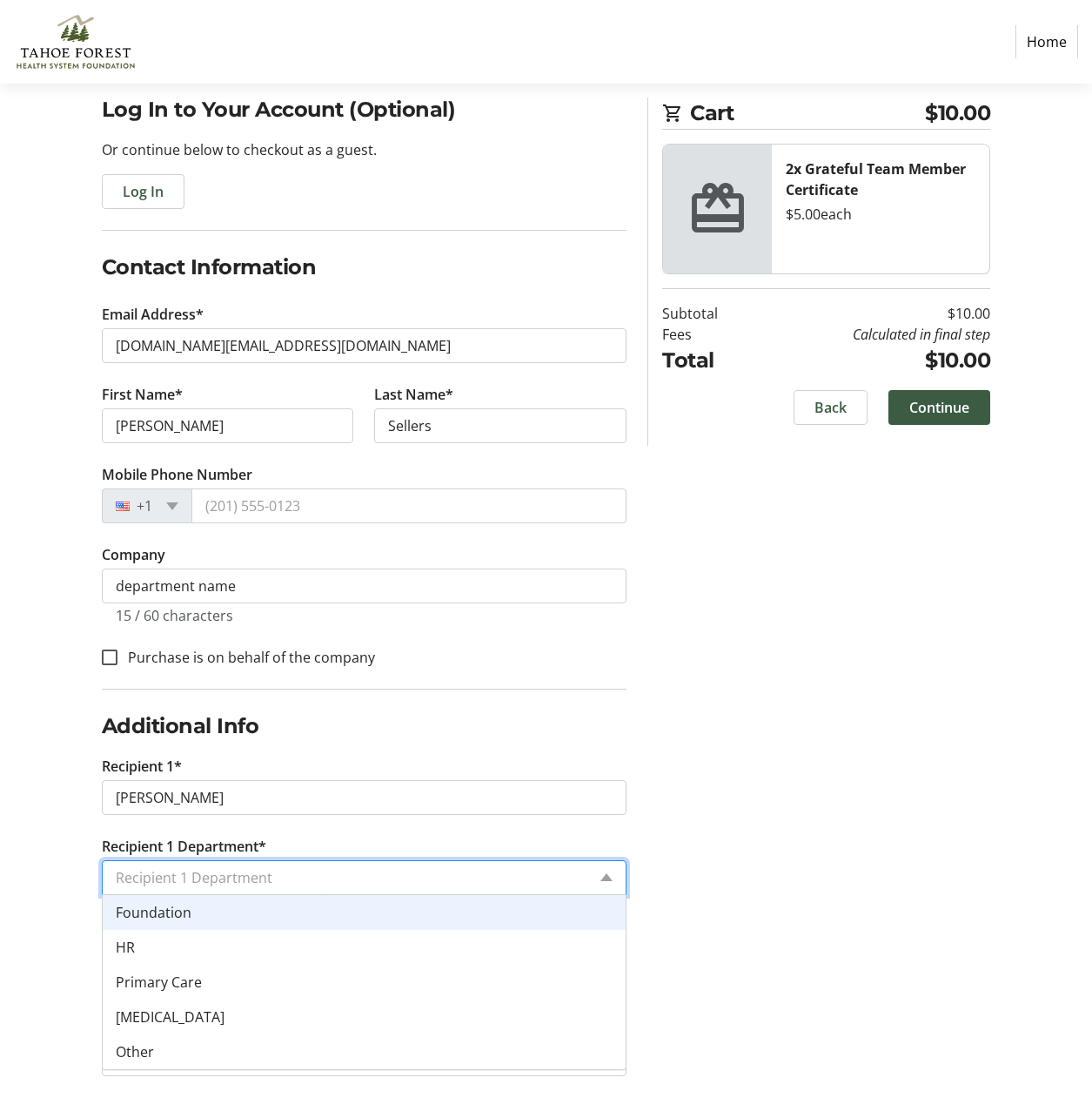
click at [265, 867] on input "Recipient 1 Department*" at bounding box center [351, 877] width 472 height 21
click at [227, 924] on div "Foundation" at bounding box center [364, 912] width 524 height 35
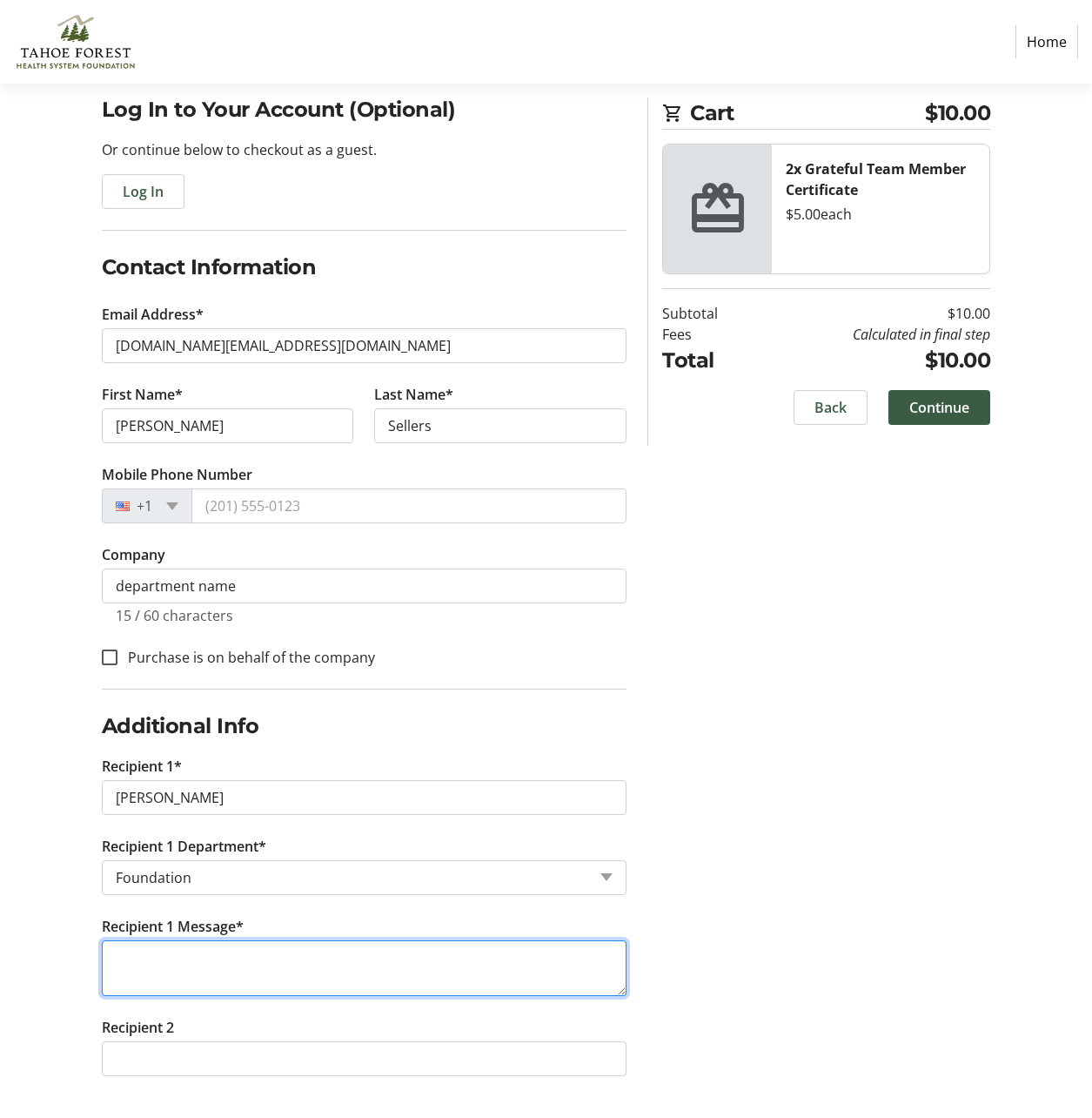
click at [210, 971] on textarea "Recipient 1 Message*" at bounding box center [364, 968] width 526 height 55
type textarea "test message"
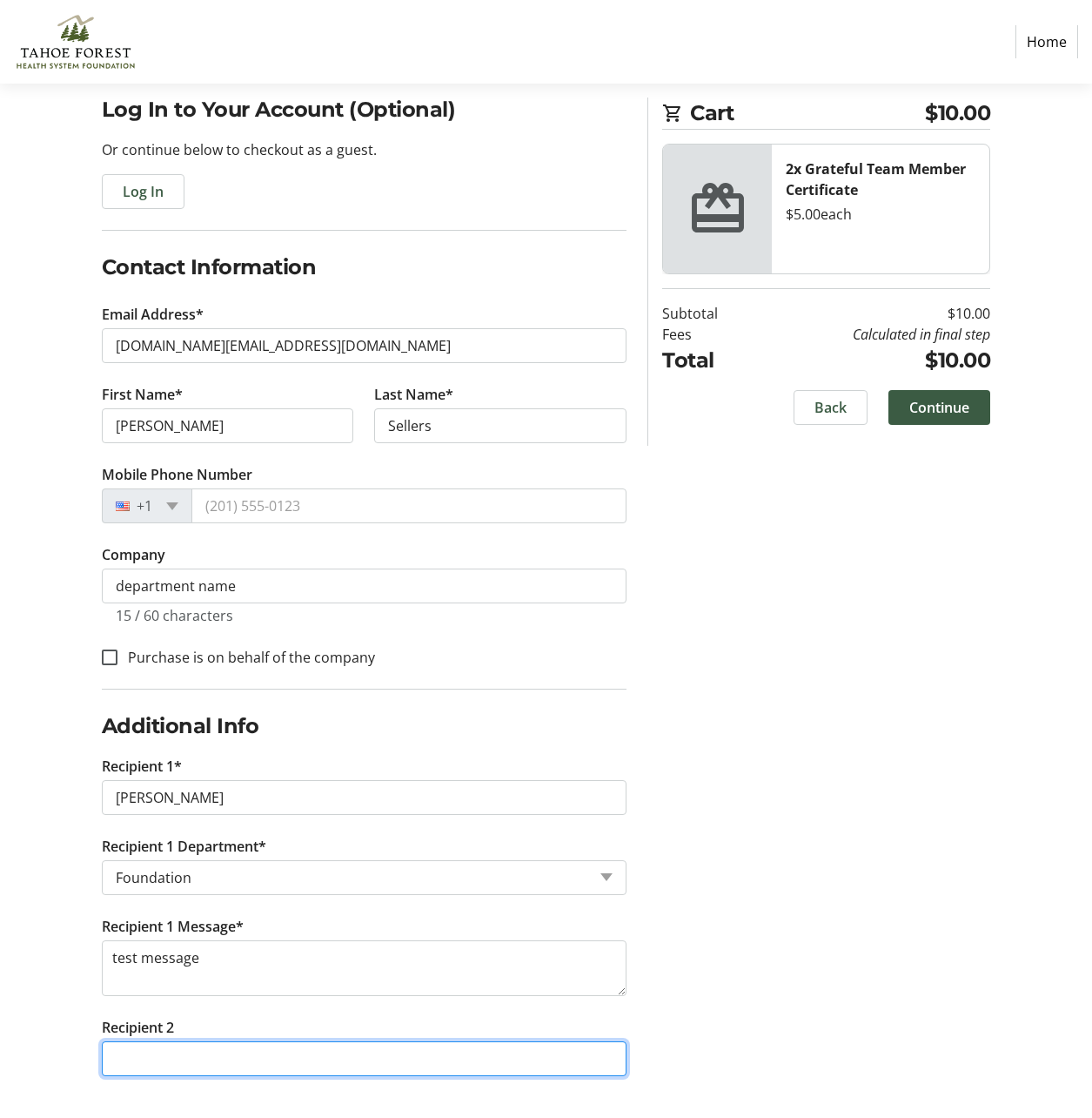
click at [197, 1052] on input "Recipient 2" at bounding box center [364, 1058] width 526 height 35
type input "sam valois"
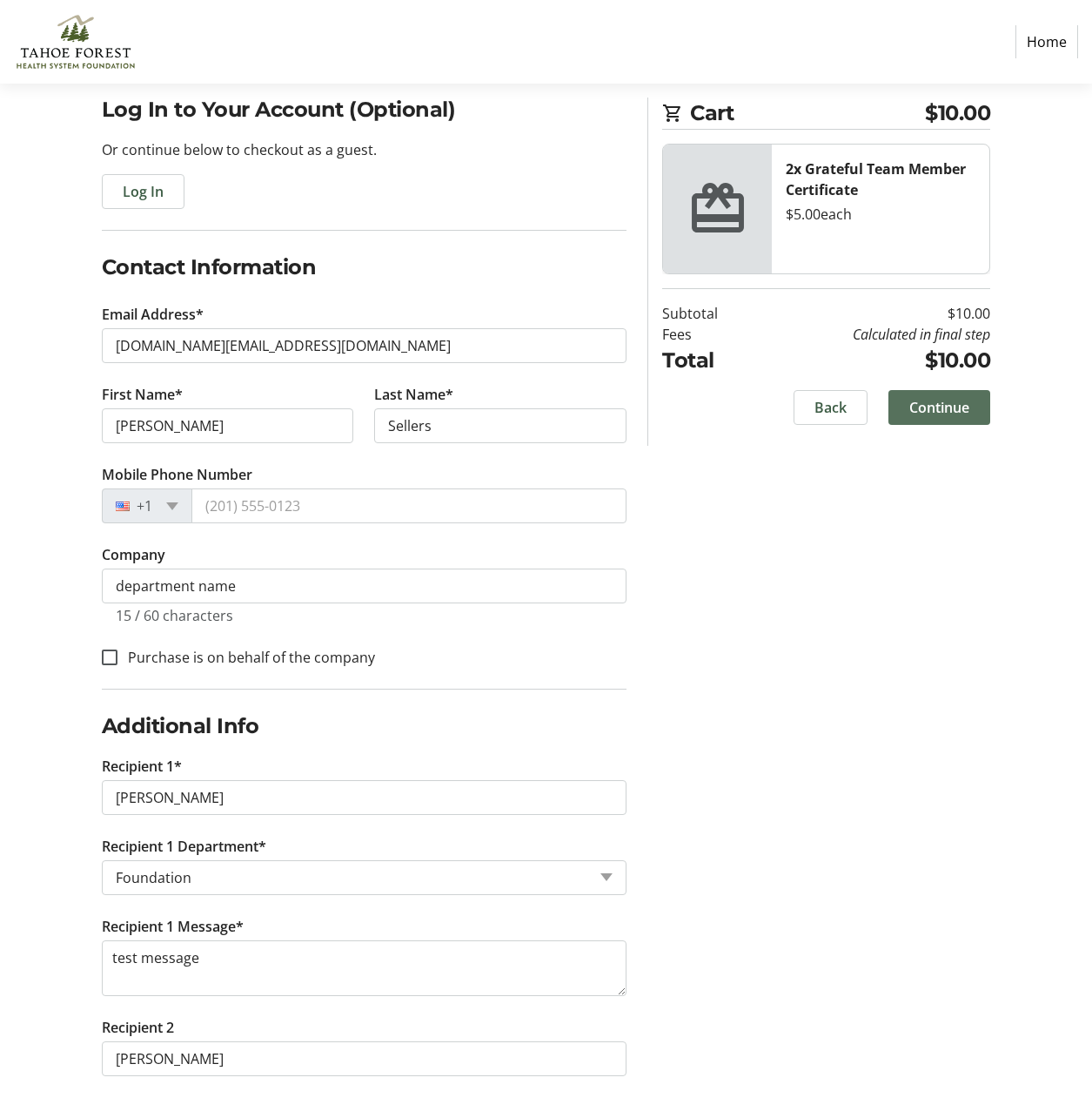
click at [944, 401] on span "Continue" at bounding box center [939, 407] width 60 height 21
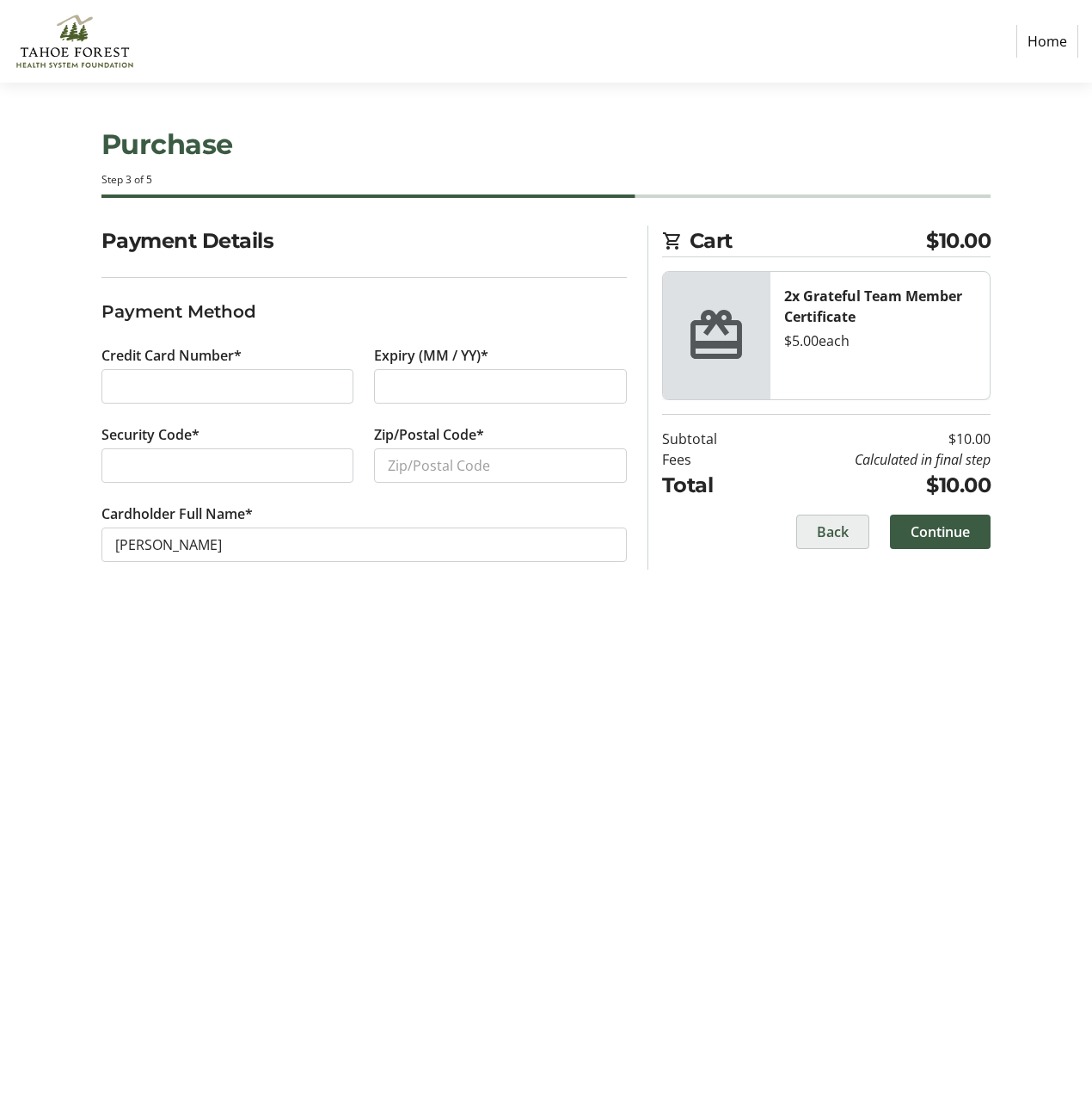
click at [837, 535] on span "Back" at bounding box center [833, 532] width 32 height 20
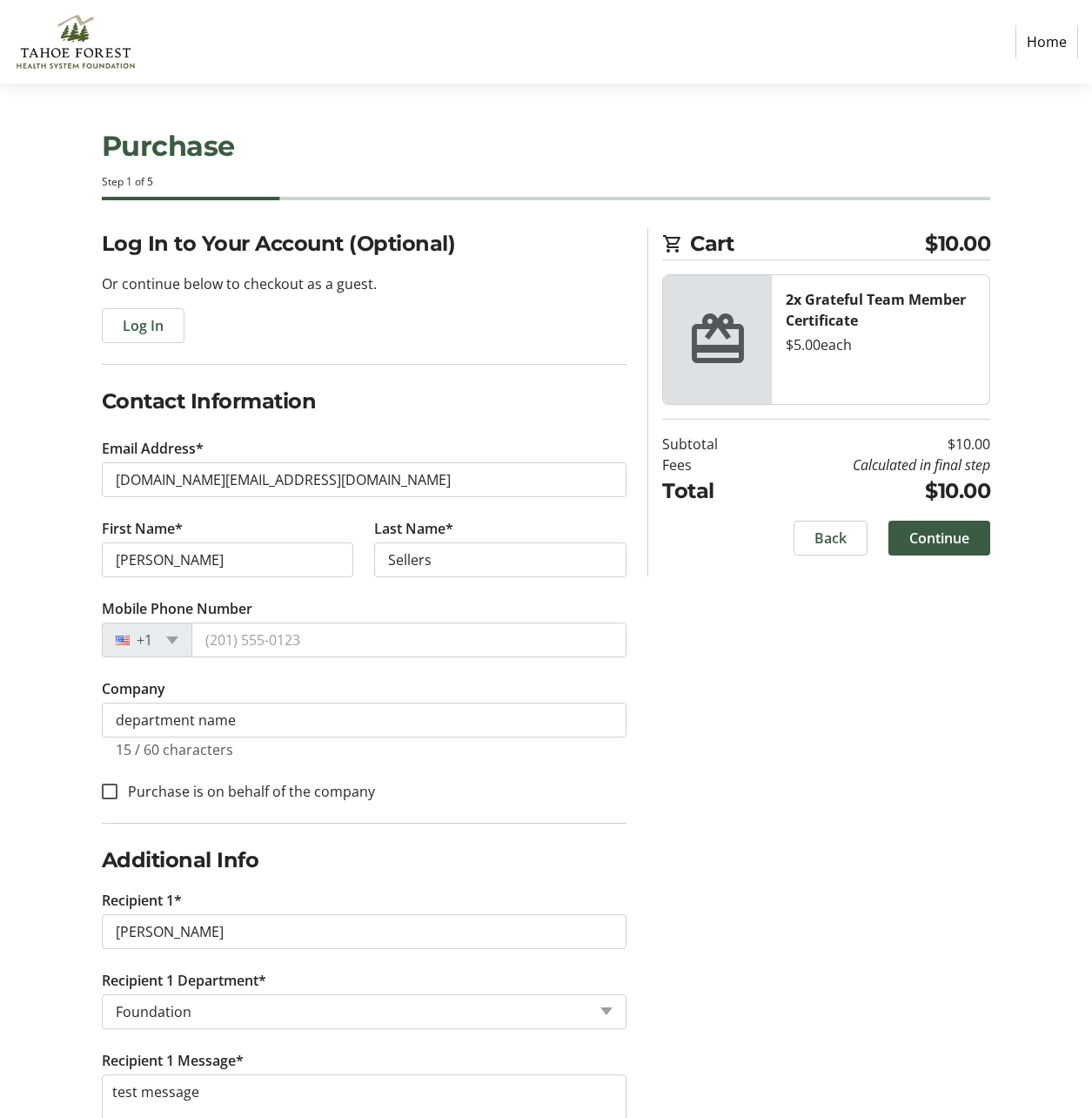
click at [1074, 38] on link "Home" at bounding box center [1048, 42] width 63 height 34
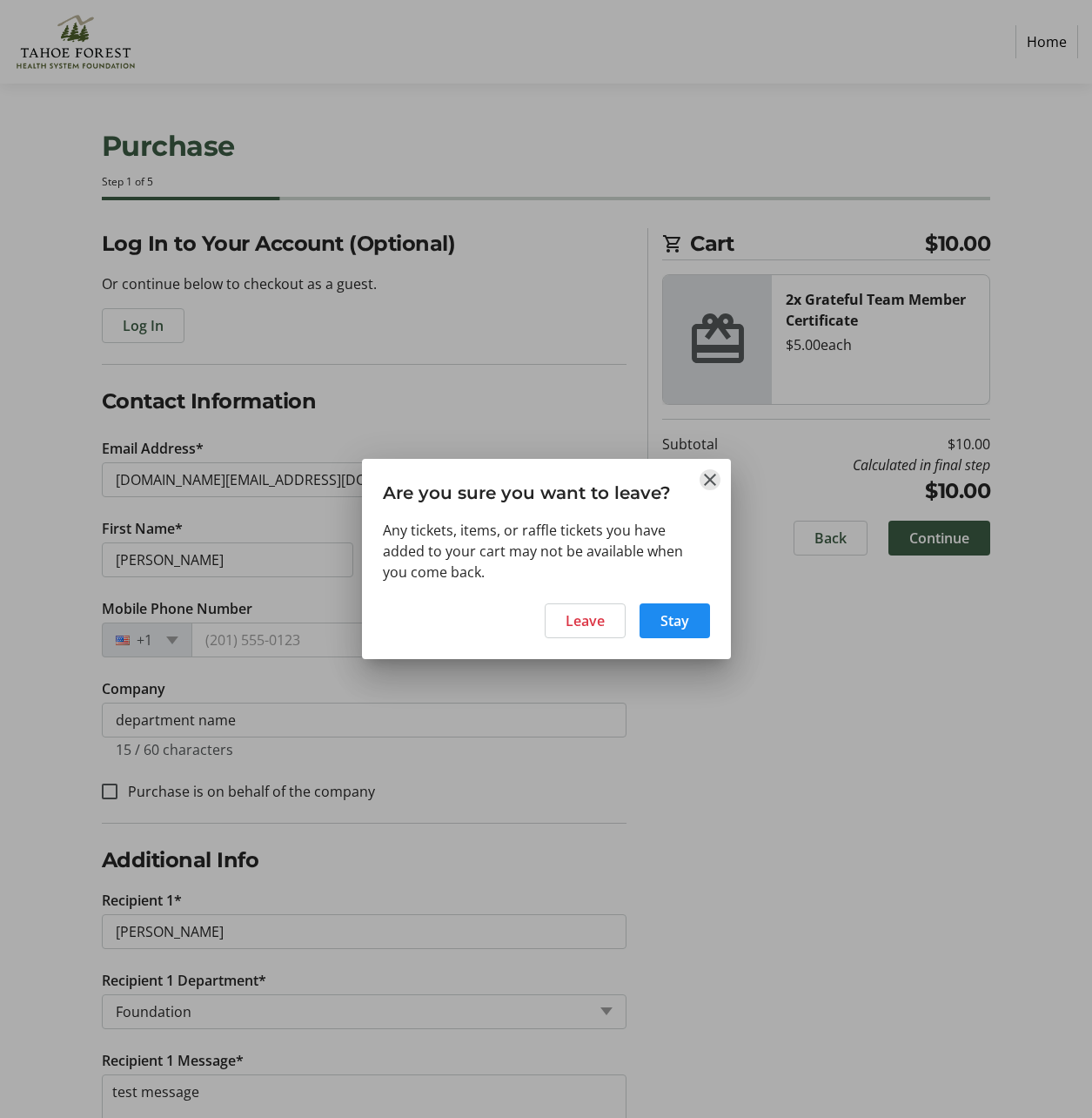
drag, startPoint x: 710, startPoint y: 483, endPoint x: 772, endPoint y: 439, distance: 76.0
click at [711, 483] on mat-icon "Close" at bounding box center [709, 480] width 21 height 21
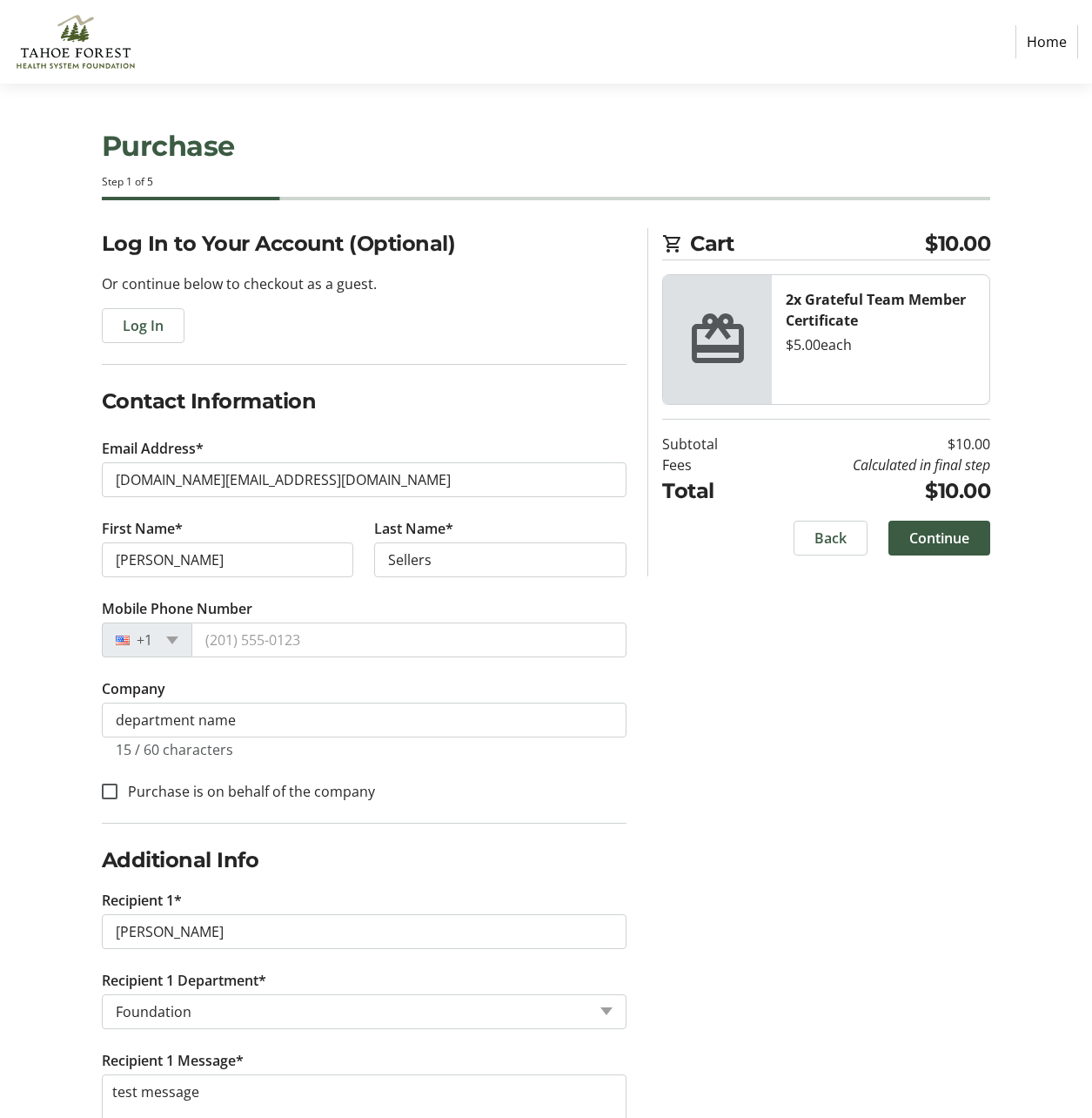
click at [728, 248] on span "Cart" at bounding box center [808, 244] width 235 height 32
click at [1046, 40] on link "Home" at bounding box center [1048, 42] width 63 height 34
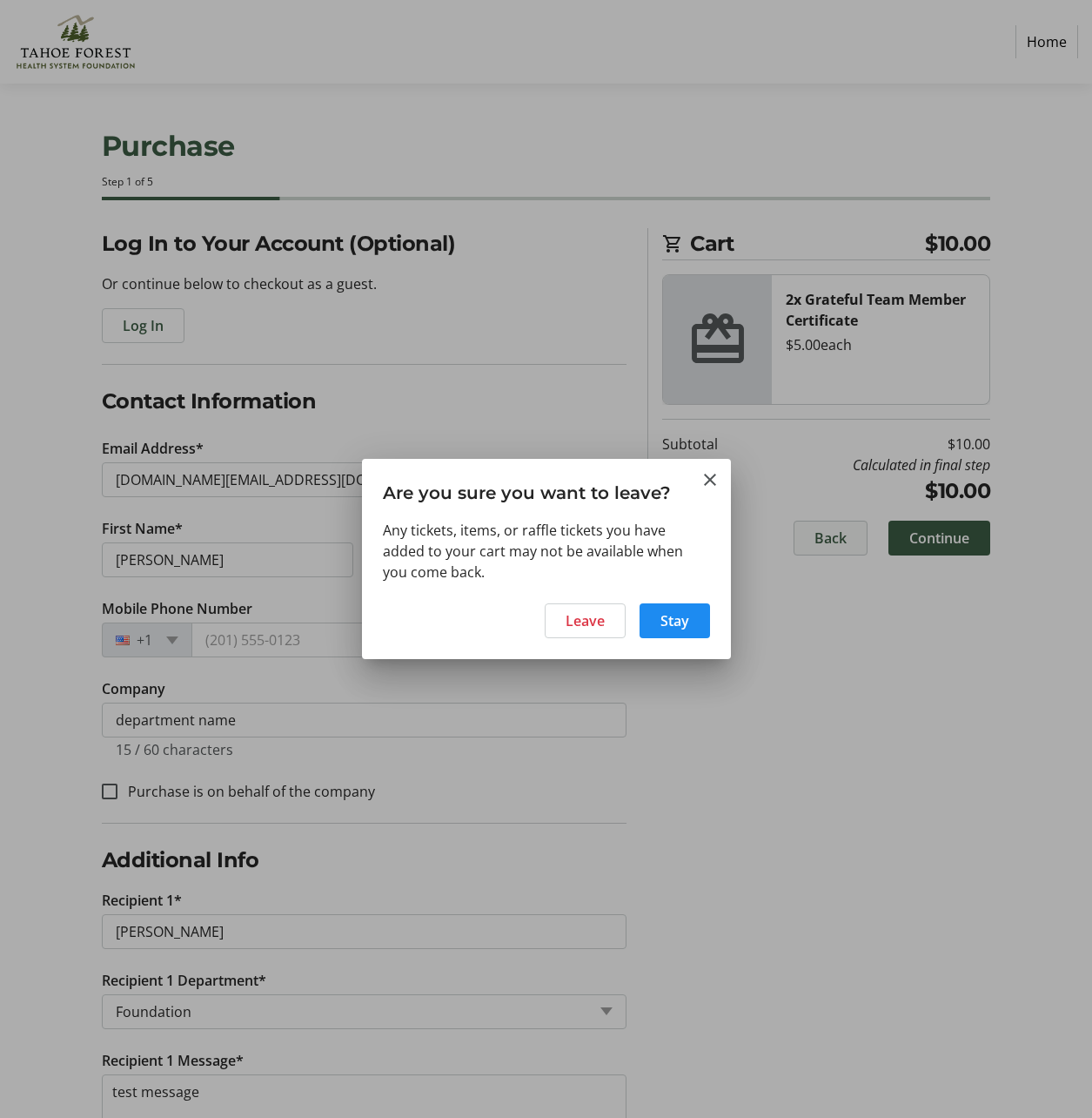
drag, startPoint x: 795, startPoint y: 554, endPoint x: 814, endPoint y: 540, distance: 23.6
click at [798, 552] on div at bounding box center [546, 559] width 1092 height 1118
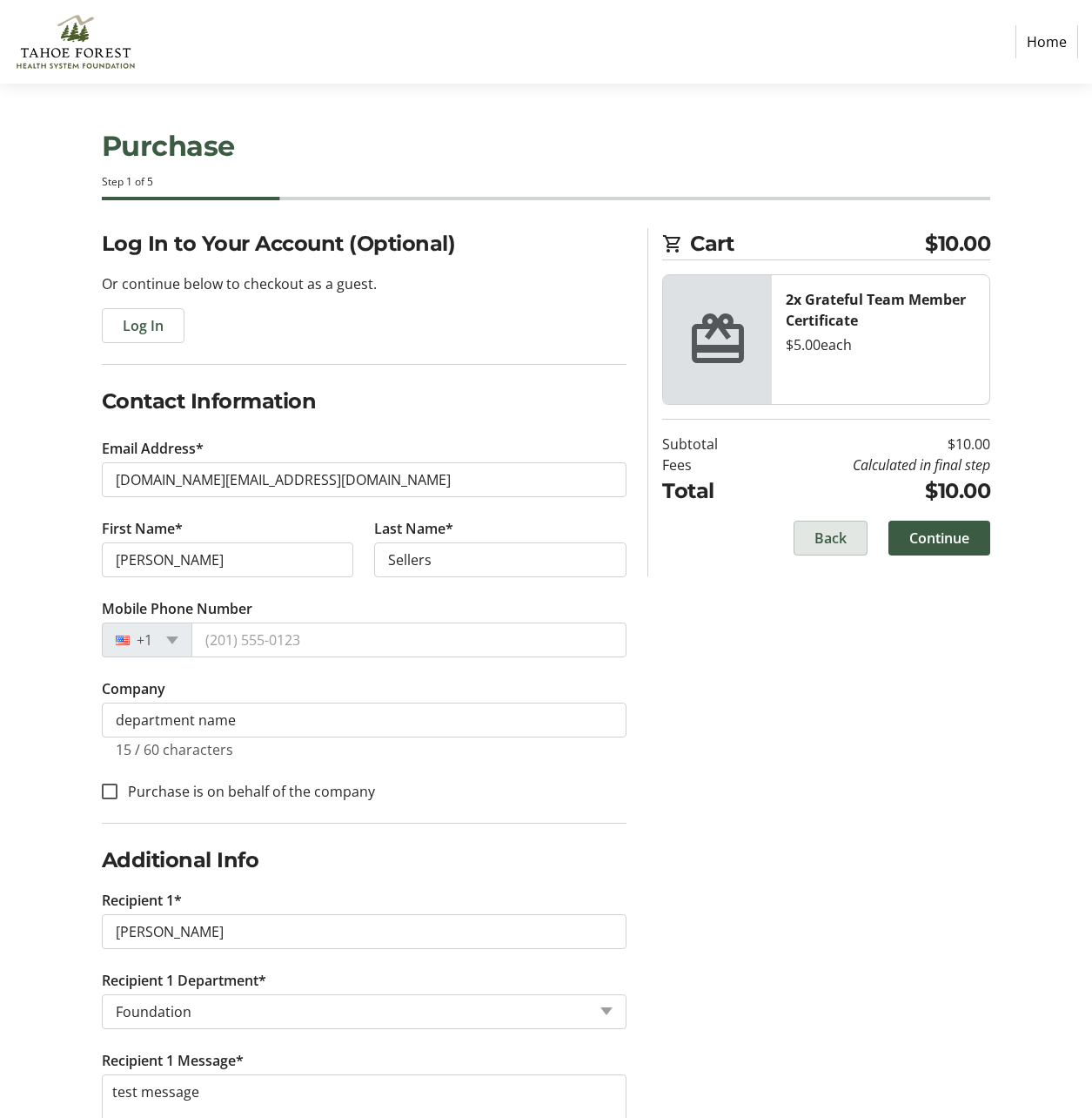
click at [819, 536] on span "Back" at bounding box center [831, 538] width 33 height 21
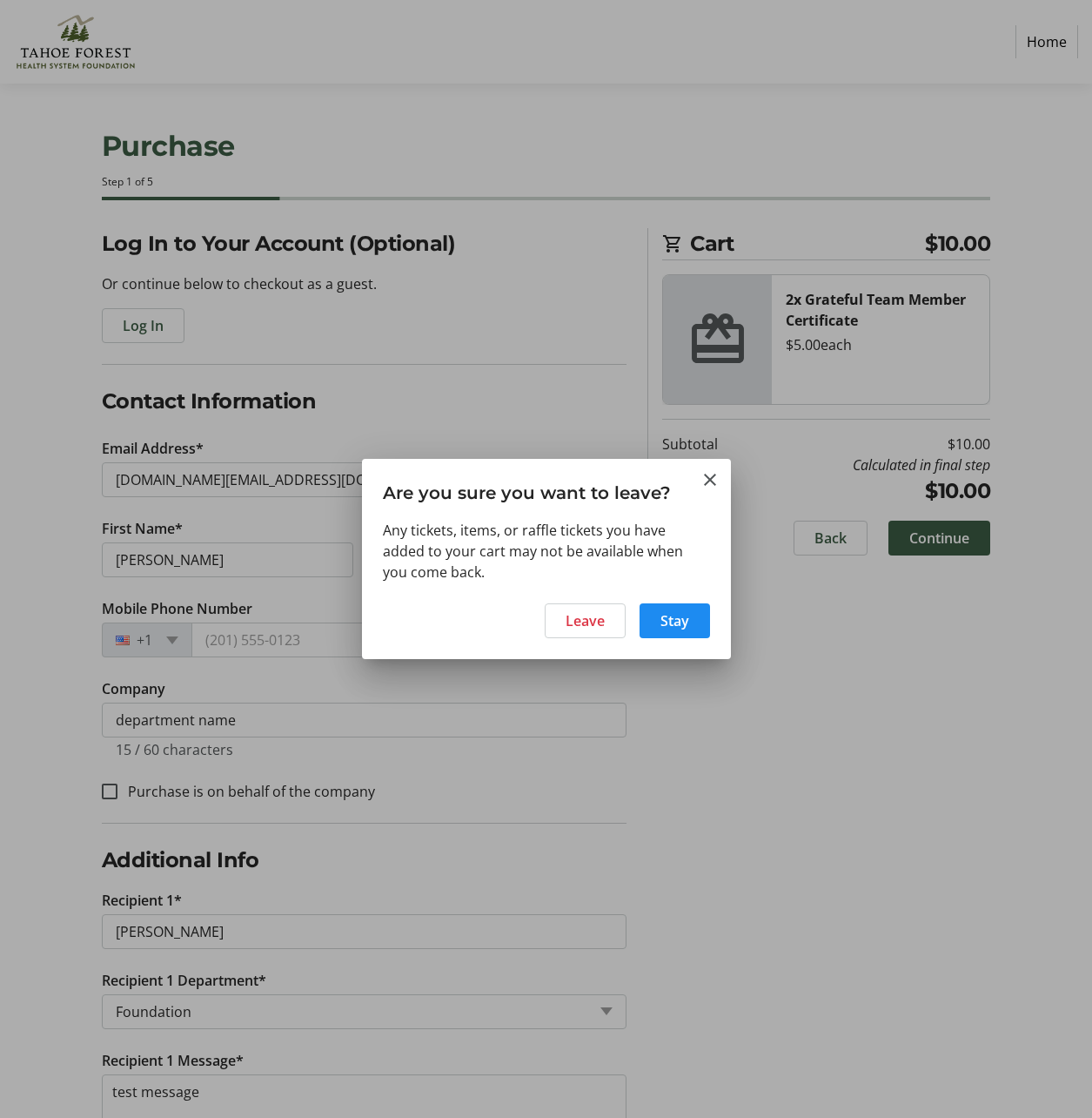
click at [595, 625] on span "Leave" at bounding box center [585, 620] width 39 height 21
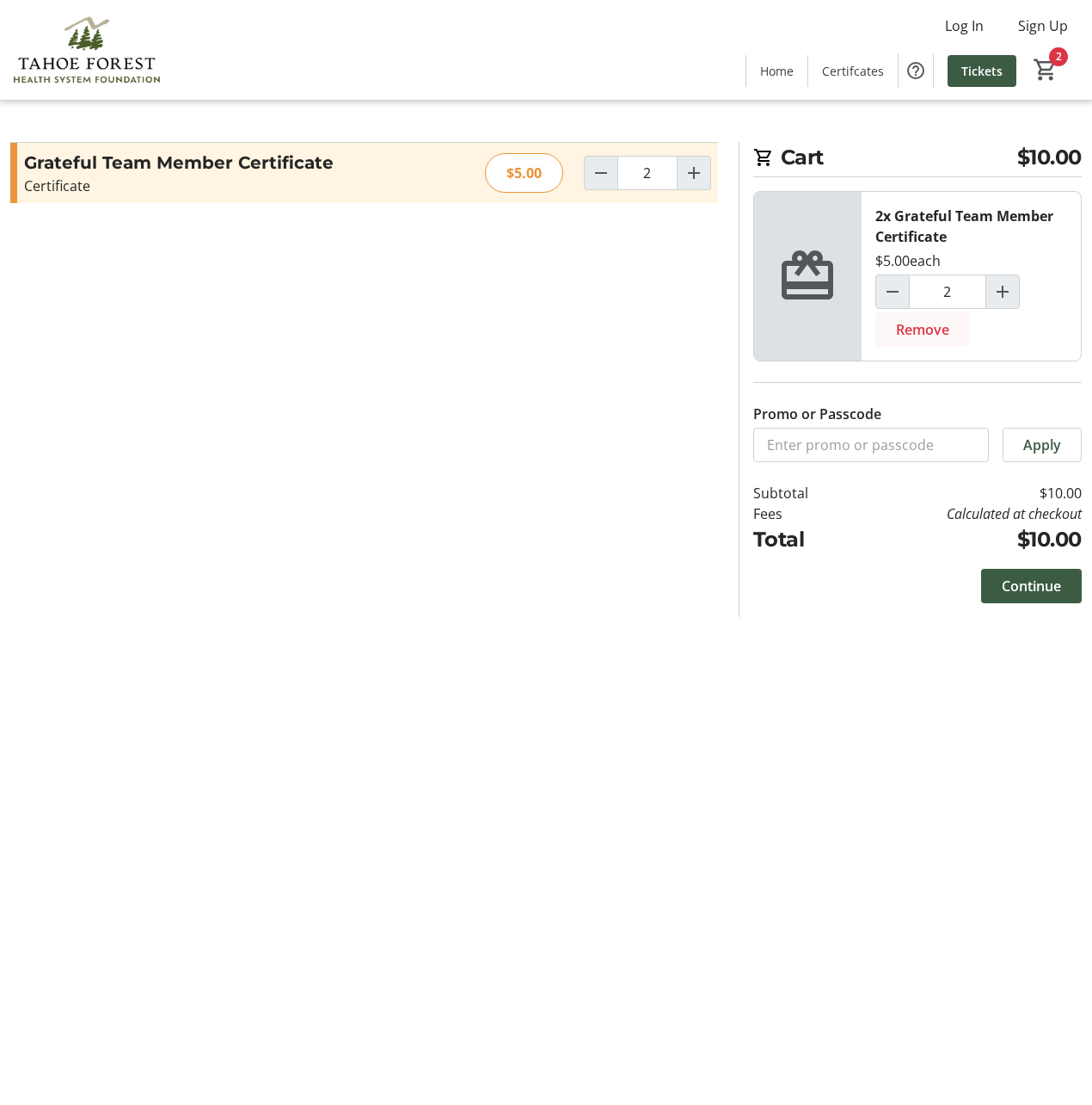
click at [916, 325] on span "Remove" at bounding box center [922, 329] width 54 height 20
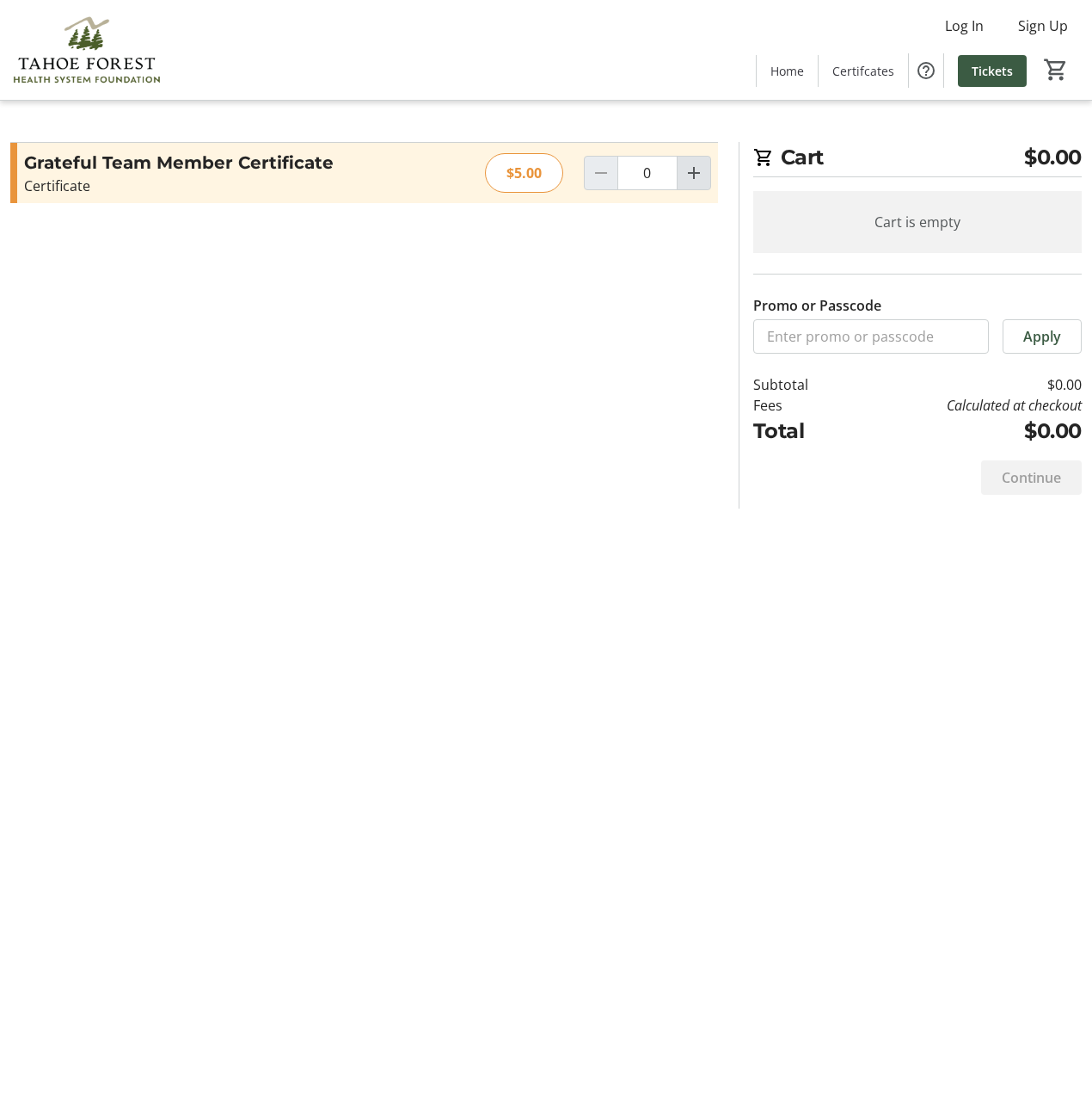
click at [687, 174] on mat-icon "Increment by one" at bounding box center [693, 173] width 20 height 20
click at [686, 174] on mat-icon "Increment by one" at bounding box center [693, 173] width 20 height 20
type input "3"
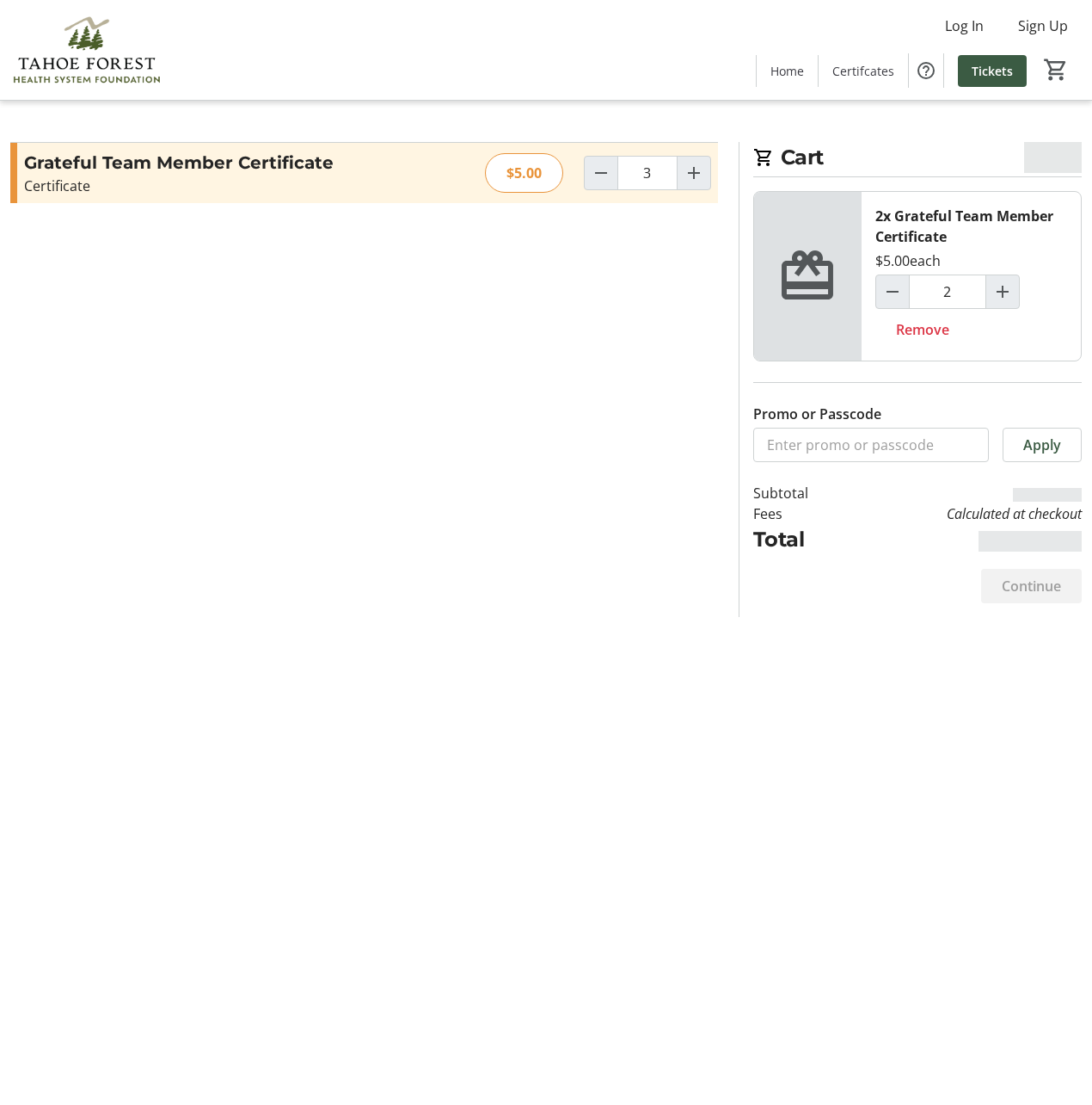
type input "3"
click at [1048, 582] on span "Continue" at bounding box center [1032, 585] width 59 height 20
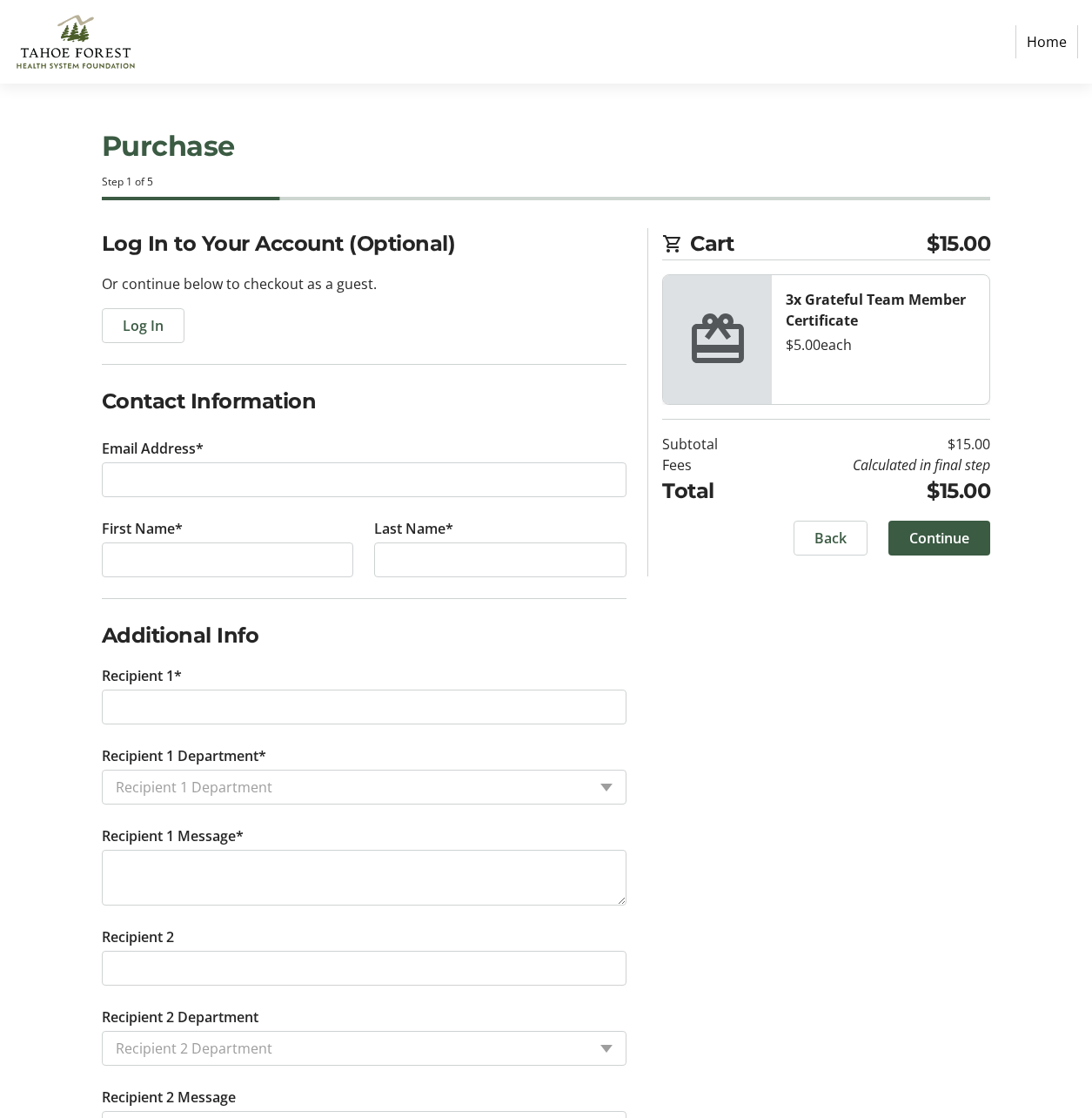
click at [1039, 42] on link "Home" at bounding box center [1048, 42] width 63 height 34
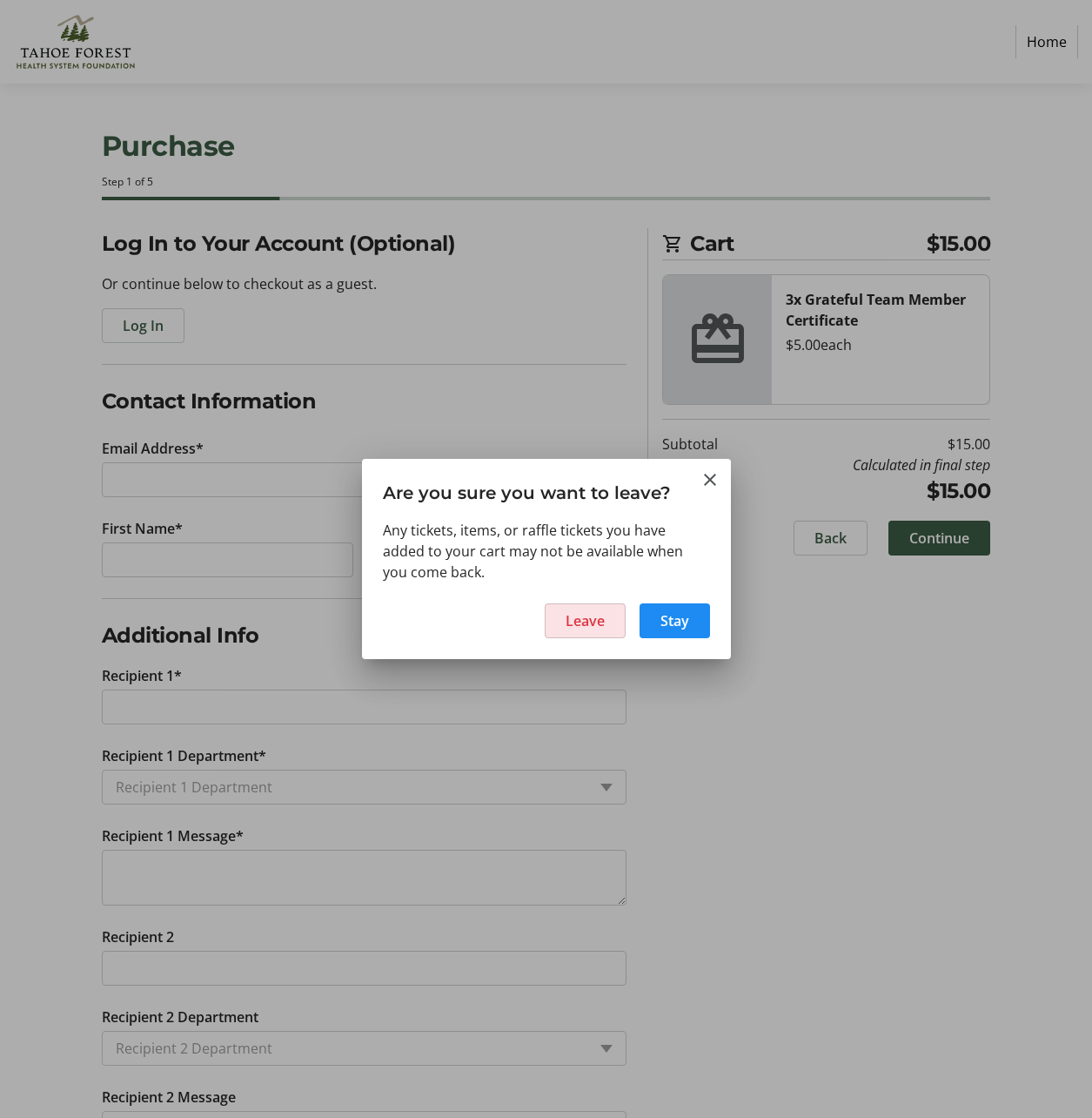
click at [605, 631] on span at bounding box center [585, 621] width 79 height 41
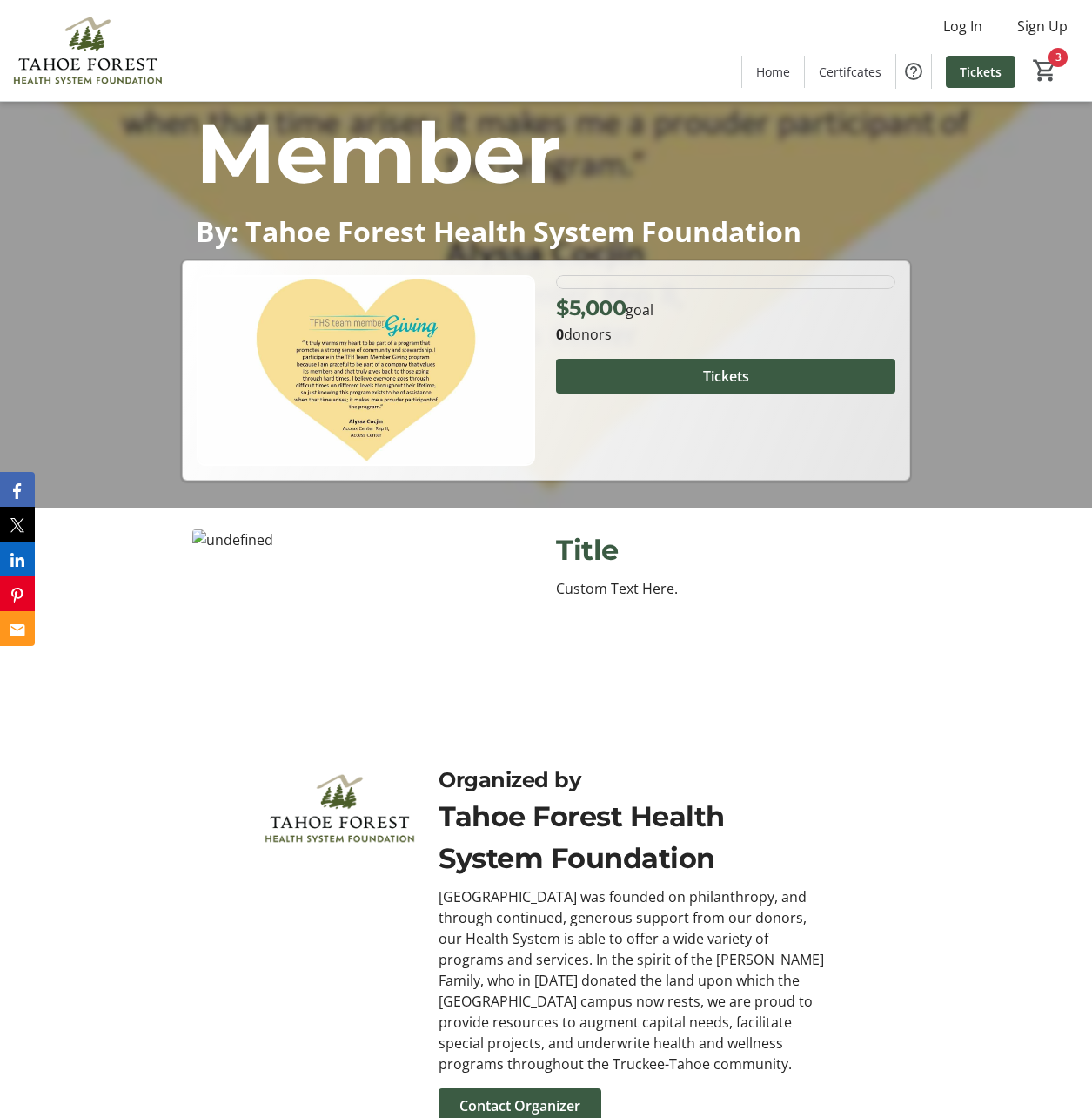
scroll to position [681, 0]
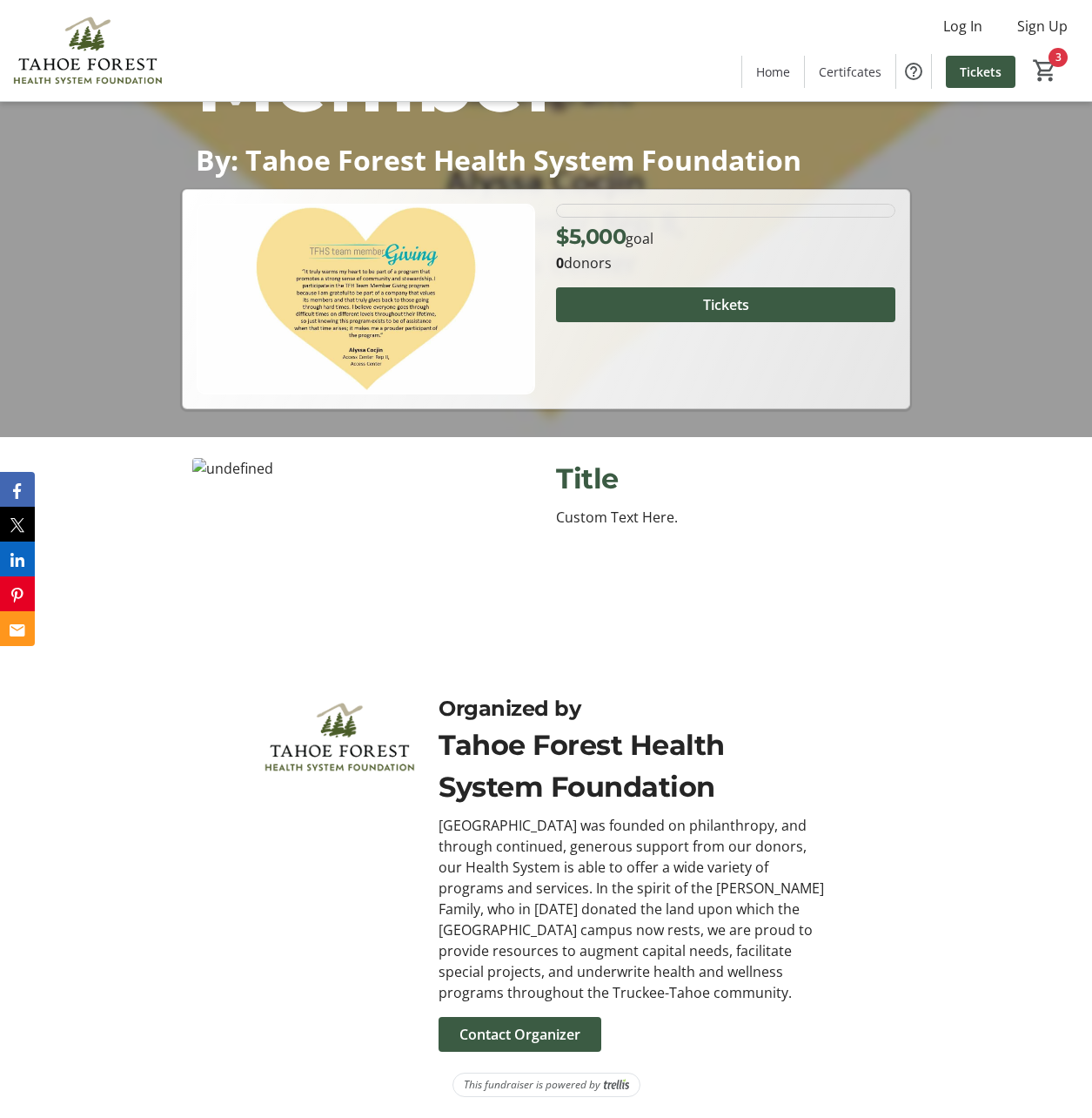
click at [714, 299] on span "Tickets" at bounding box center [726, 304] width 46 height 21
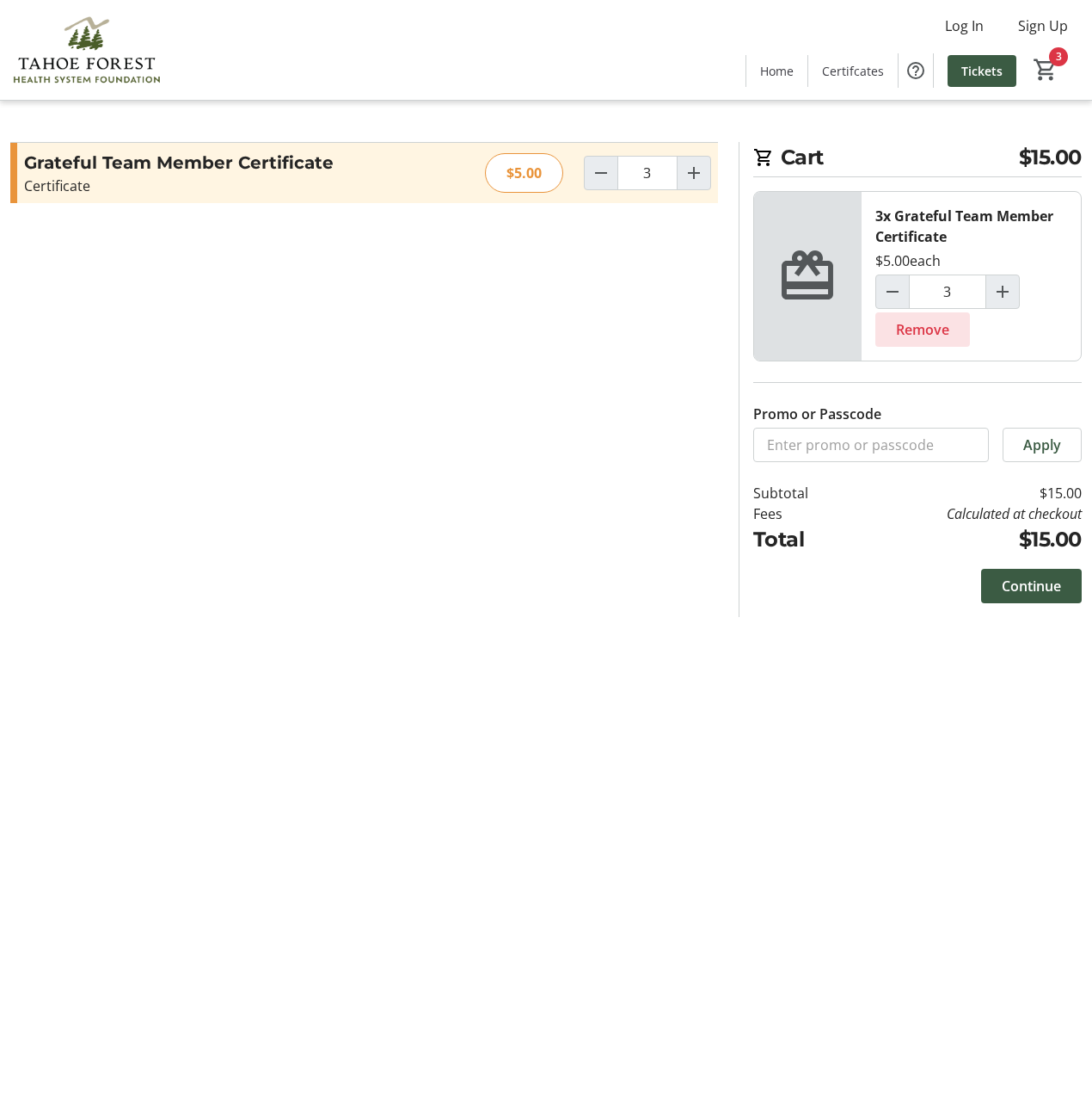
click at [917, 333] on span "Remove" at bounding box center [922, 329] width 54 height 20
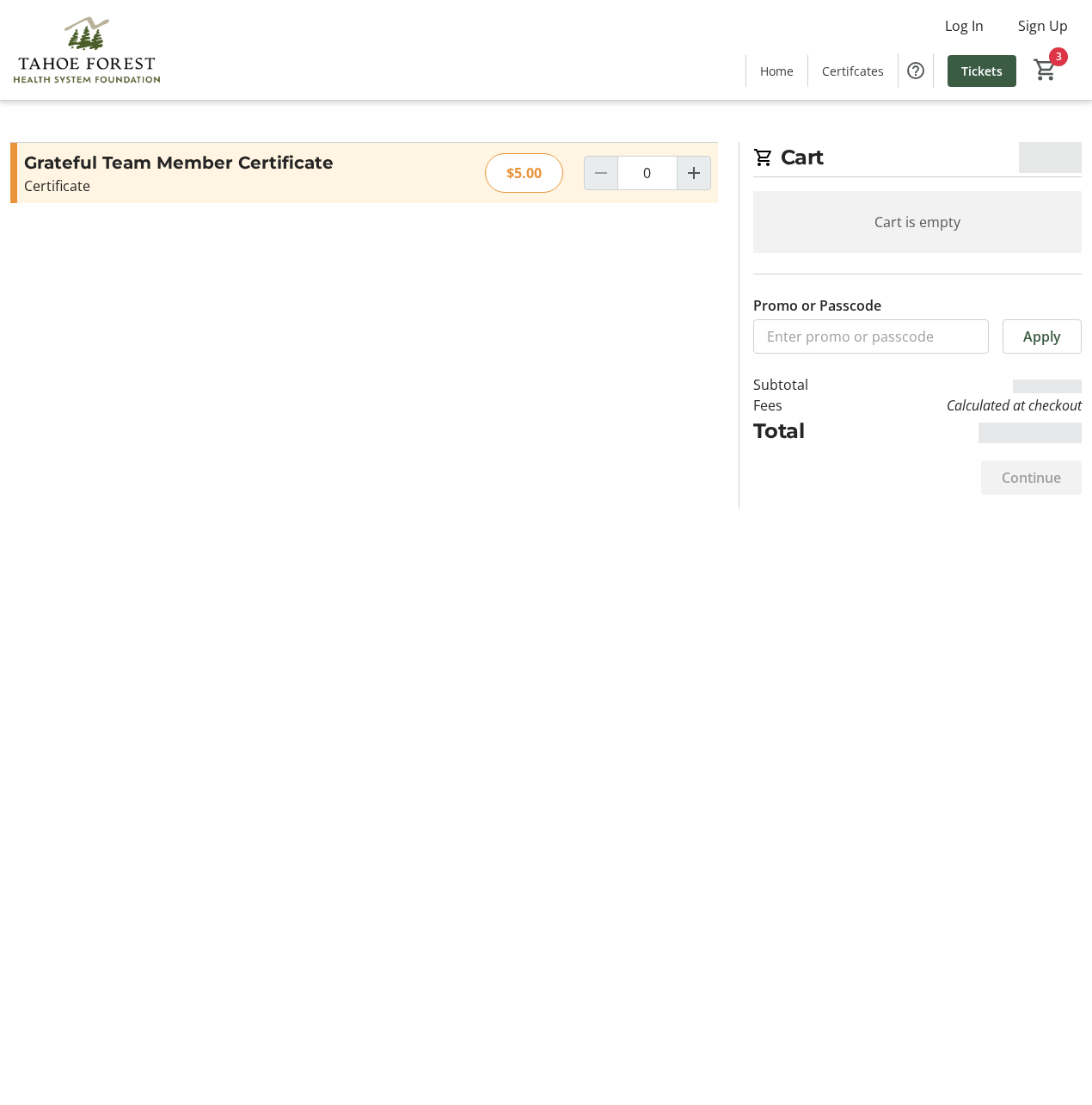
click at [718, 186] on div "Grateful Team Member Certificate Certificate Read more Certificate $5.00 0" at bounding box center [365, 173] width 708 height 60
click at [682, 178] on span "Increment by one" at bounding box center [694, 174] width 33 height 33
click at [684, 177] on mat-icon "Increment by one" at bounding box center [693, 173] width 20 height 20
type input "2"
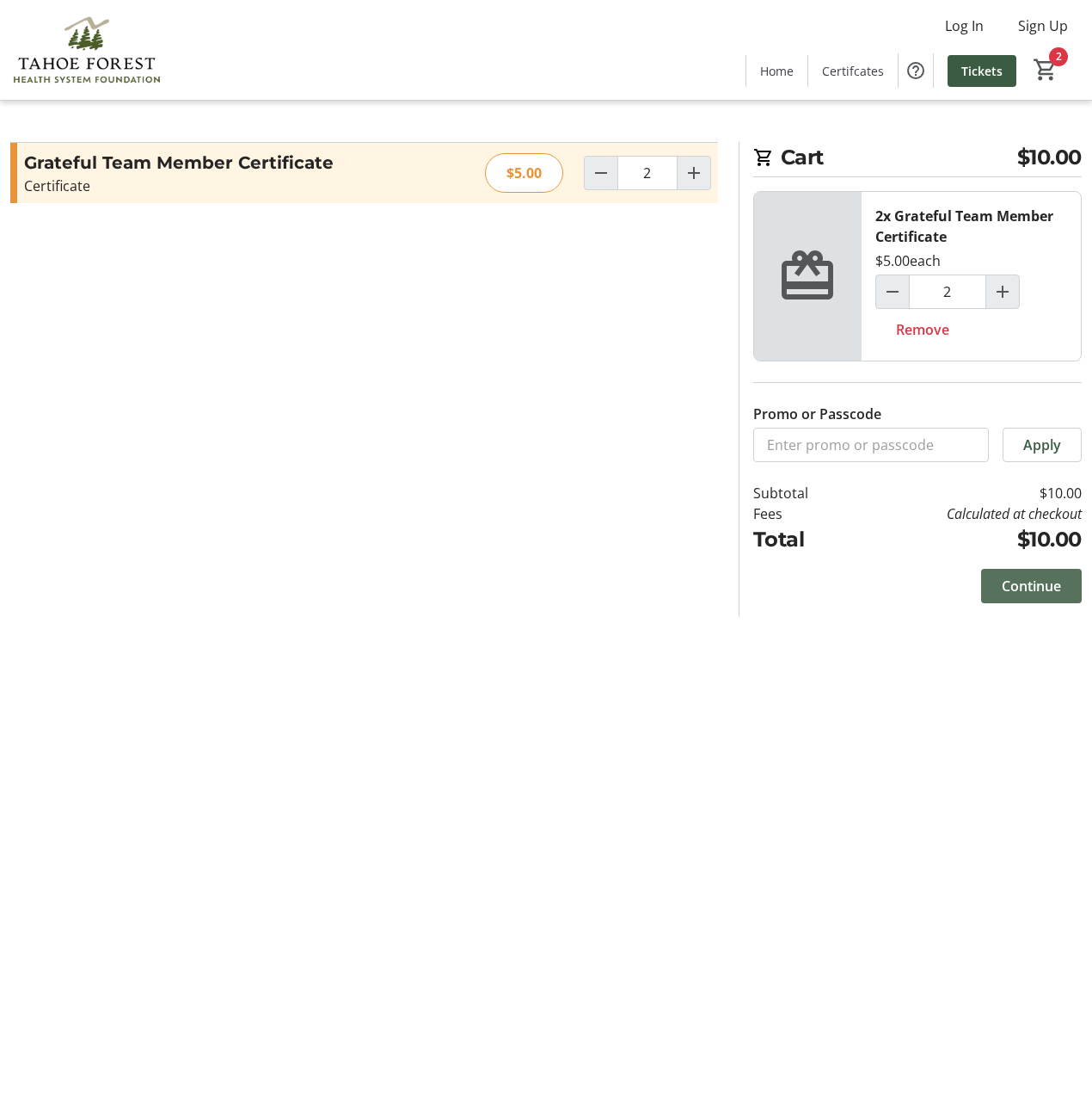
click at [1027, 598] on span at bounding box center [1032, 586] width 100 height 41
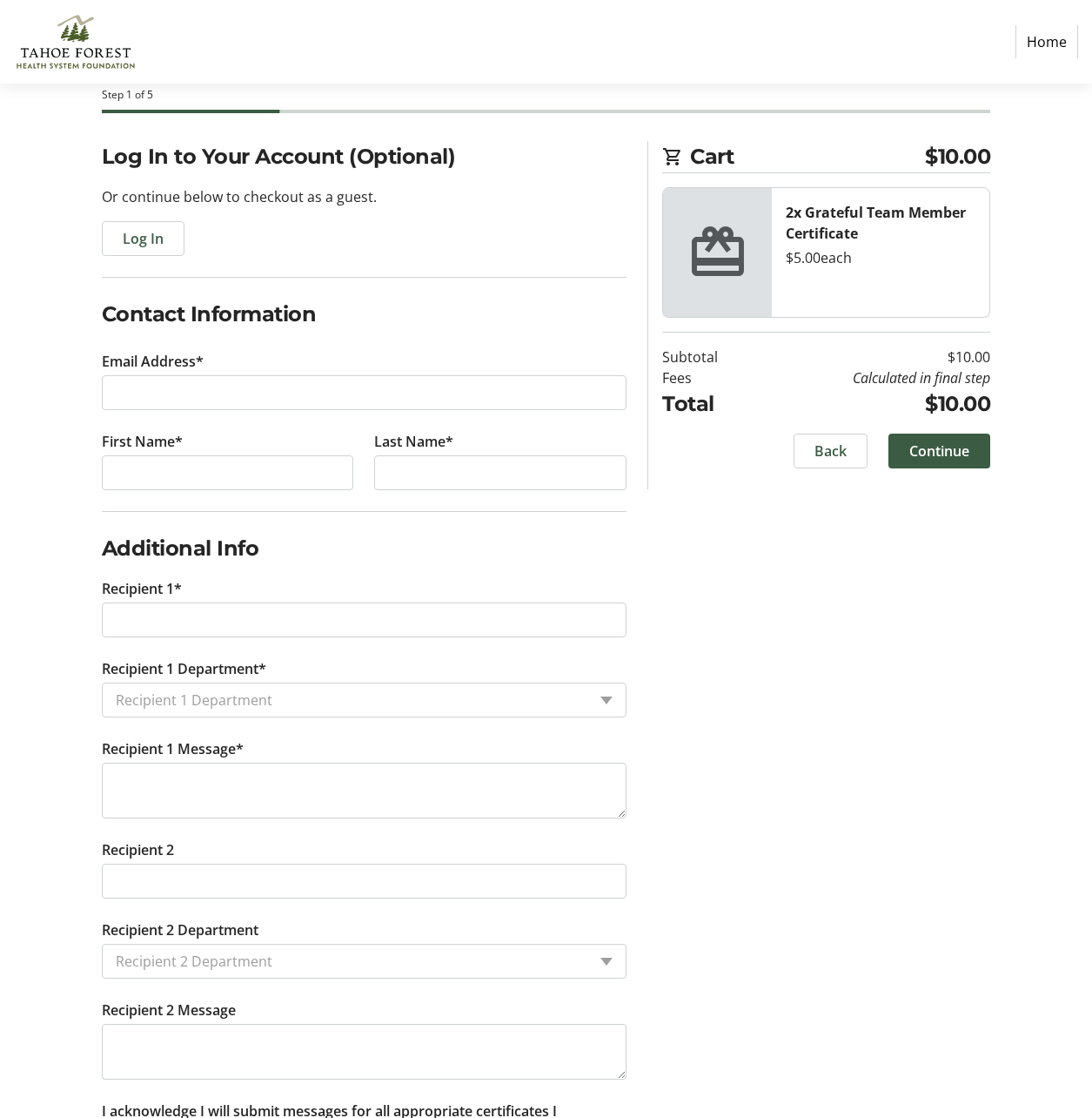
scroll to position [212, 0]
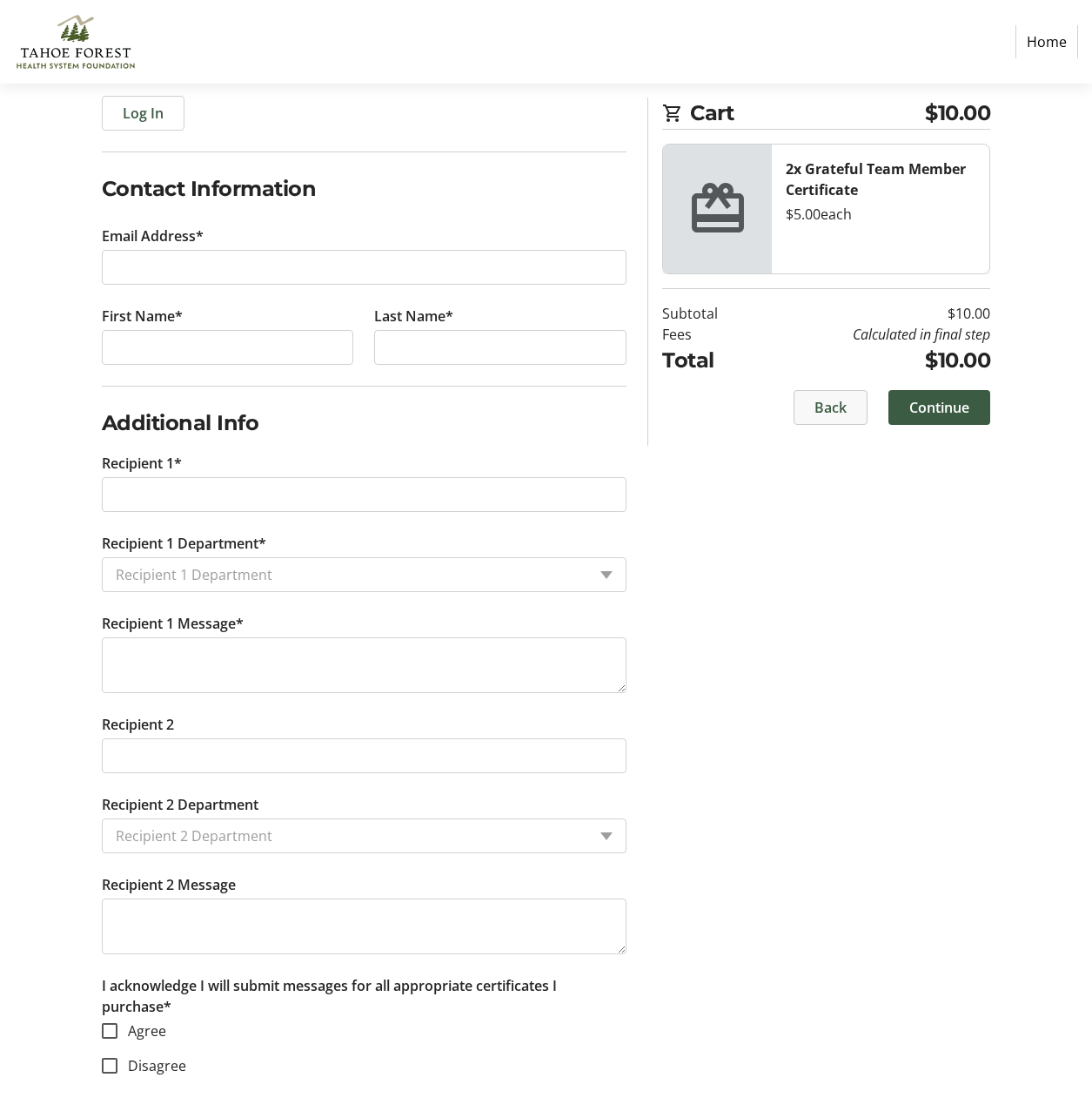
click at [826, 399] on span "Back" at bounding box center [831, 407] width 33 height 21
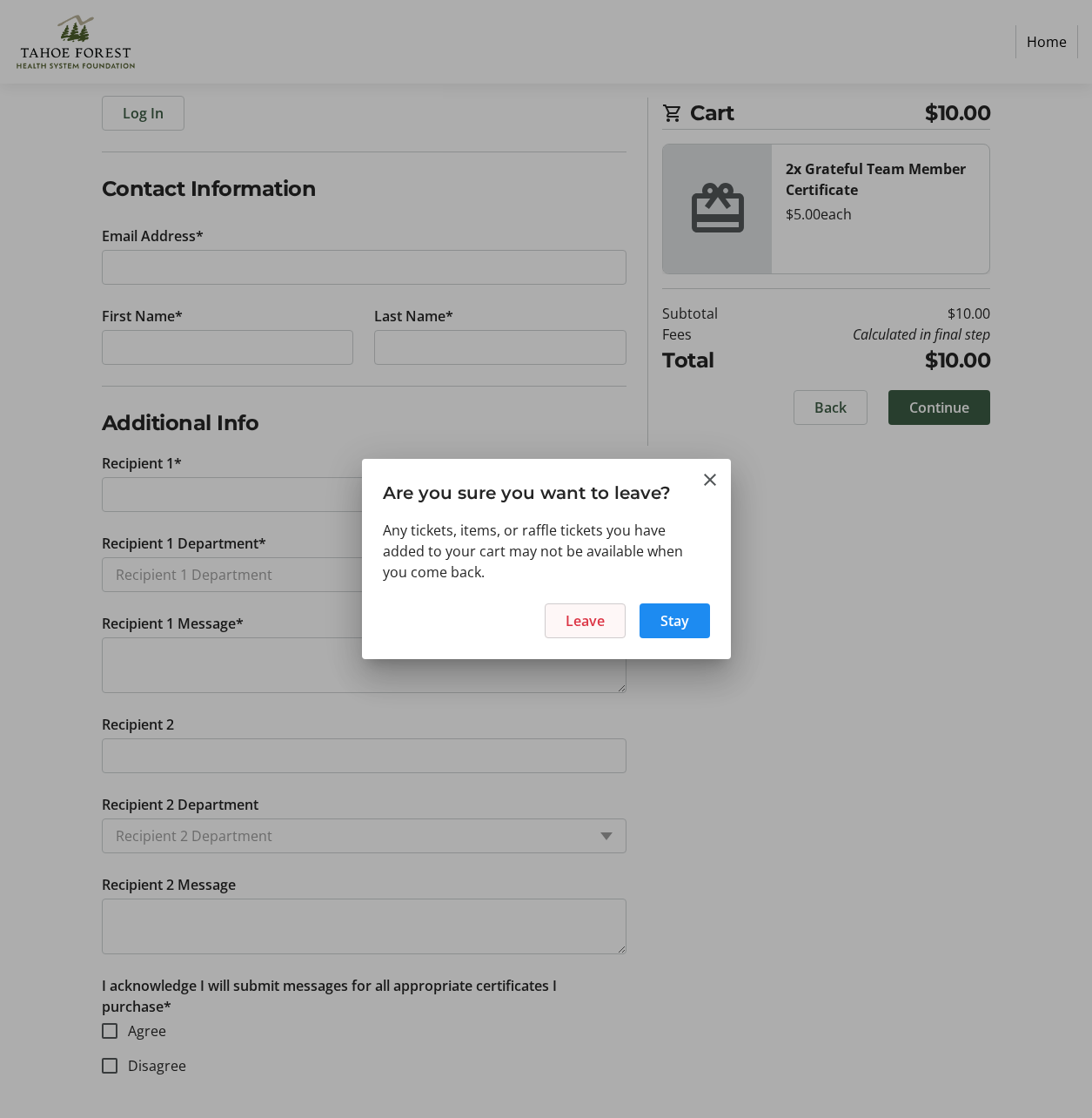
click at [565, 618] on button "Leave" at bounding box center [585, 620] width 81 height 35
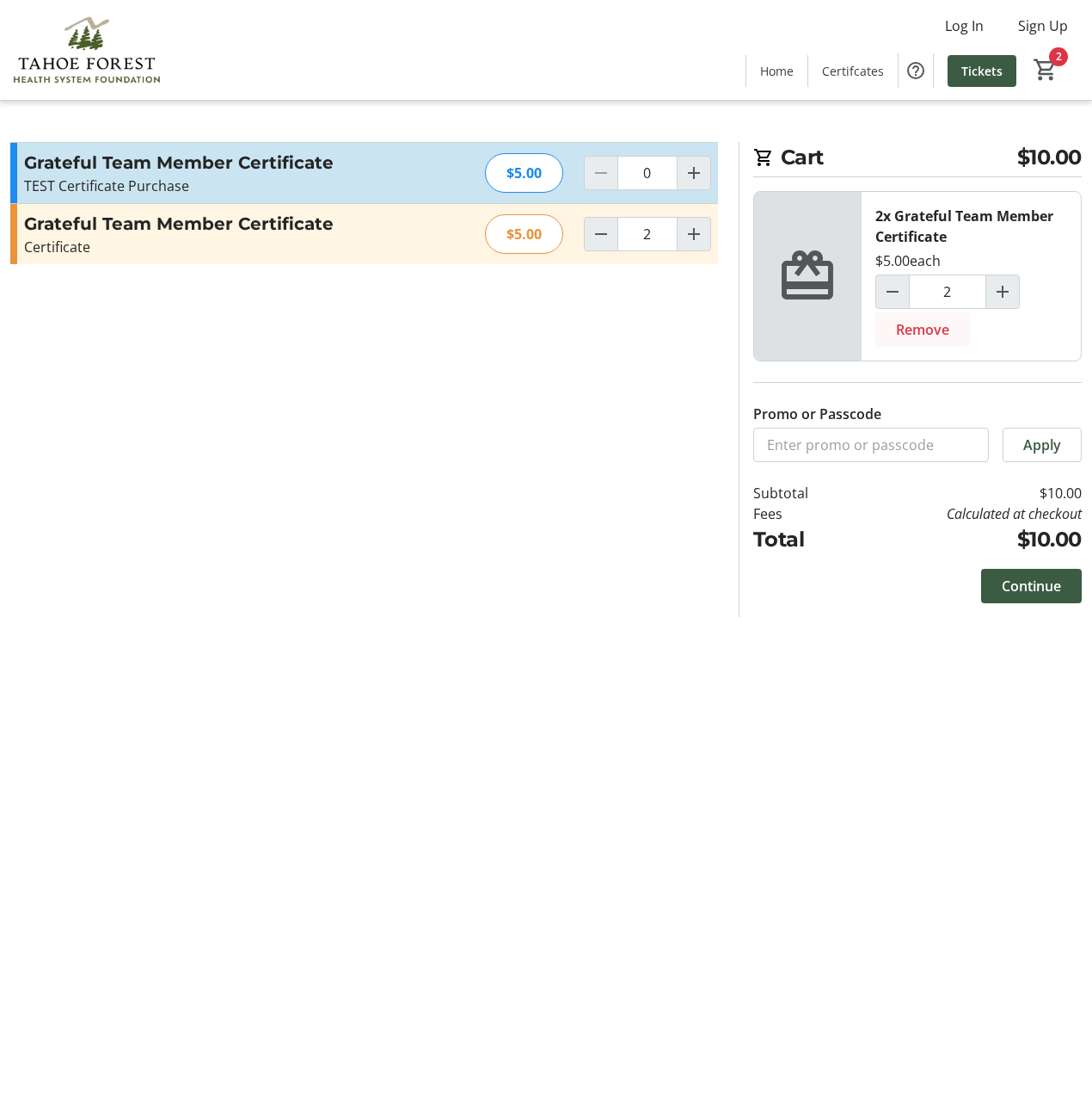
click at [920, 331] on span "Remove" at bounding box center [922, 329] width 54 height 20
type input "0"
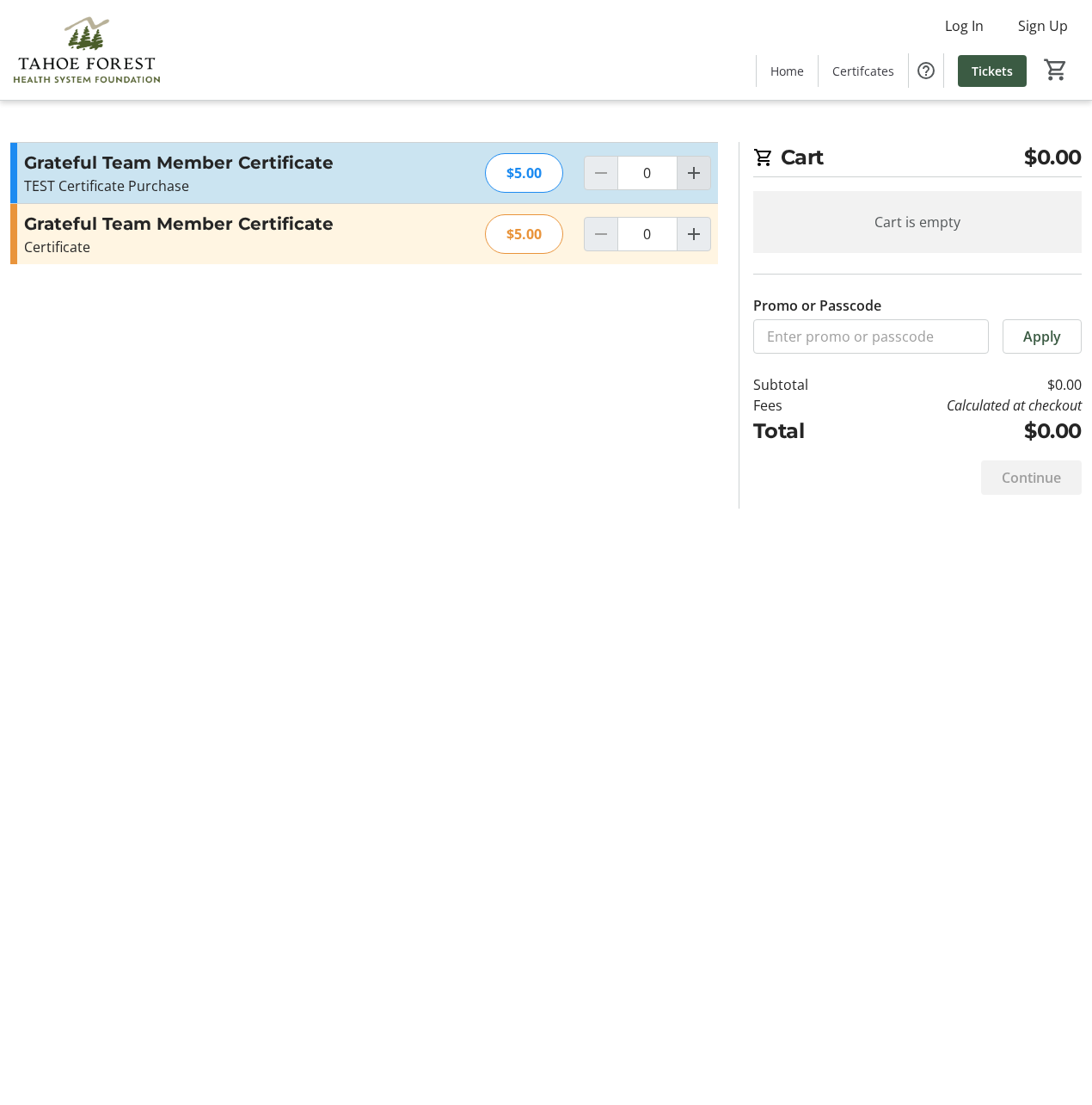
click at [690, 178] on mat-icon "Increment by one" at bounding box center [693, 173] width 20 height 20
type input "2"
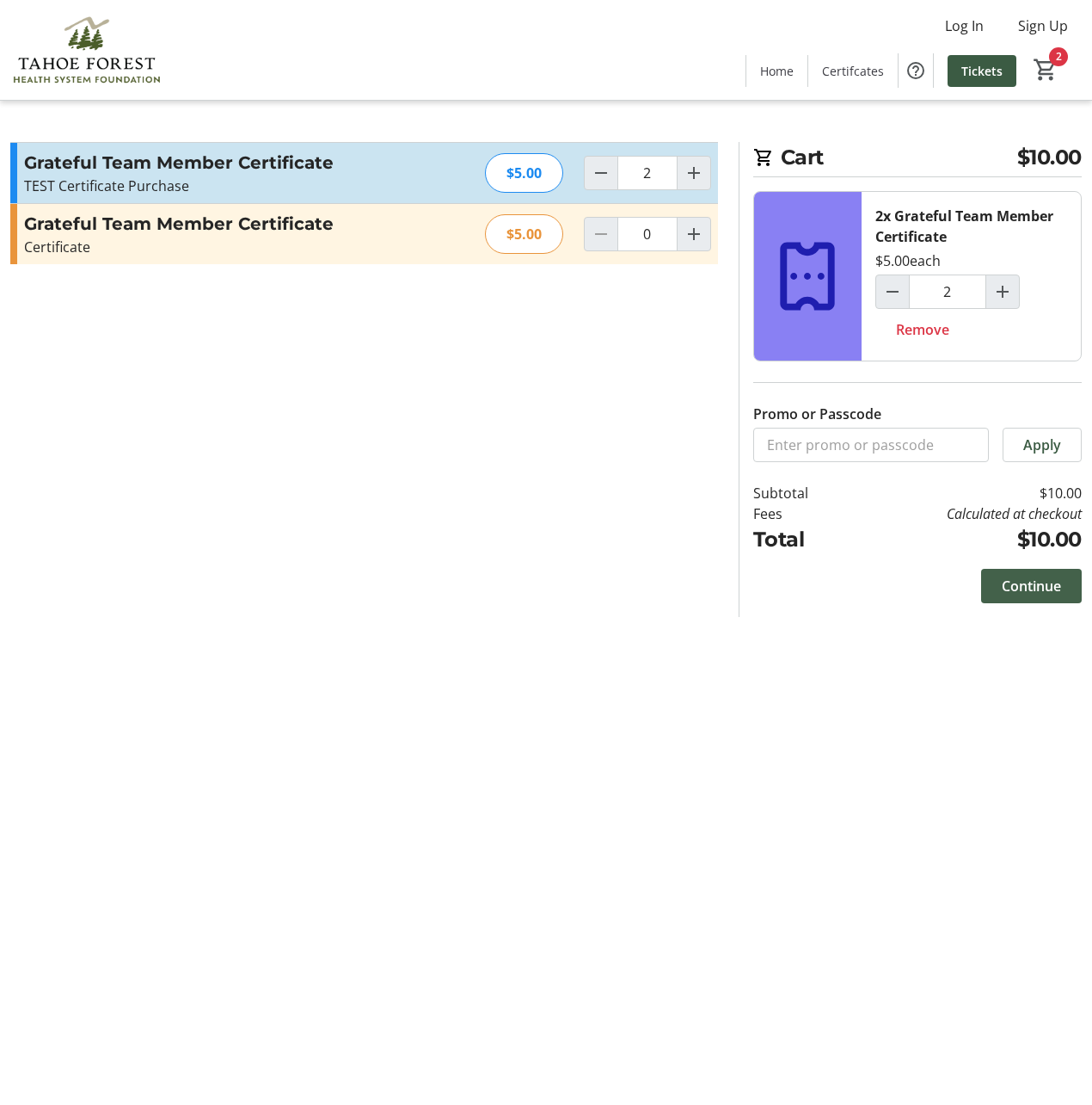
click at [1033, 586] on span "Continue" at bounding box center [1032, 585] width 59 height 20
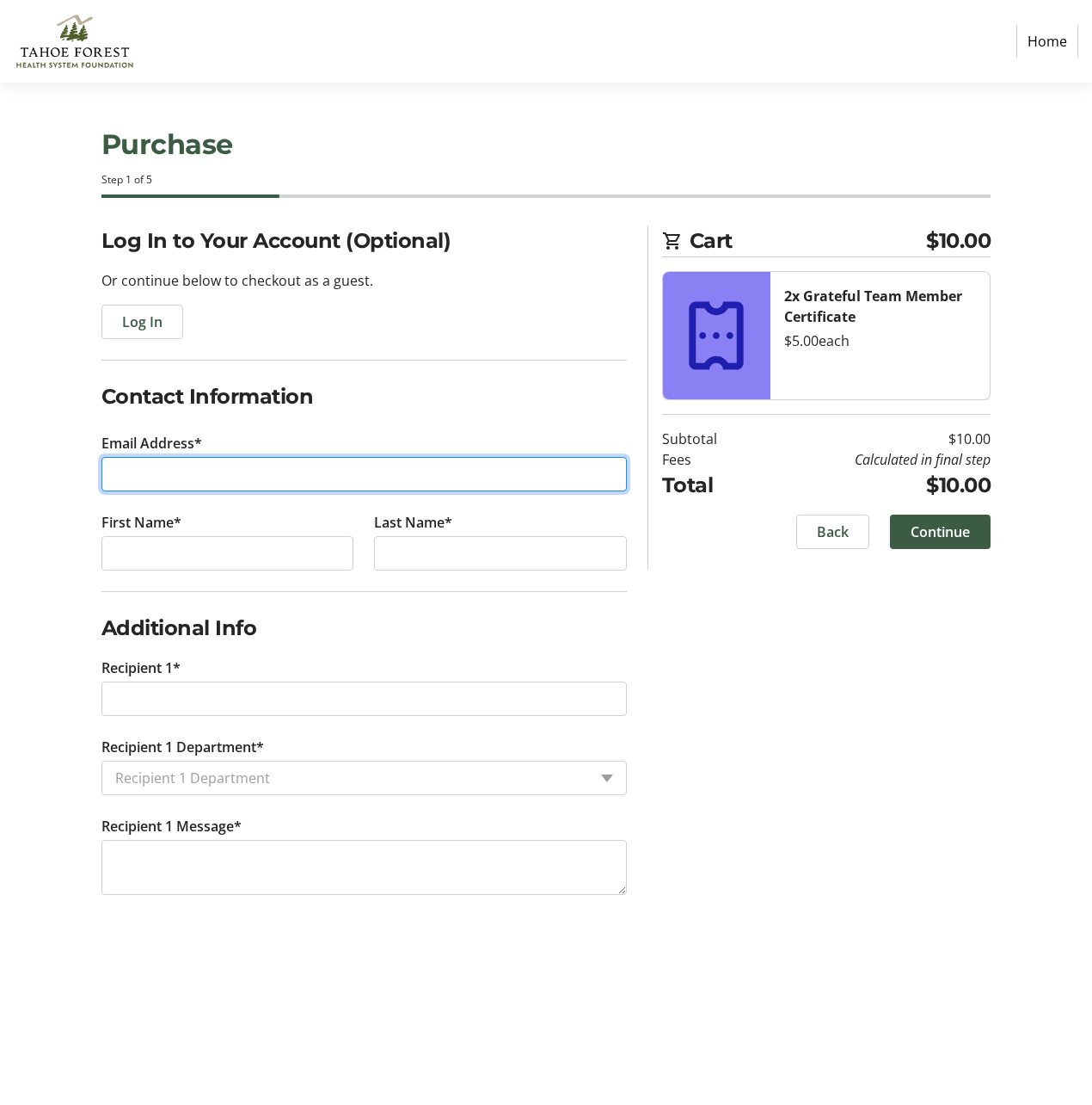
click at [258, 479] on input "Email Address*" at bounding box center [364, 473] width 526 height 34
type input "steener.cl@gmail.com"
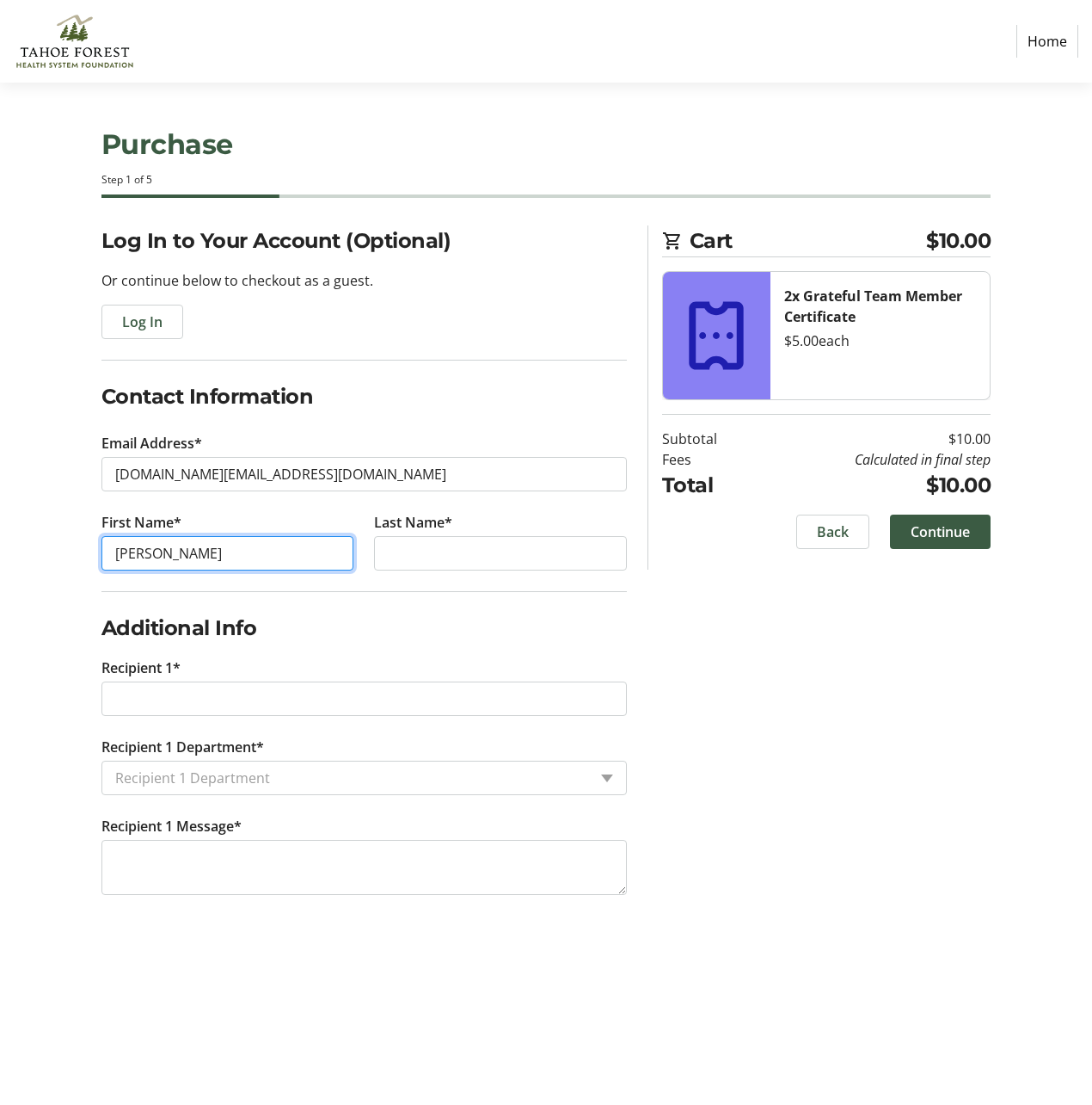
type input "Christina"
type input "Sellers"
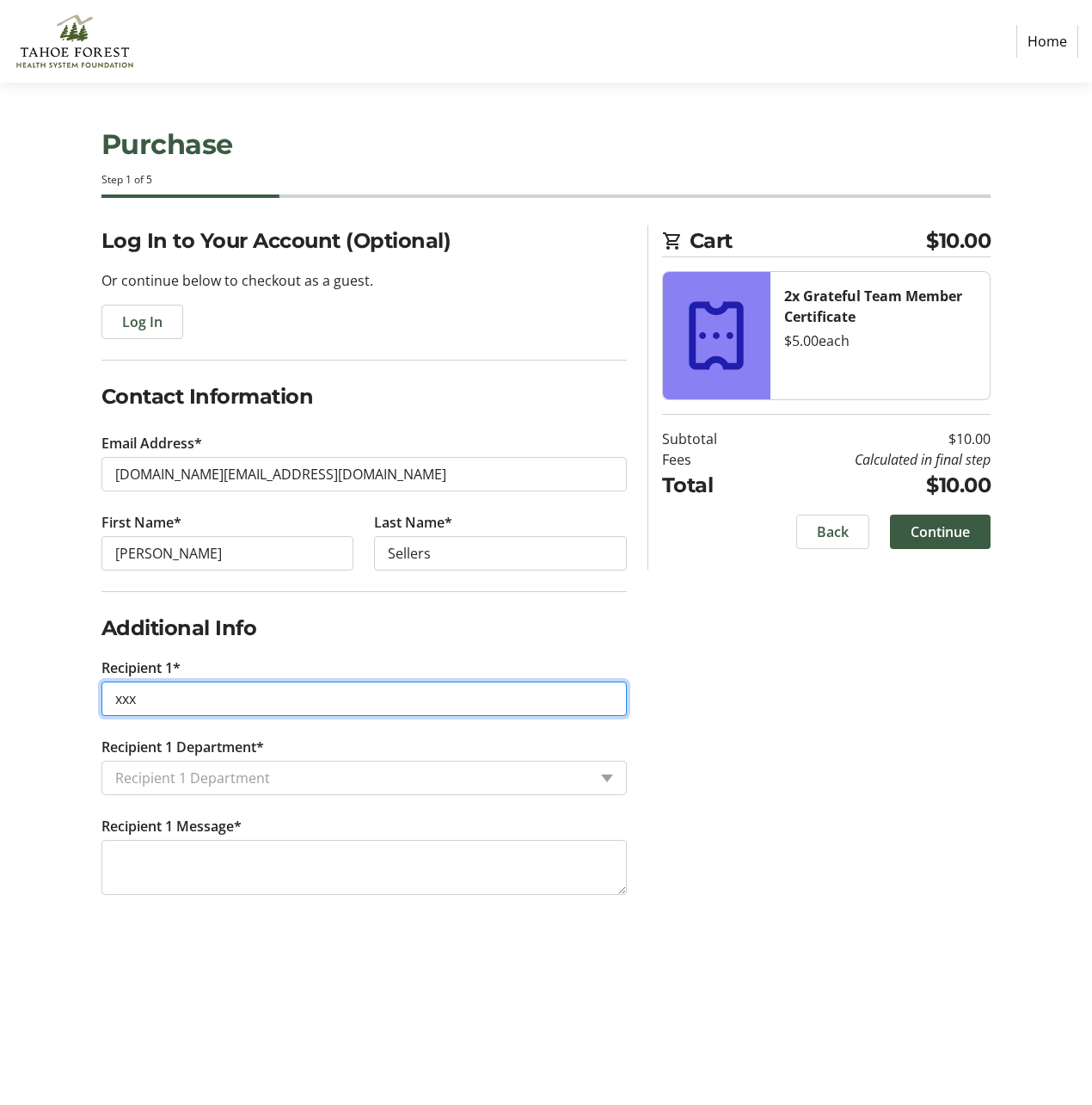
type input "xxx"
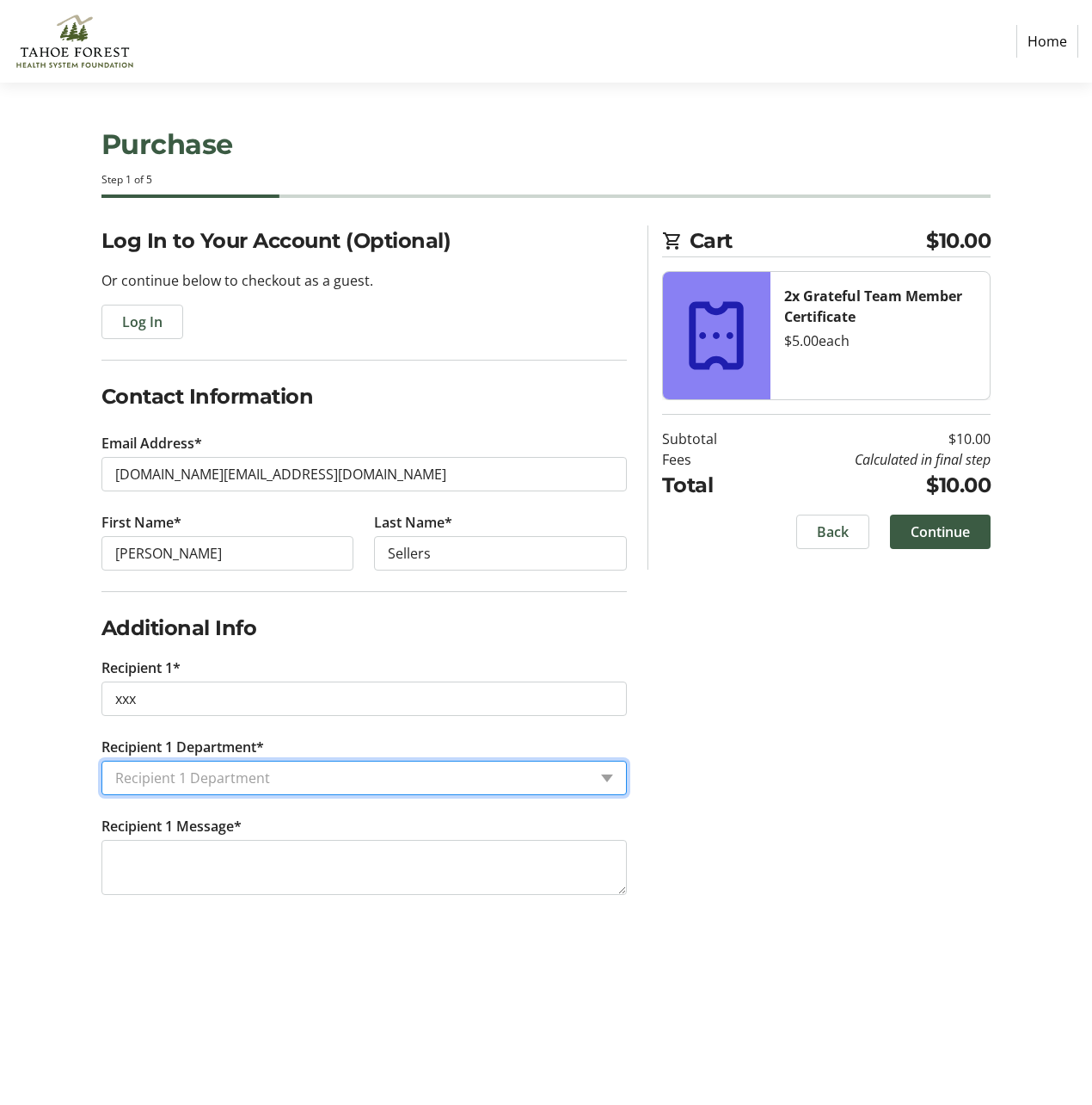
click at [214, 774] on input "Recipient 1 Department*" at bounding box center [351, 777] width 472 height 20
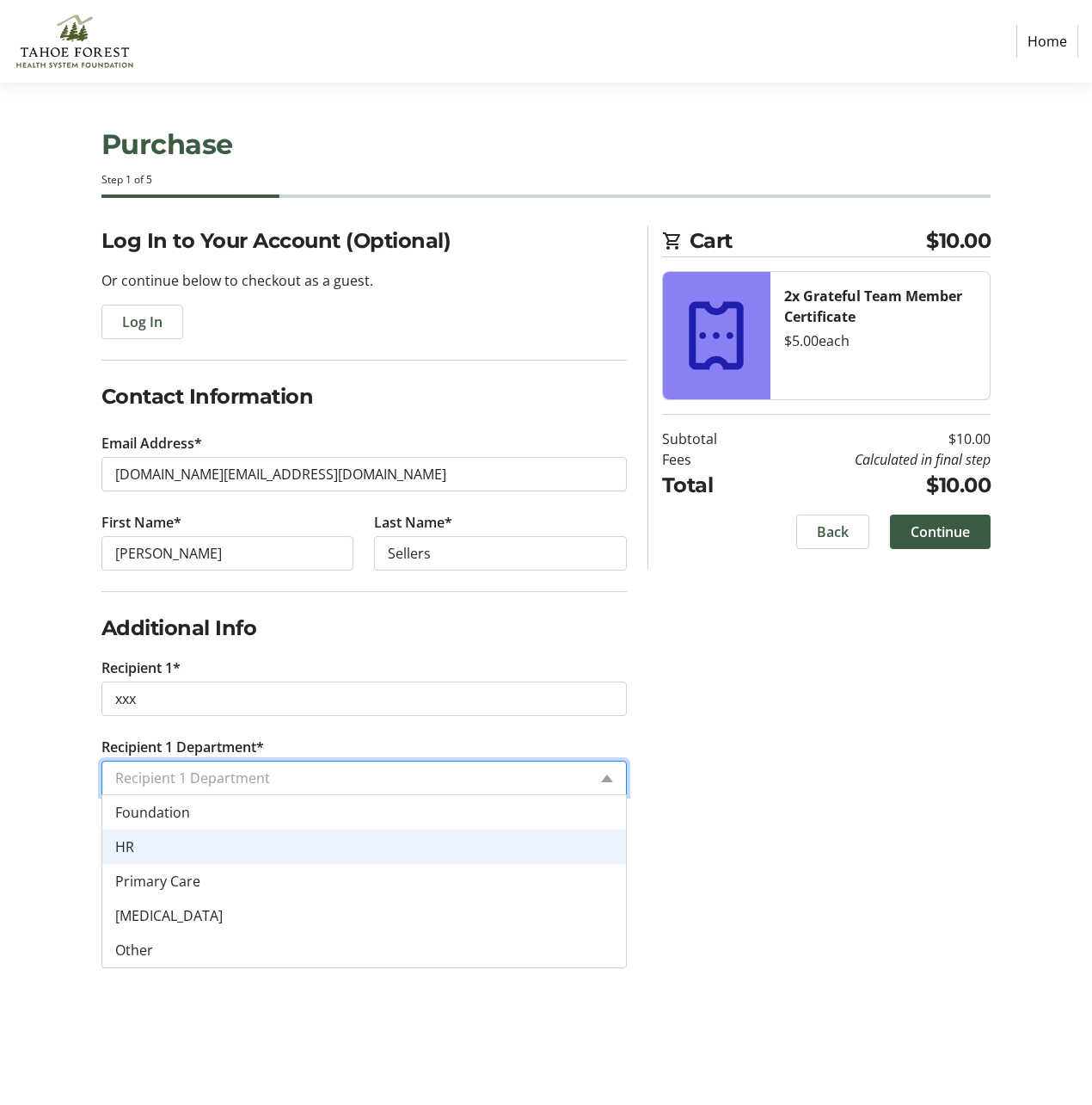
click at [184, 844] on div "HR" at bounding box center [364, 846] width 524 height 34
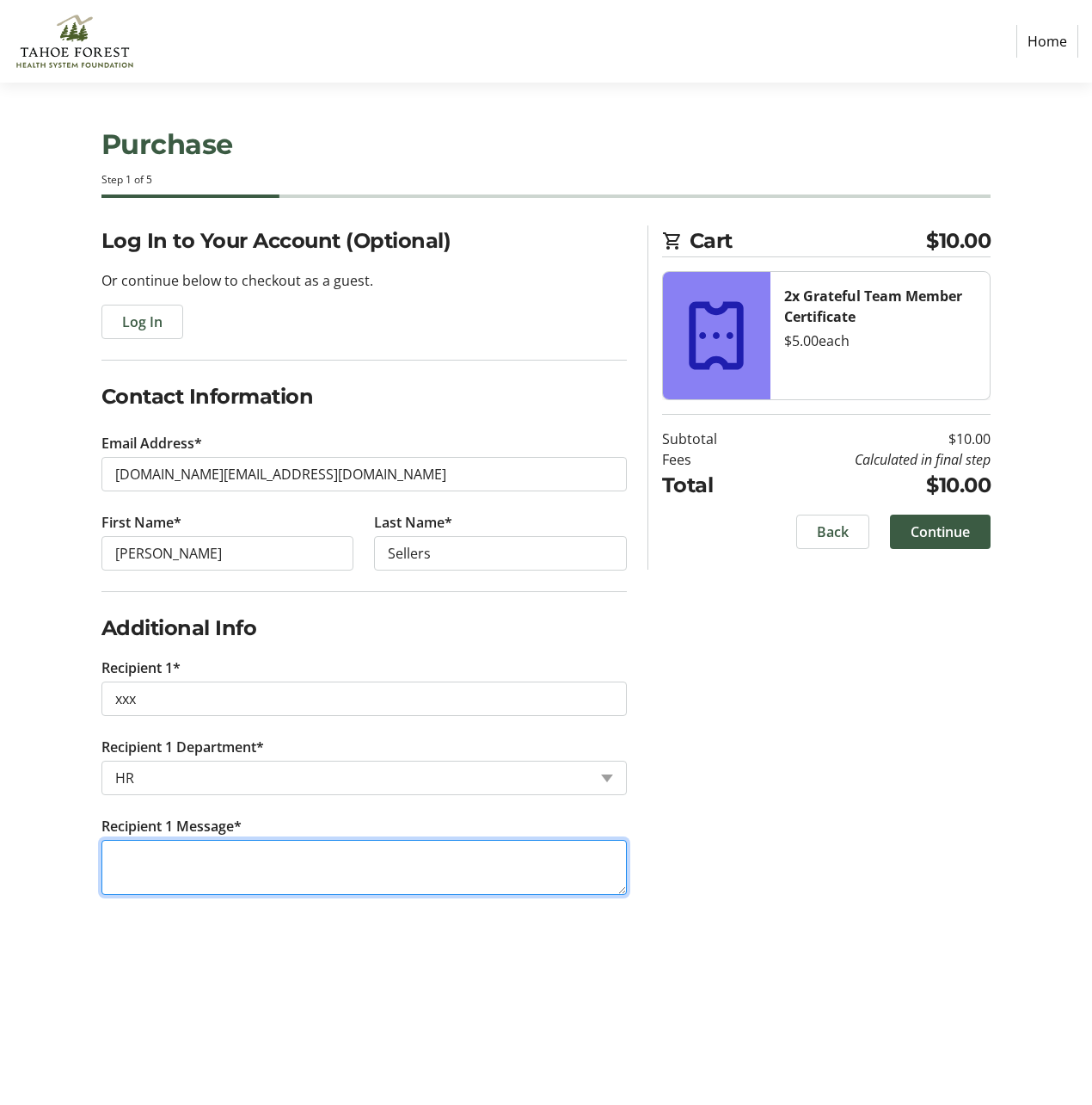
click at [184, 843] on textarea "Recipient 1 Message*" at bounding box center [364, 867] width 526 height 55
type textarea "xxx"
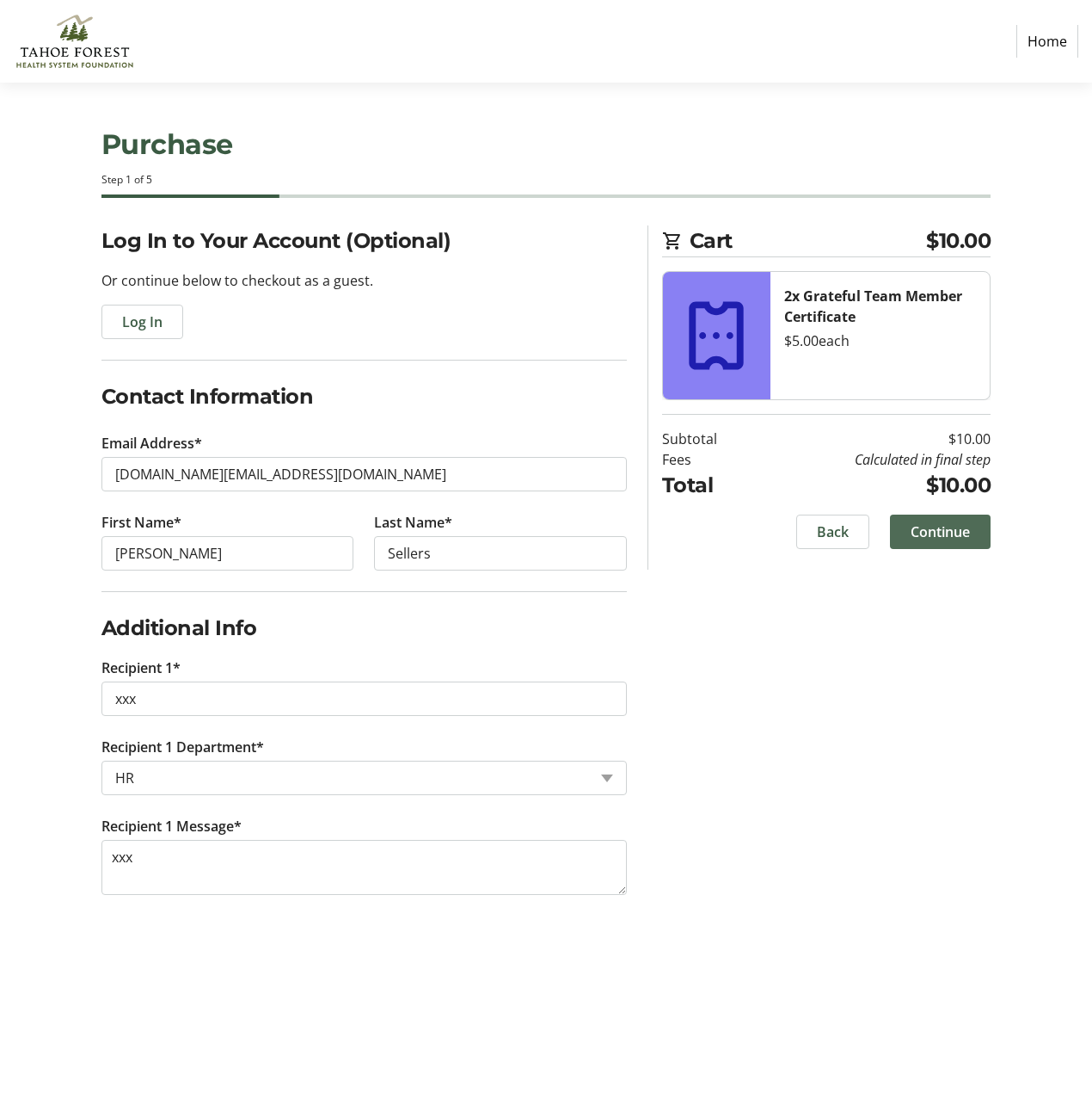
click at [959, 525] on span "Continue" at bounding box center [940, 532] width 59 height 20
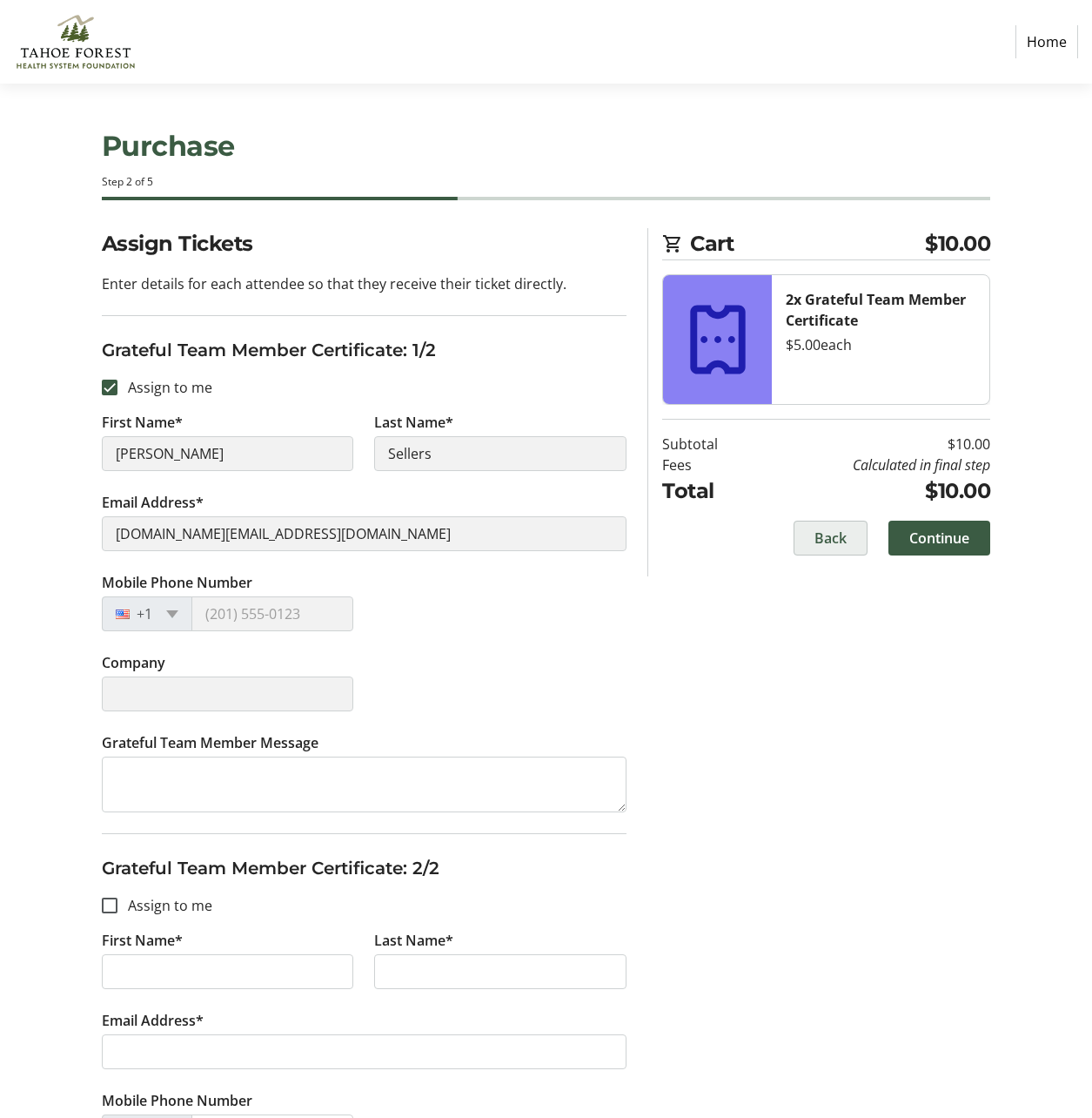
click at [853, 539] on span at bounding box center [830, 538] width 72 height 41
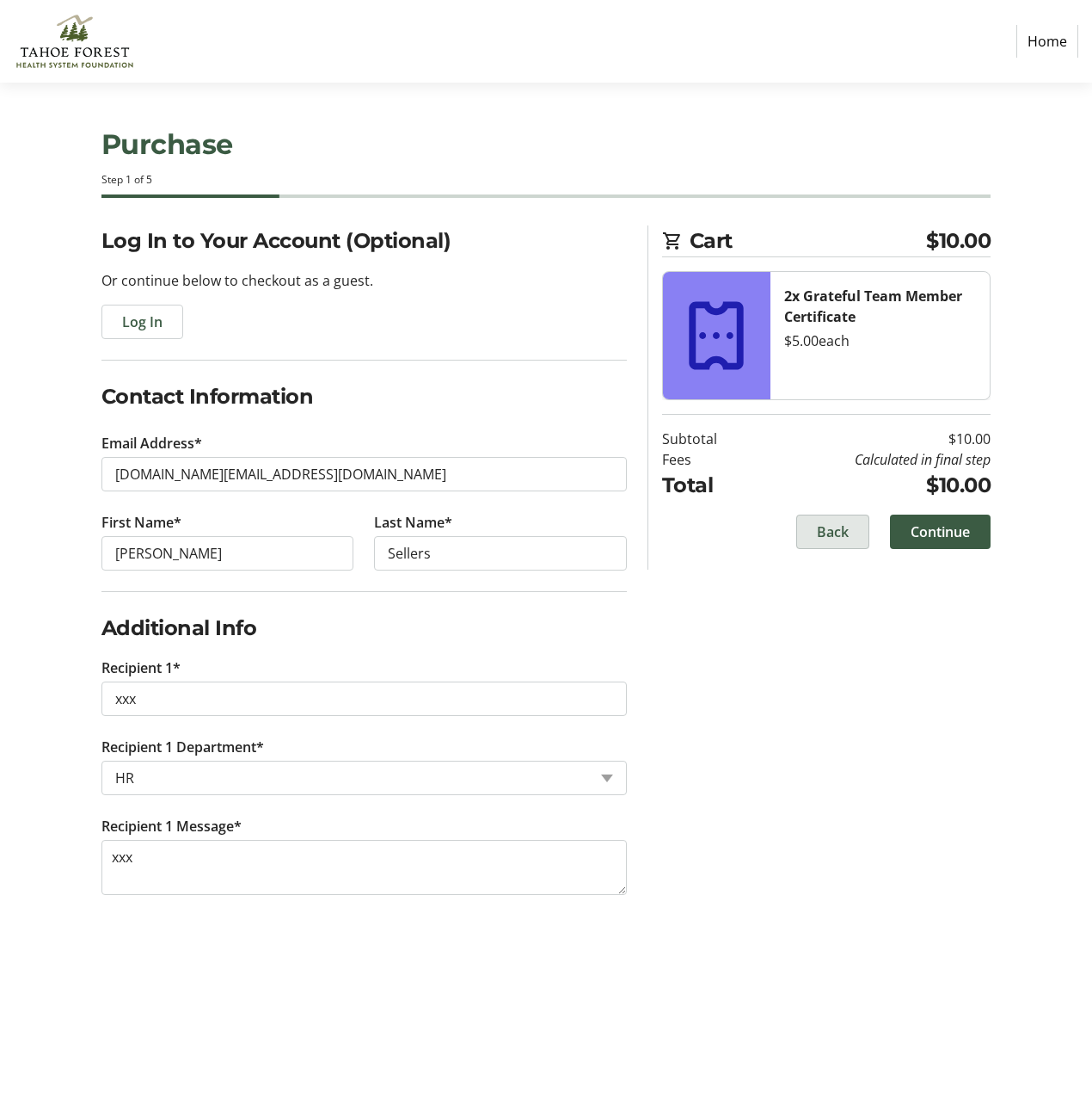
click at [851, 537] on span at bounding box center [833, 532] width 71 height 41
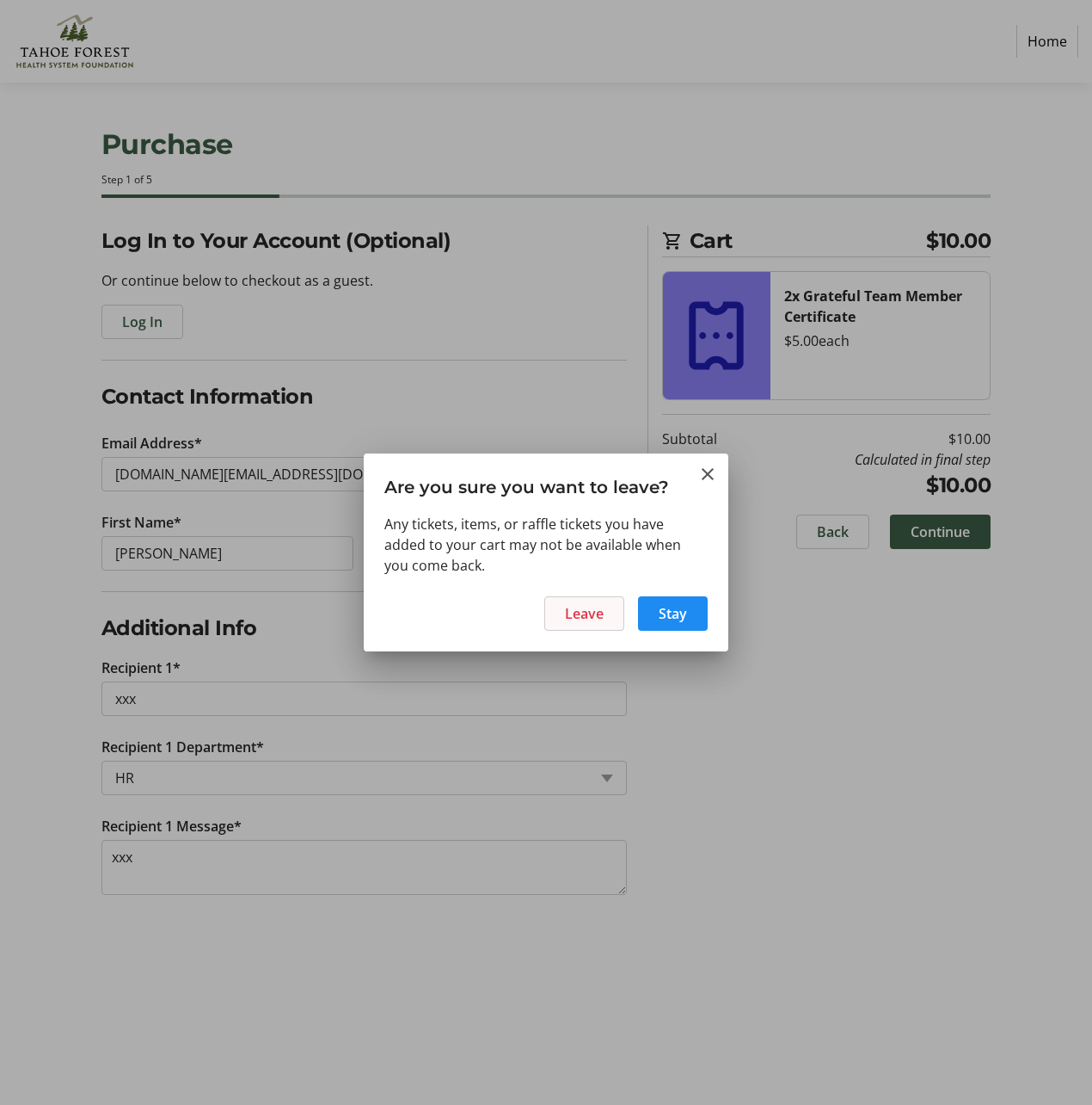
click at [572, 614] on span "Leave" at bounding box center [585, 612] width 39 height 20
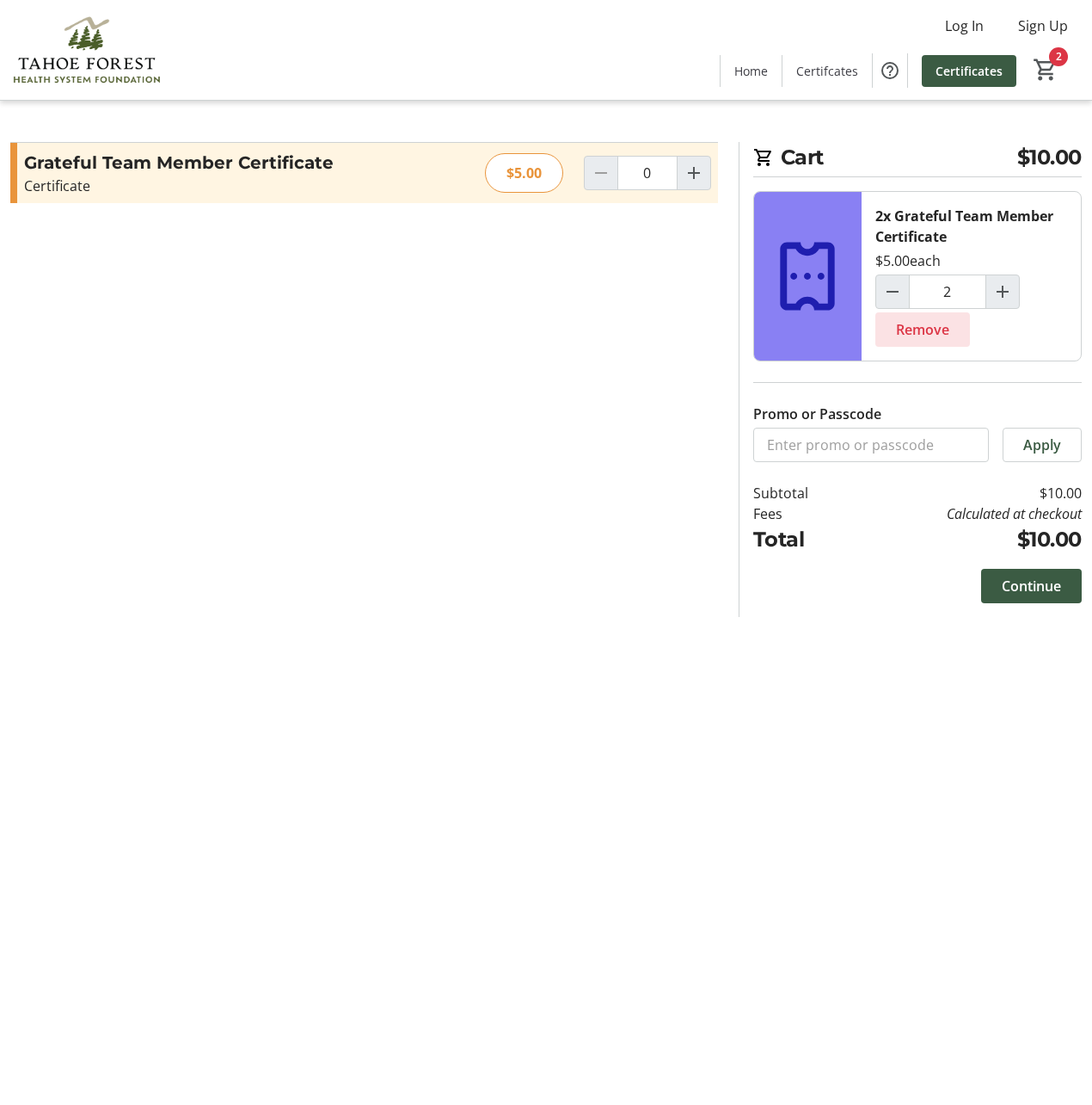
click at [918, 331] on span "Remove" at bounding box center [922, 329] width 54 height 20
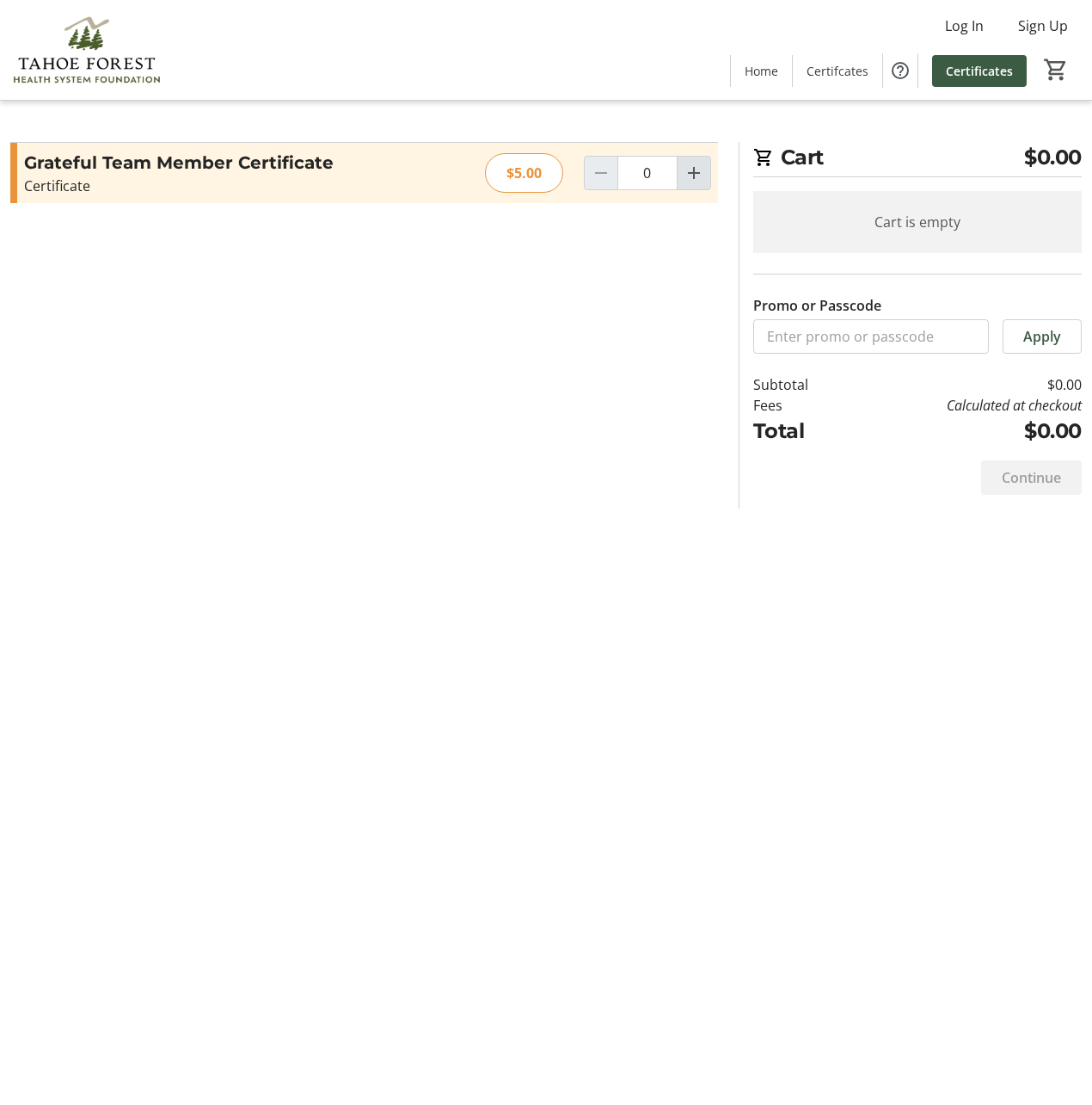
click at [696, 179] on mat-icon "Increment by one" at bounding box center [693, 173] width 20 height 20
type input "2"
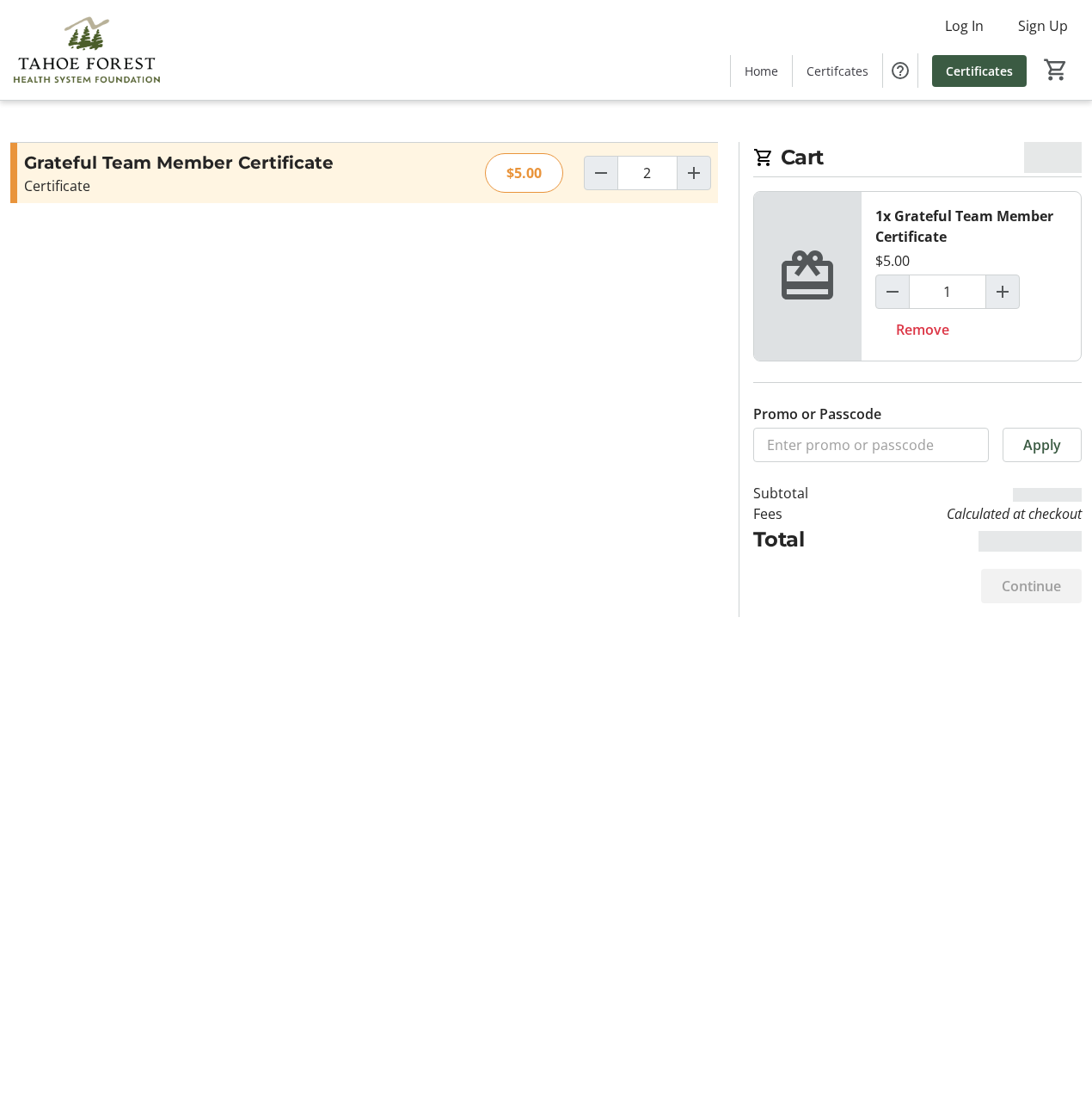
type input "2"
click at [1018, 586] on span "Continue" at bounding box center [1032, 585] width 59 height 20
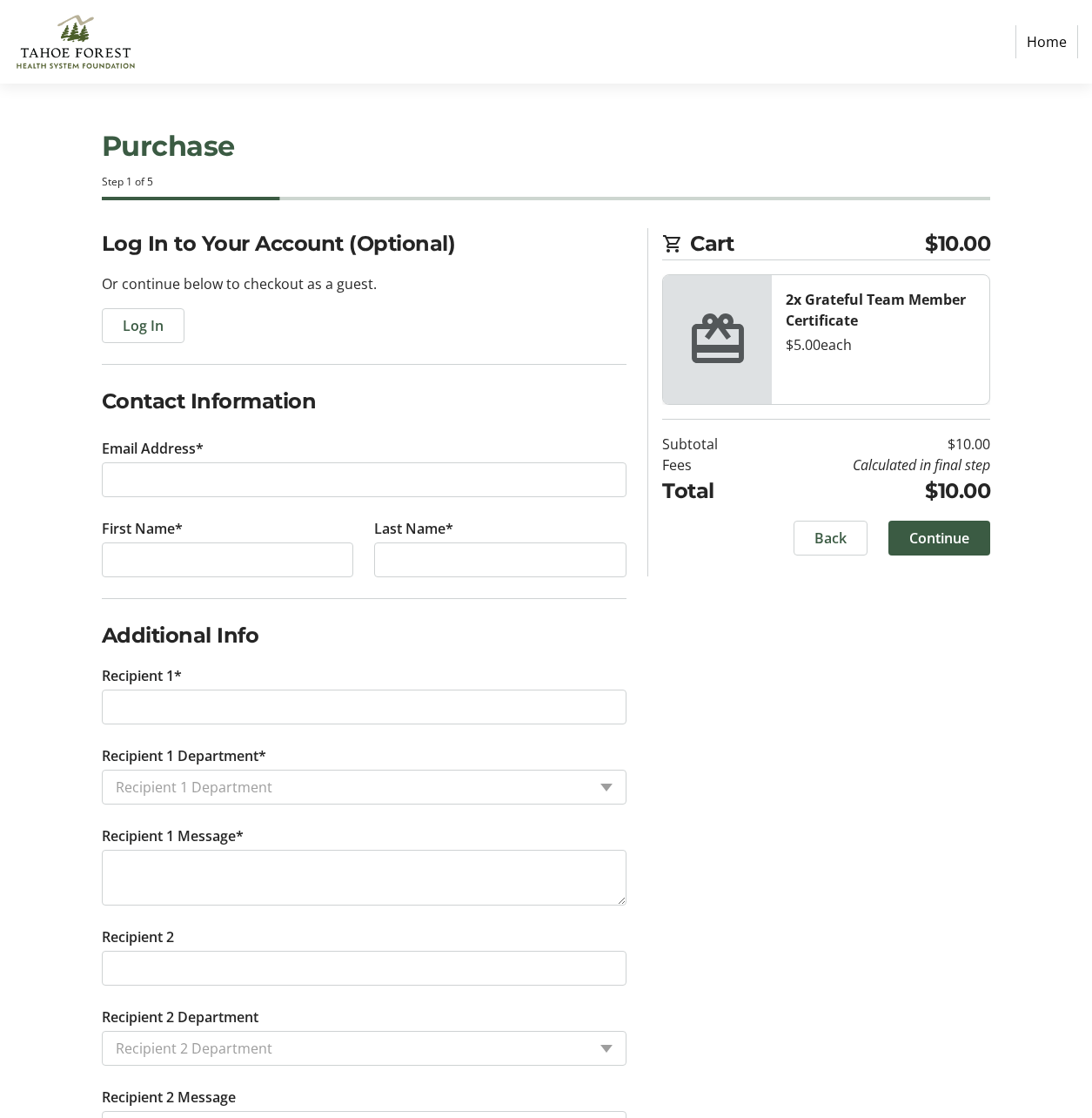
scroll to position [212, 0]
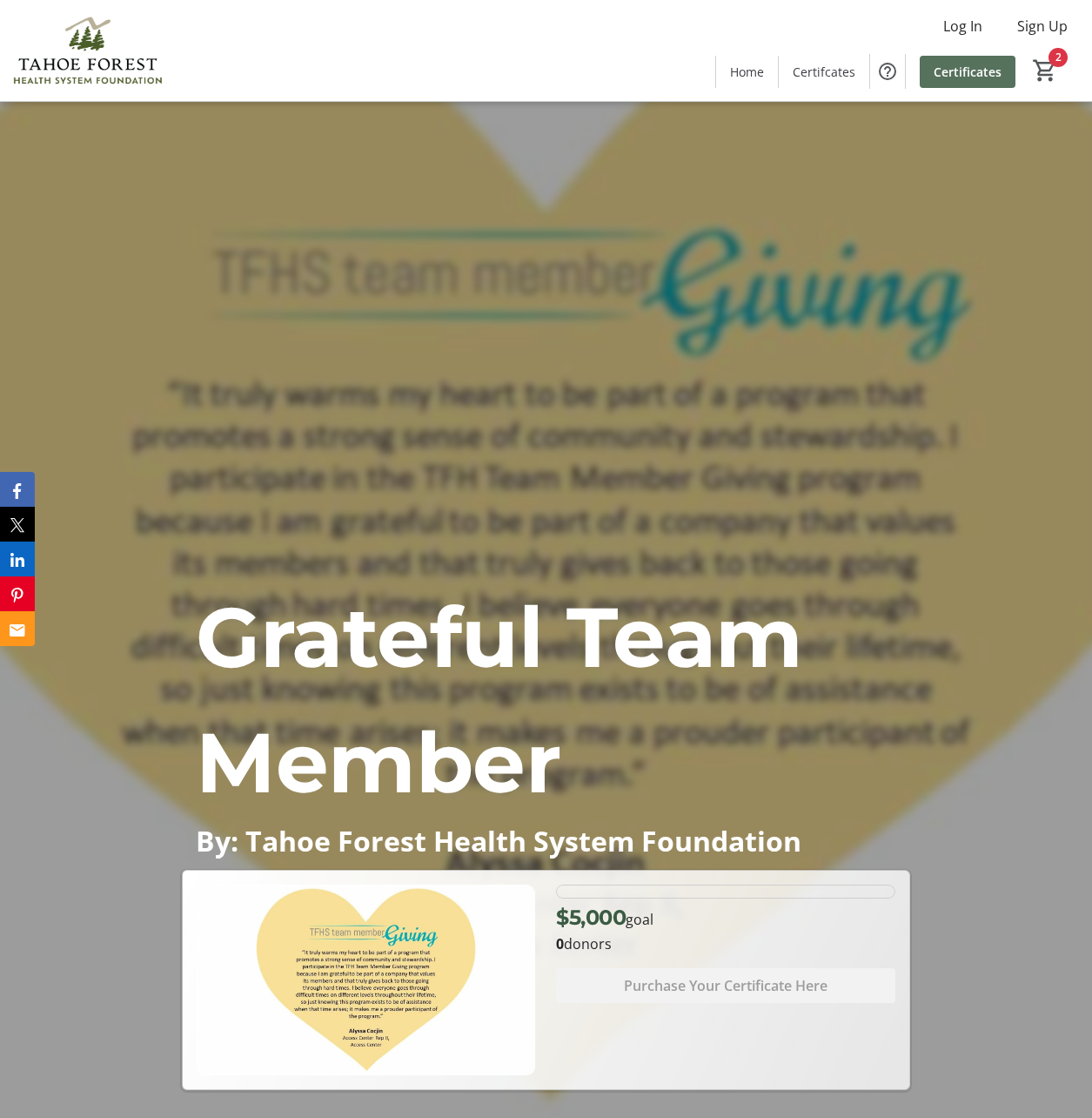
click at [968, 76] on span "Certificates" at bounding box center [968, 72] width 68 height 19
